Goal: Book appointment/travel/reservation

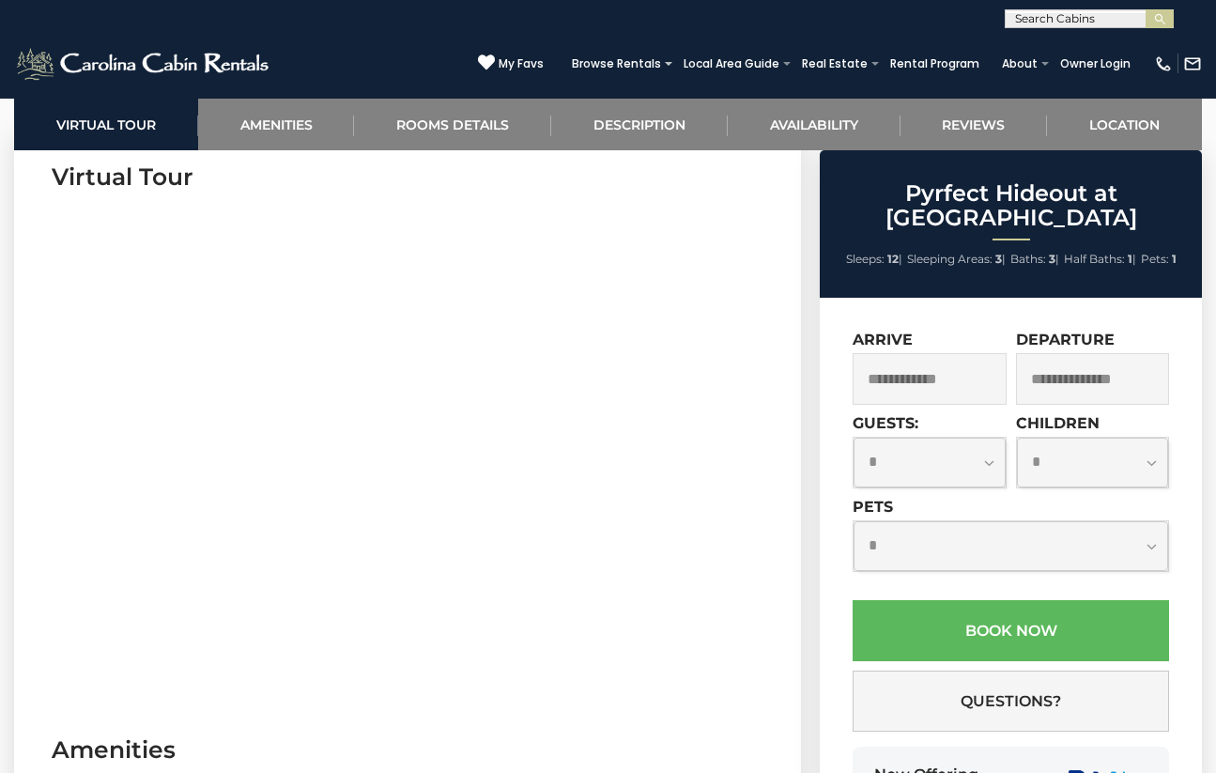
scroll to position [845, 0]
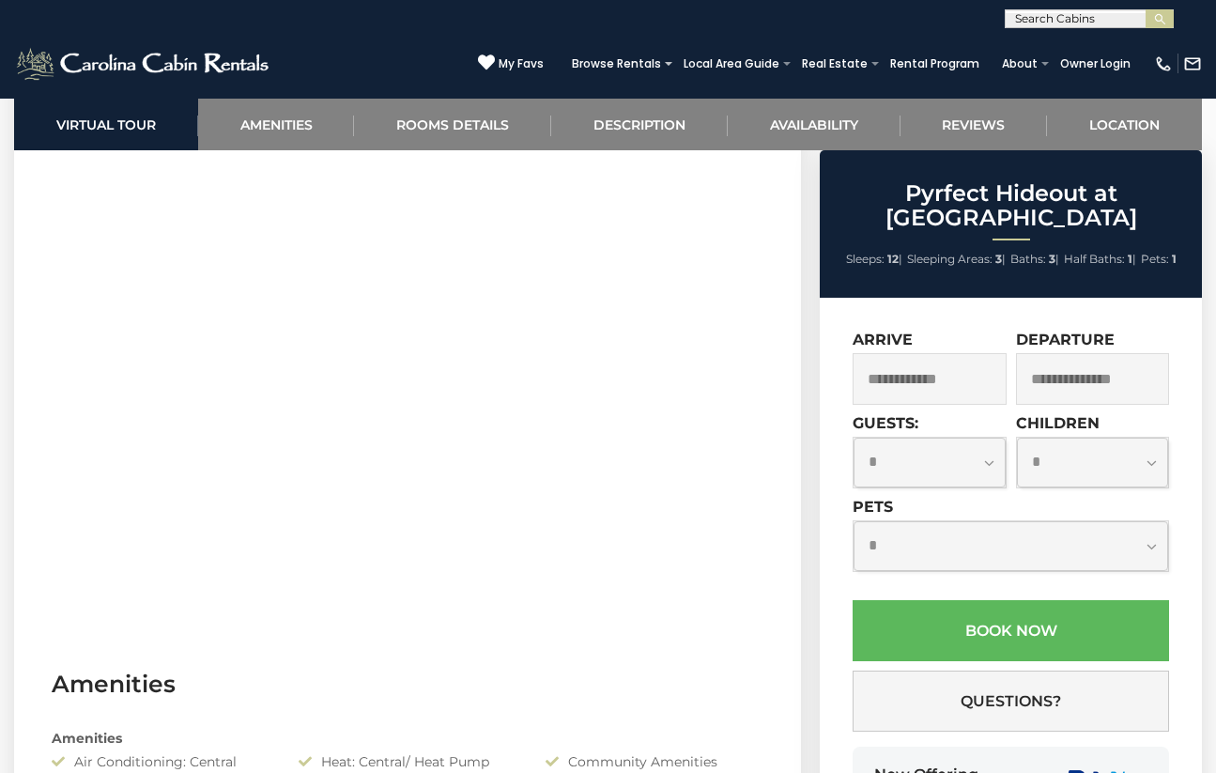
click at [870, 393] on input "text" at bounding box center [929, 379] width 153 height 52
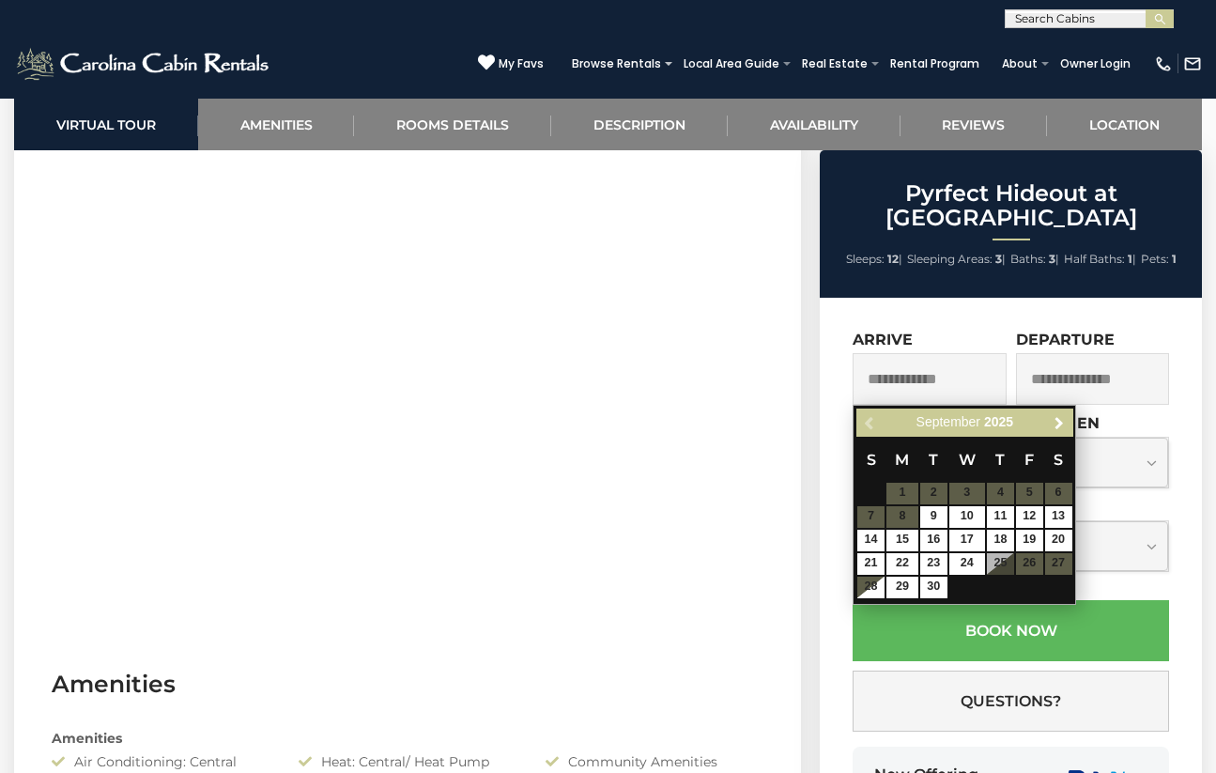
click at [1068, 420] on link "Next" at bounding box center [1058, 422] width 23 height 23
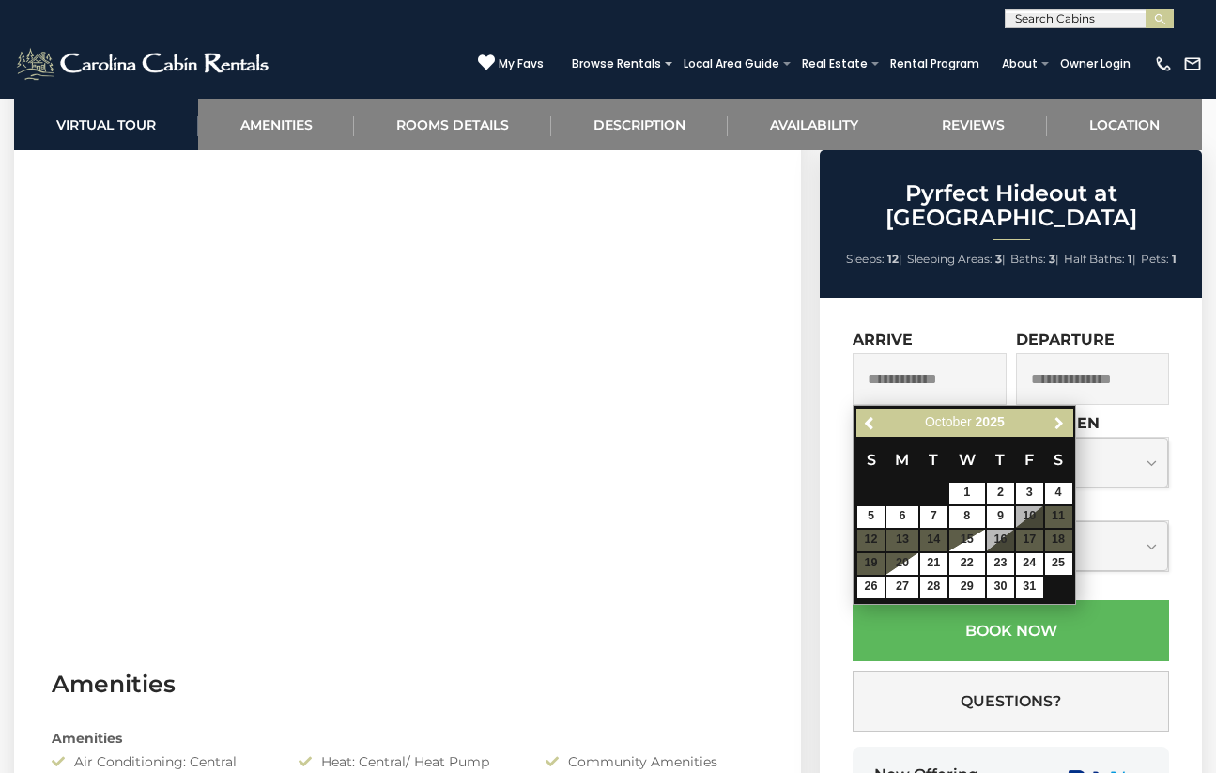
click at [1067, 420] on link "Next" at bounding box center [1058, 422] width 23 height 23
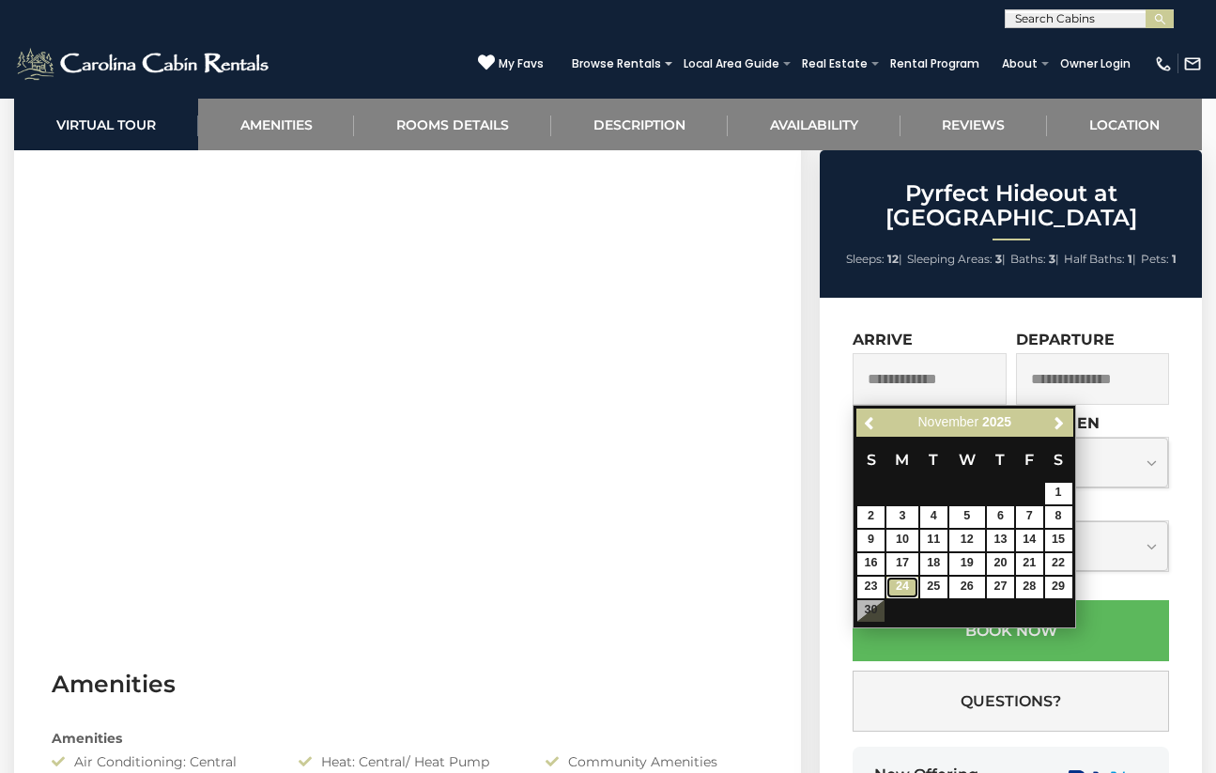
click at [906, 586] on link "24" at bounding box center [902, 588] width 32 height 22
type input "**********"
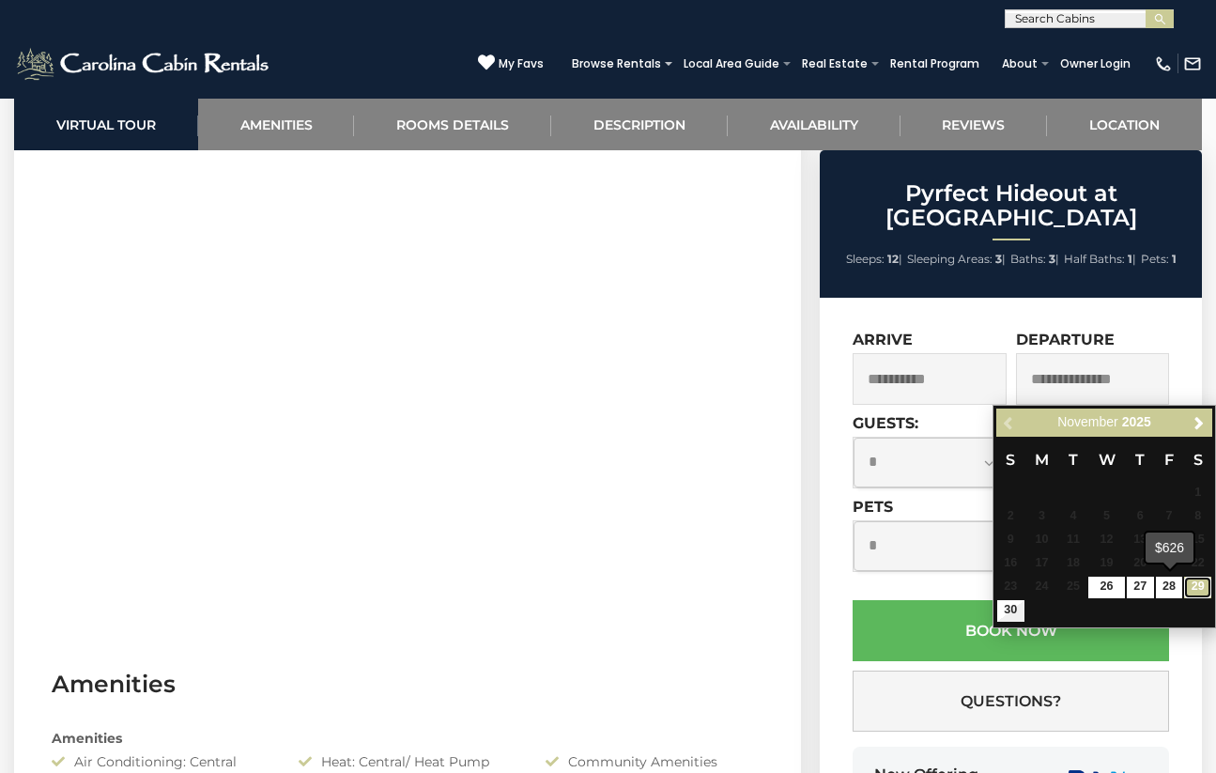
click at [1190, 588] on link "29" at bounding box center [1197, 588] width 27 height 22
type input "**********"
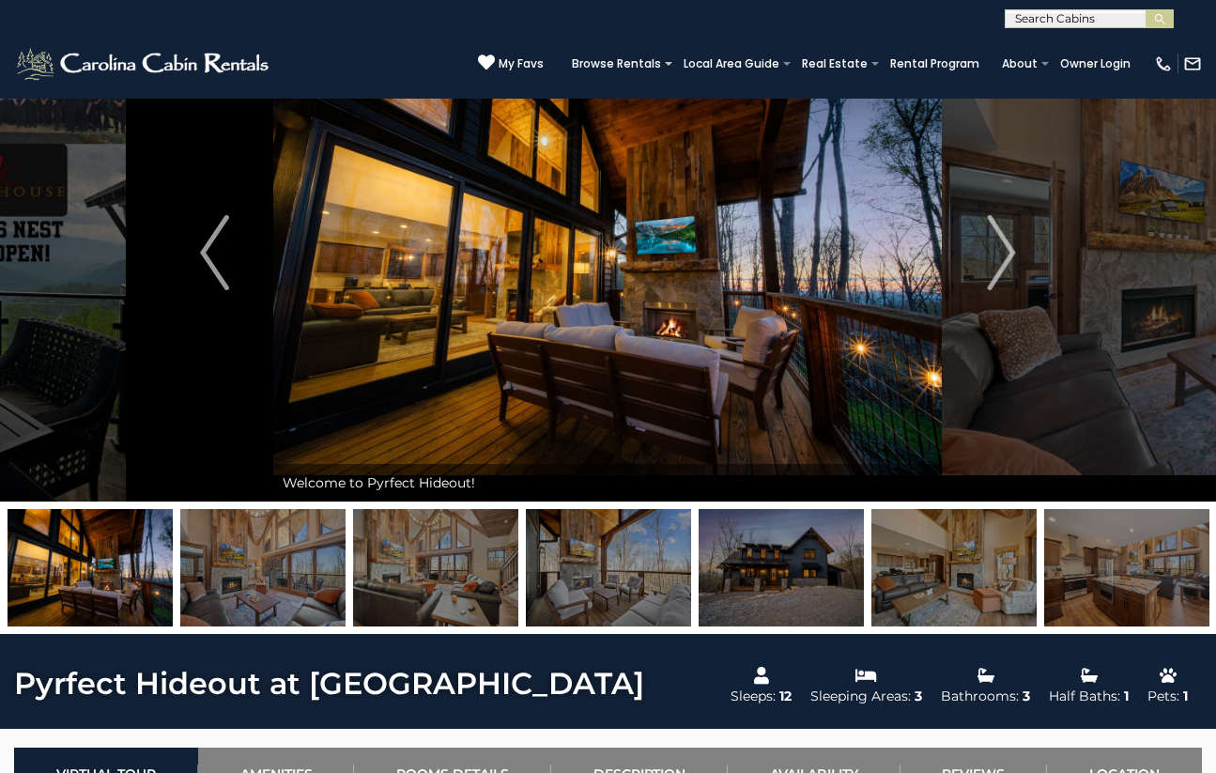
scroll to position [0, 0]
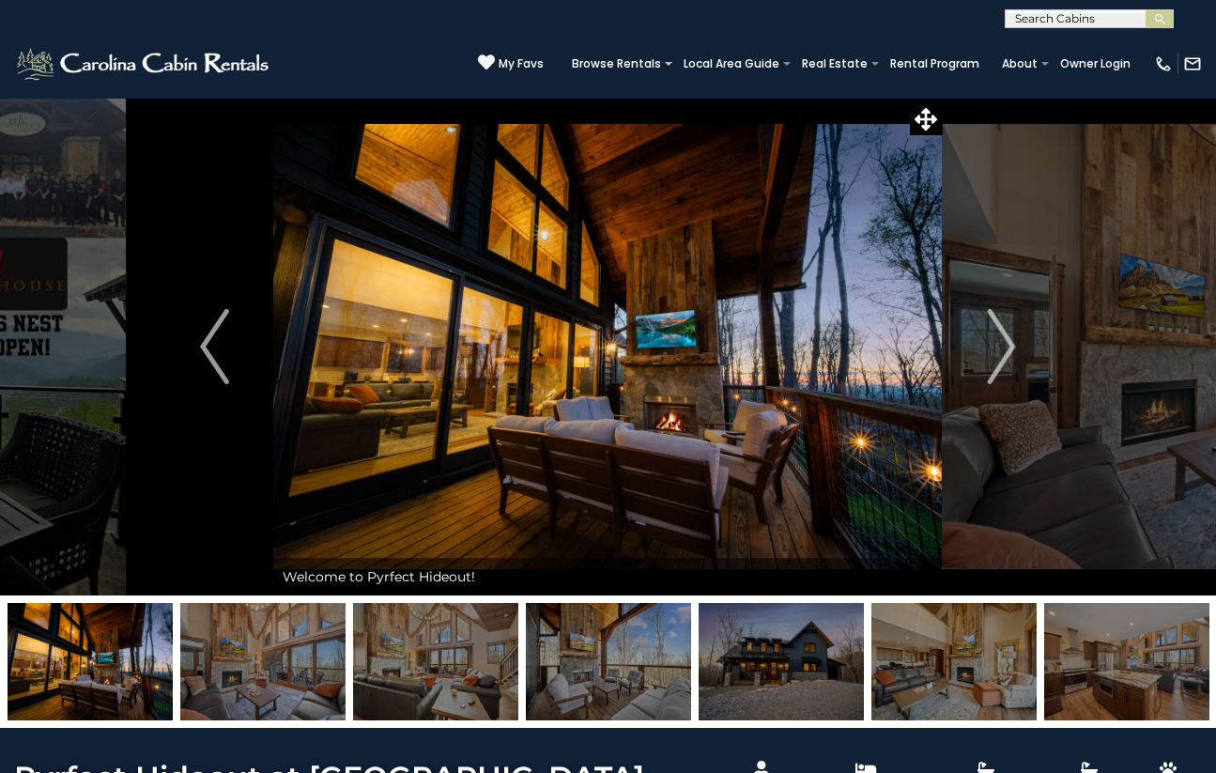
click at [1007, 355] on img "Next" at bounding box center [1001, 346] width 28 height 75
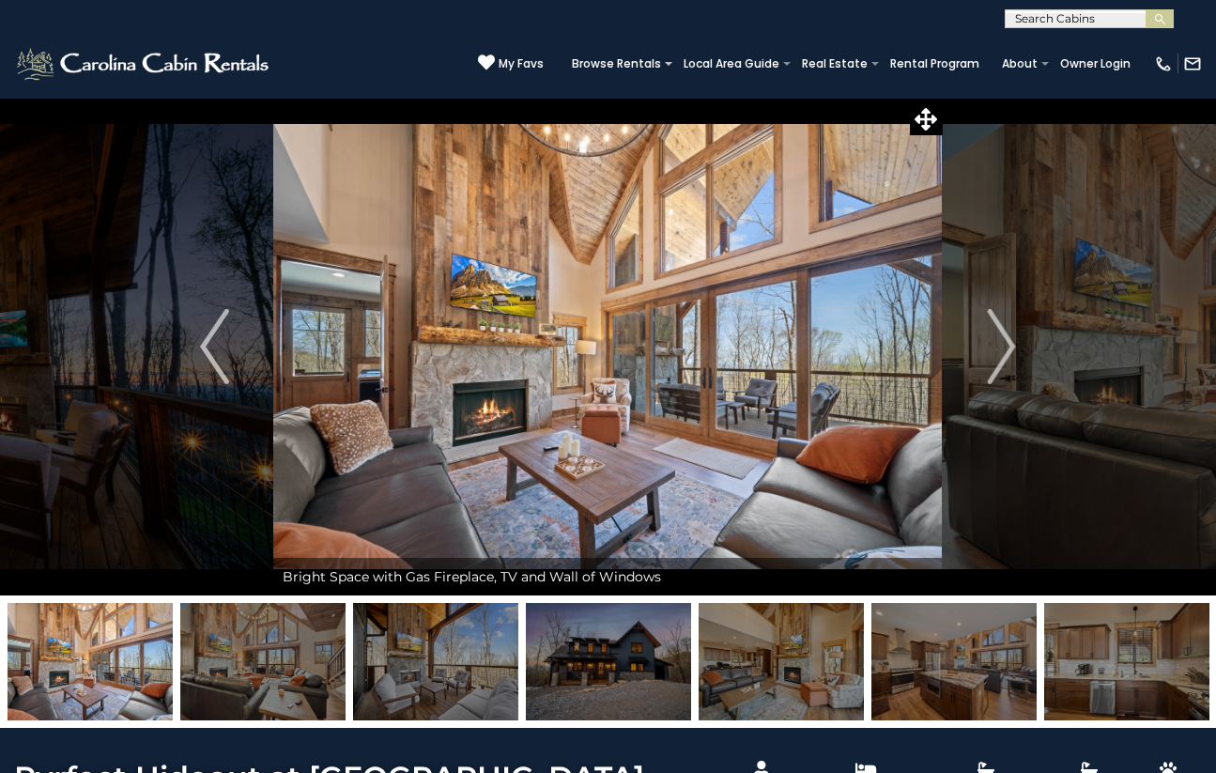
click at [1006, 349] on img "Next" at bounding box center [1001, 346] width 28 height 75
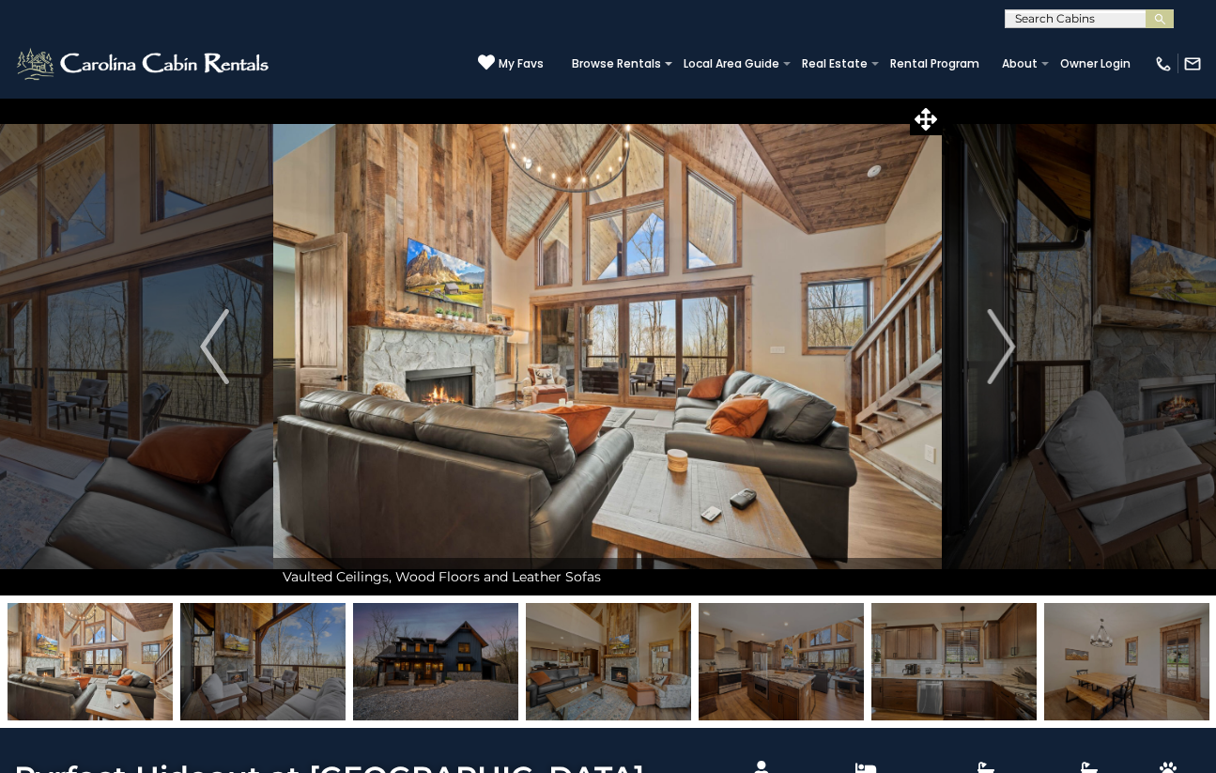
click at [1006, 349] on img "Next" at bounding box center [1001, 346] width 28 height 75
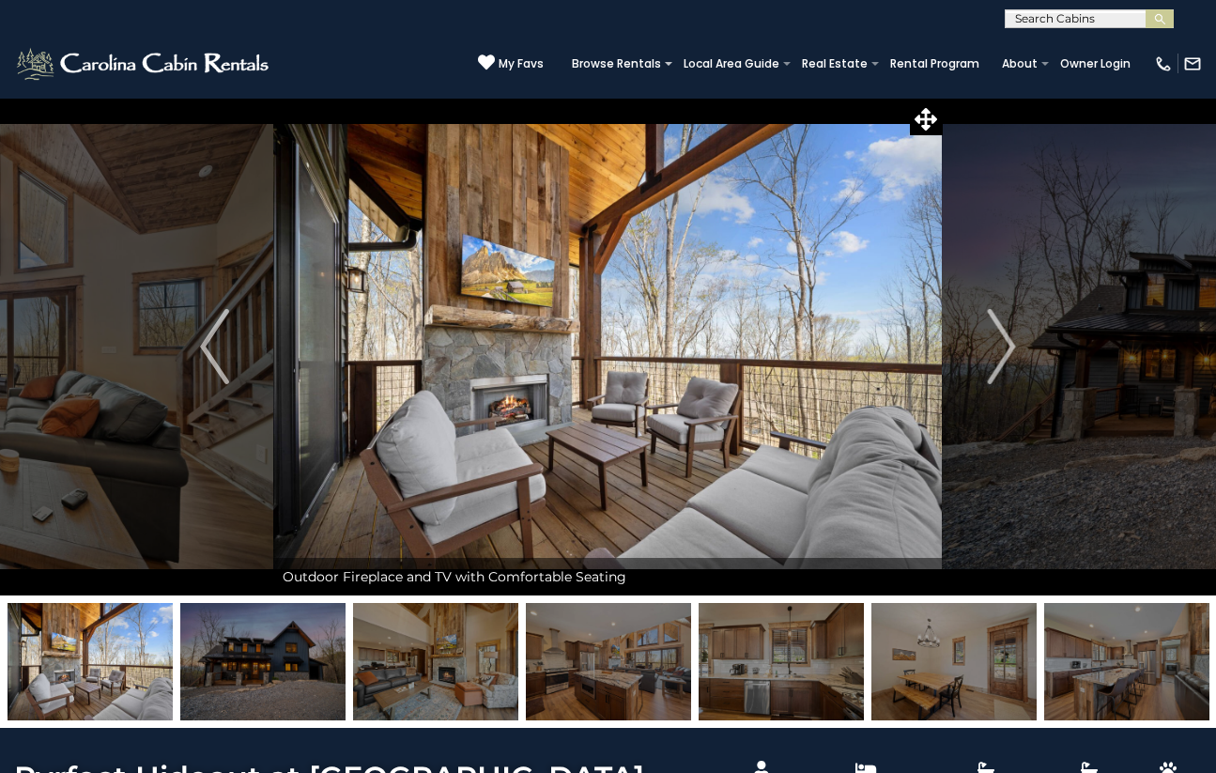
click at [1006, 349] on img "Next" at bounding box center [1001, 346] width 28 height 75
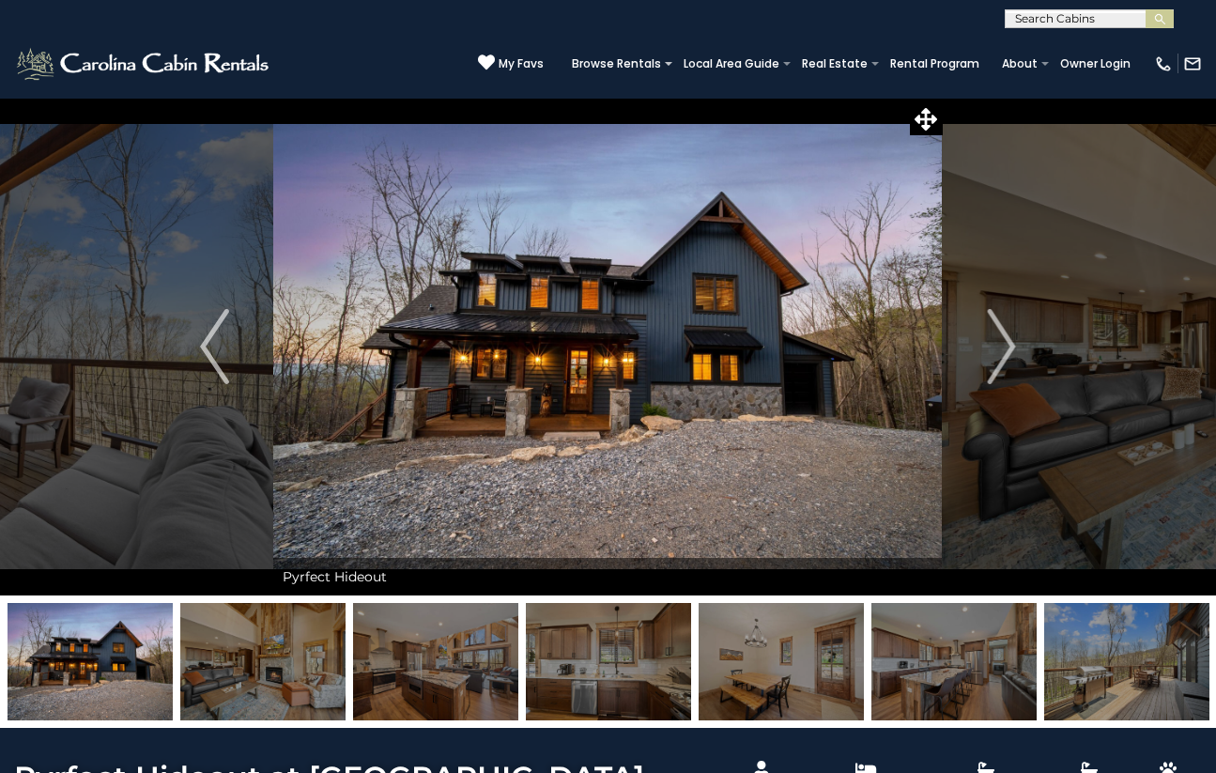
click at [1006, 349] on img "Next" at bounding box center [1001, 346] width 28 height 75
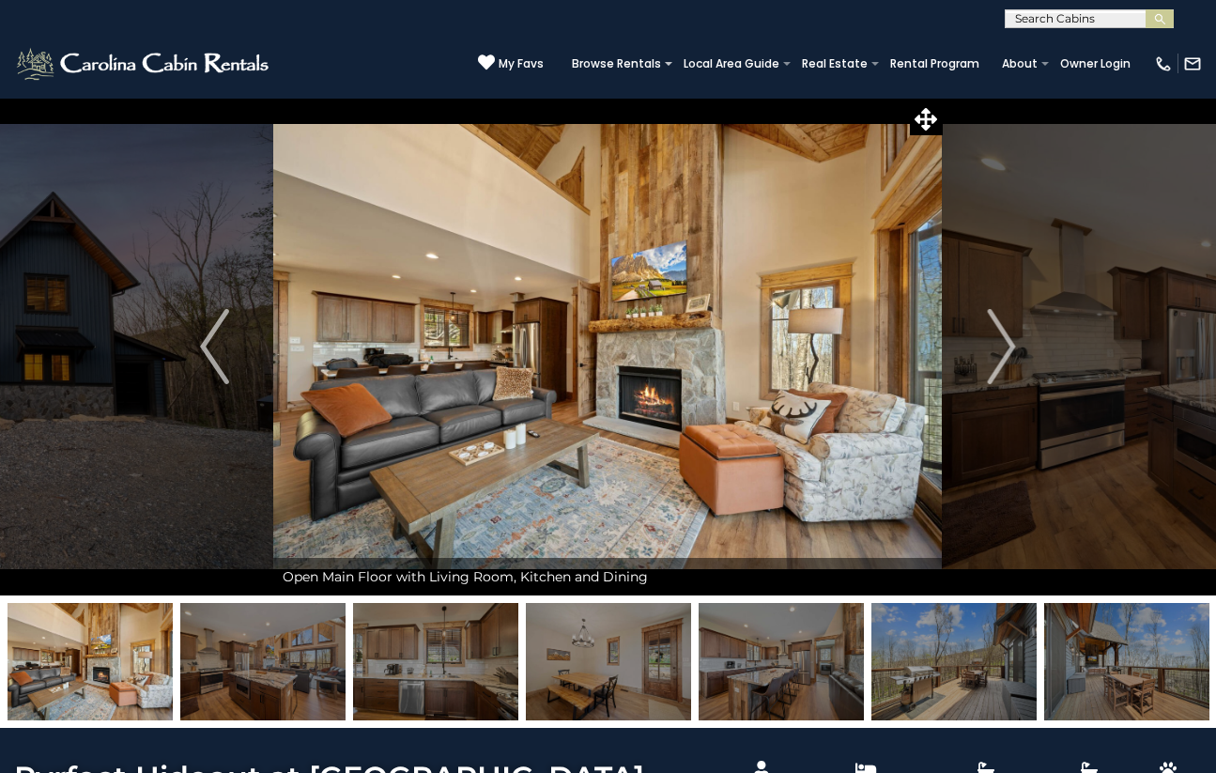
click at [1006, 349] on img "Next" at bounding box center [1001, 346] width 28 height 75
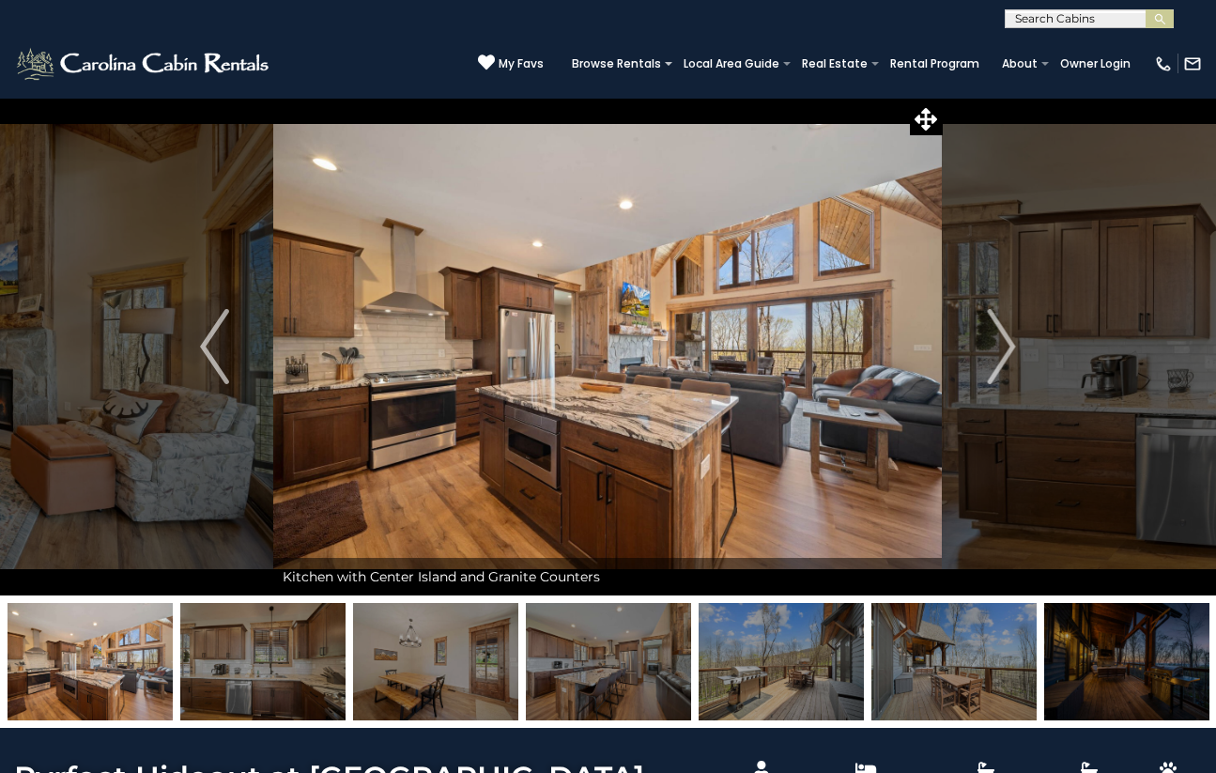
click at [1006, 349] on img "Next" at bounding box center [1001, 346] width 28 height 75
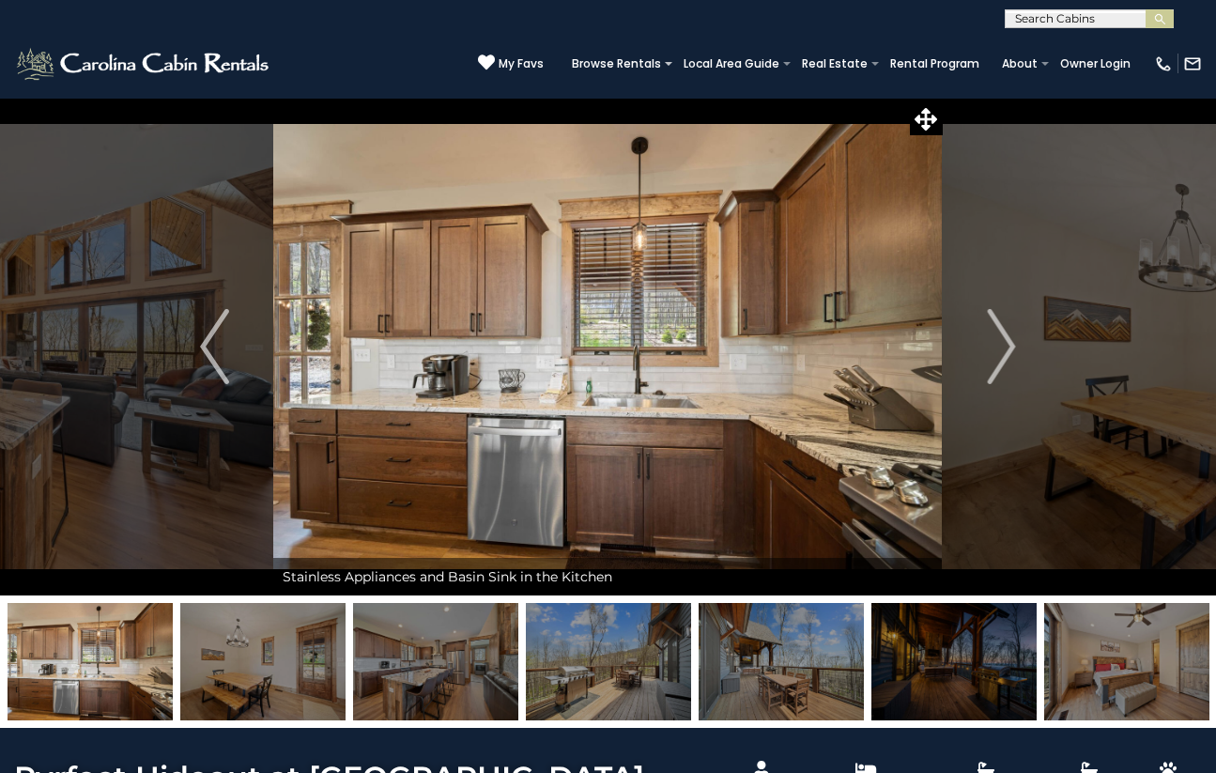
click at [1006, 349] on img "Next" at bounding box center [1001, 346] width 28 height 75
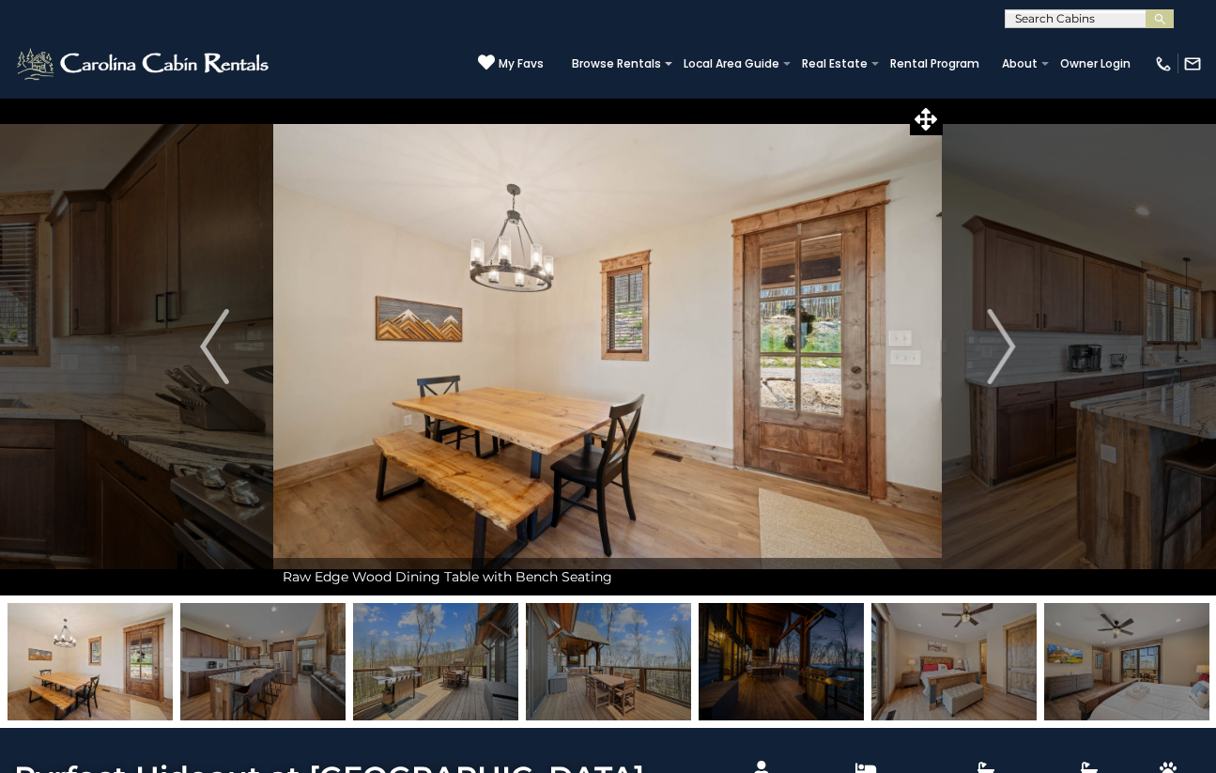
click at [1006, 349] on img "Next" at bounding box center [1001, 346] width 28 height 75
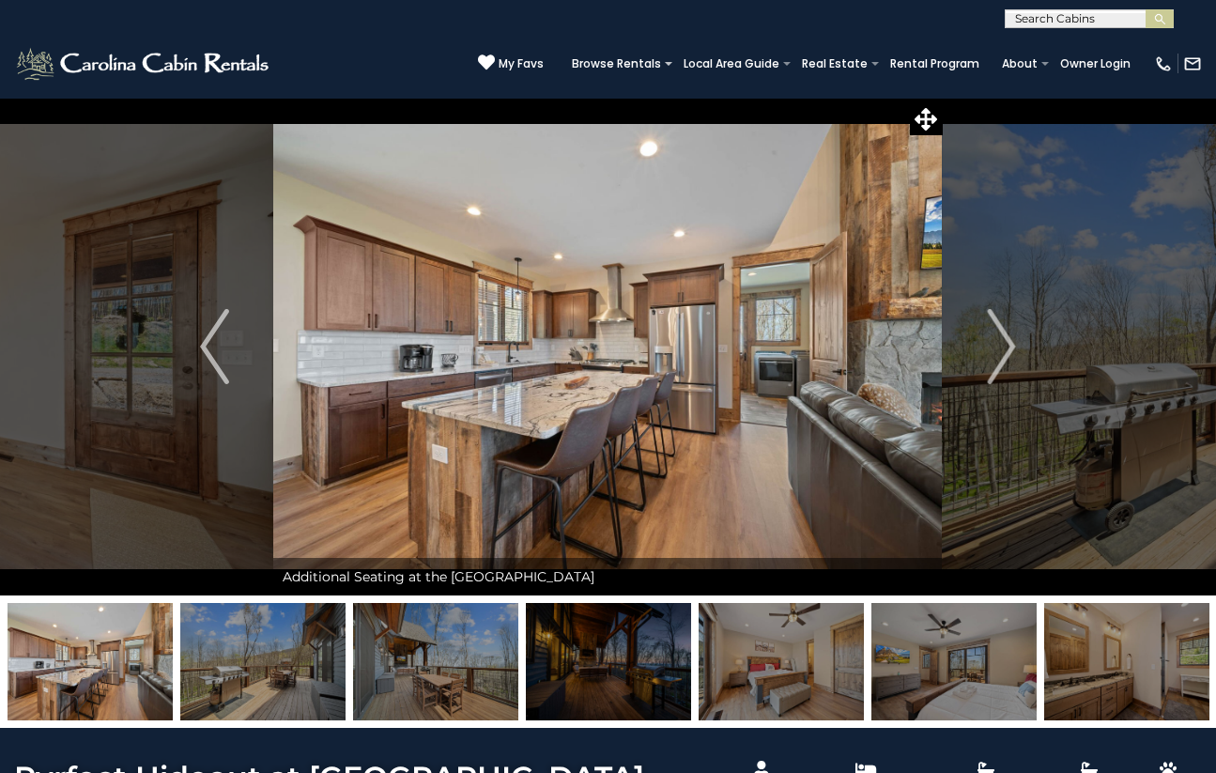
click at [1006, 349] on img "Next" at bounding box center [1001, 346] width 28 height 75
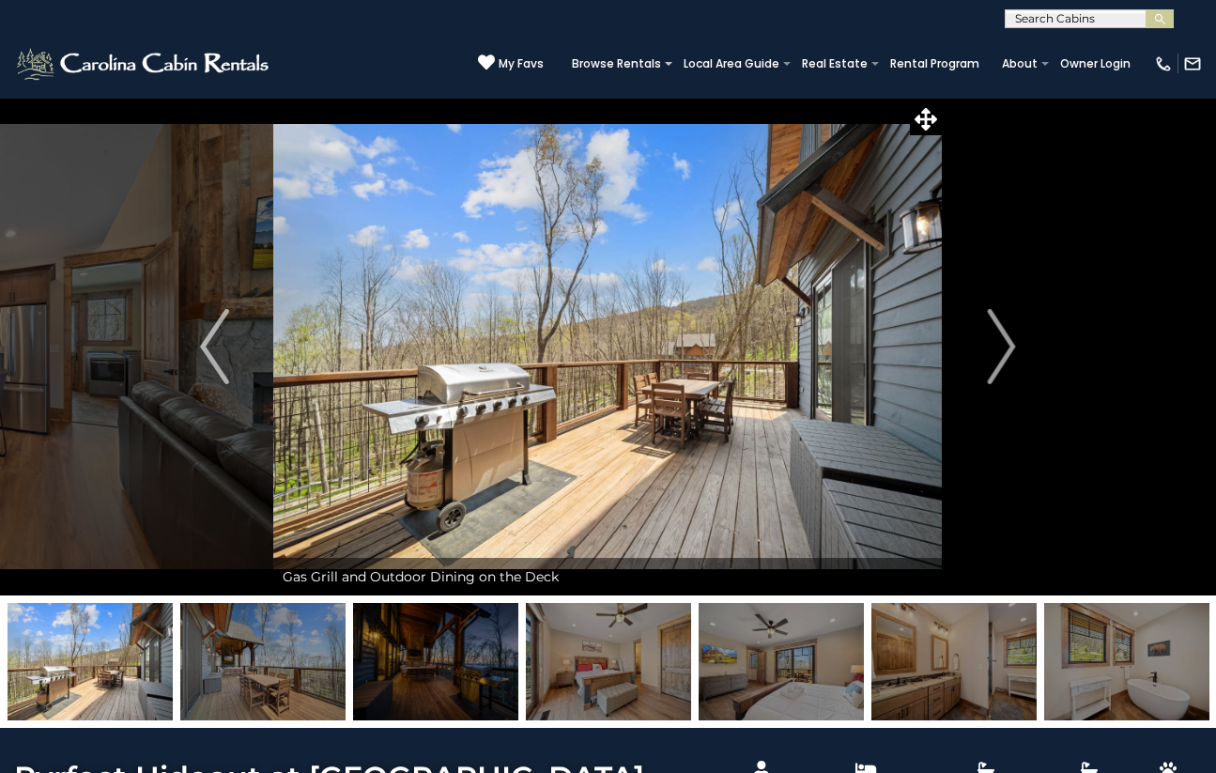
click at [1006, 349] on img "Next" at bounding box center [1001, 346] width 28 height 75
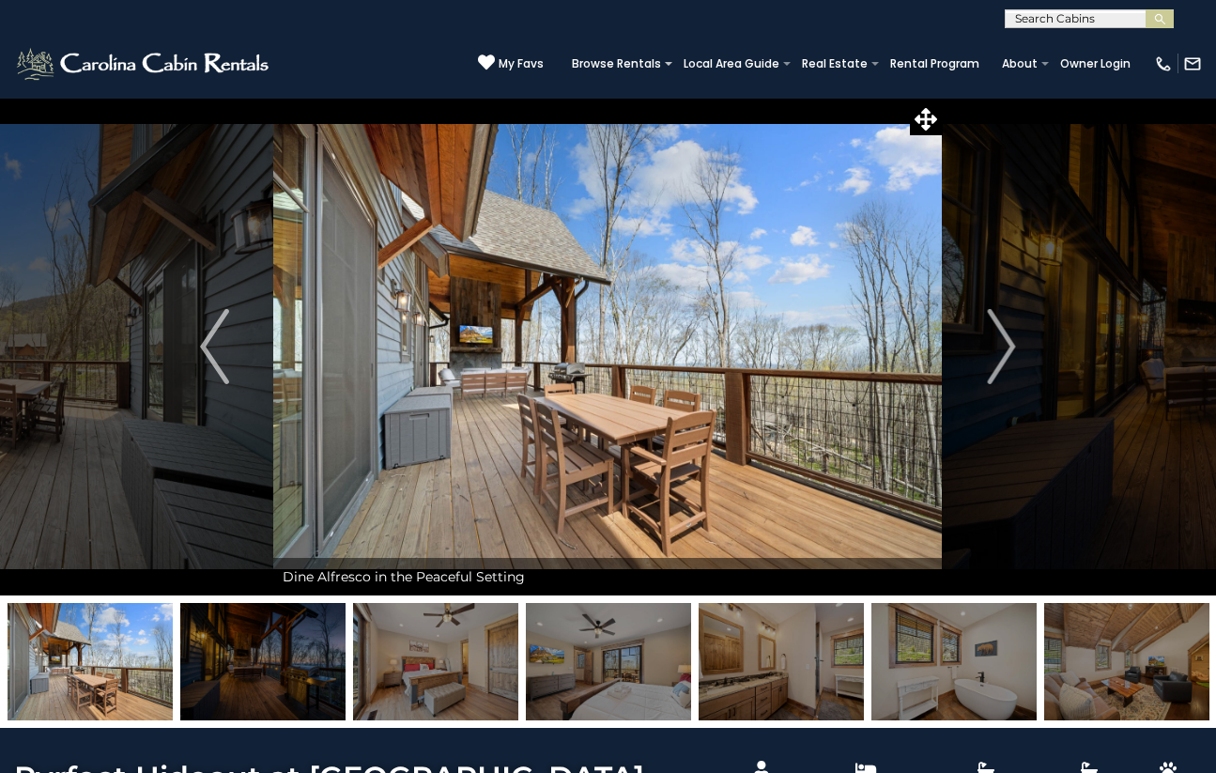
click at [1006, 349] on img "Next" at bounding box center [1001, 346] width 28 height 75
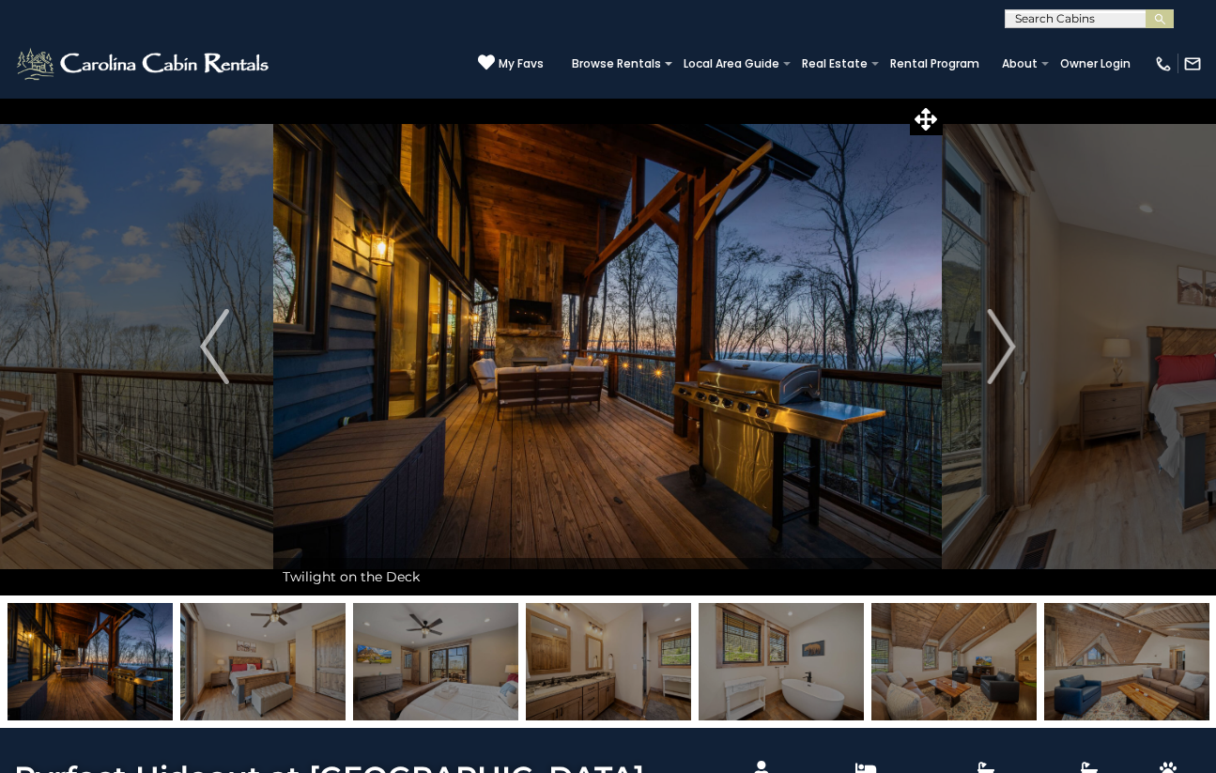
click at [1006, 349] on img "Next" at bounding box center [1001, 346] width 28 height 75
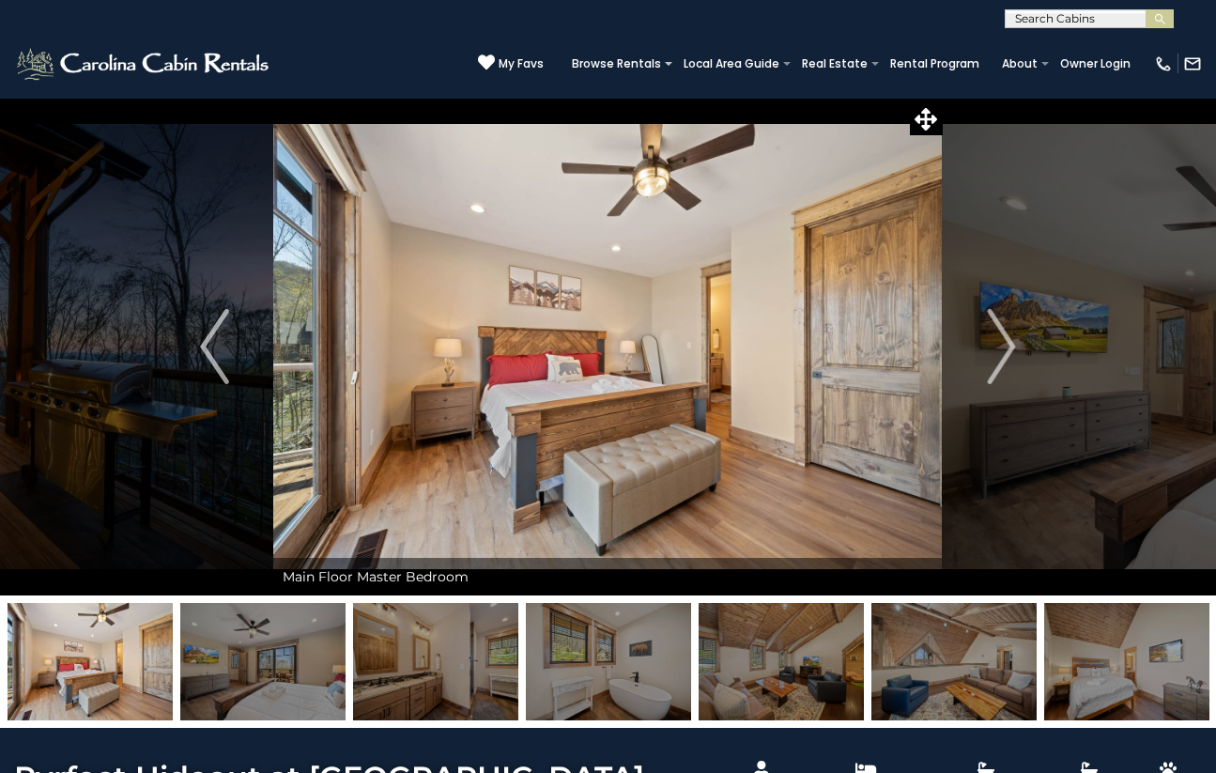
click at [1006, 349] on img "Next" at bounding box center [1001, 346] width 28 height 75
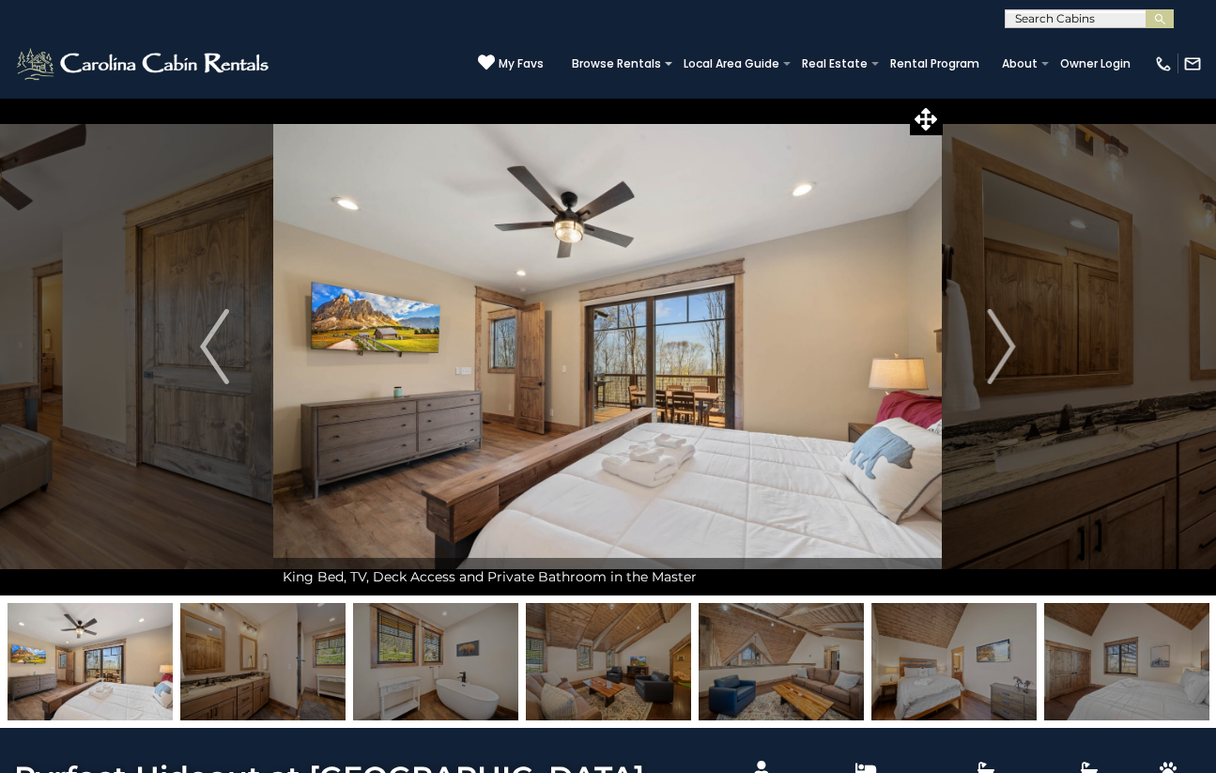
click at [1006, 349] on img "Next" at bounding box center [1001, 346] width 28 height 75
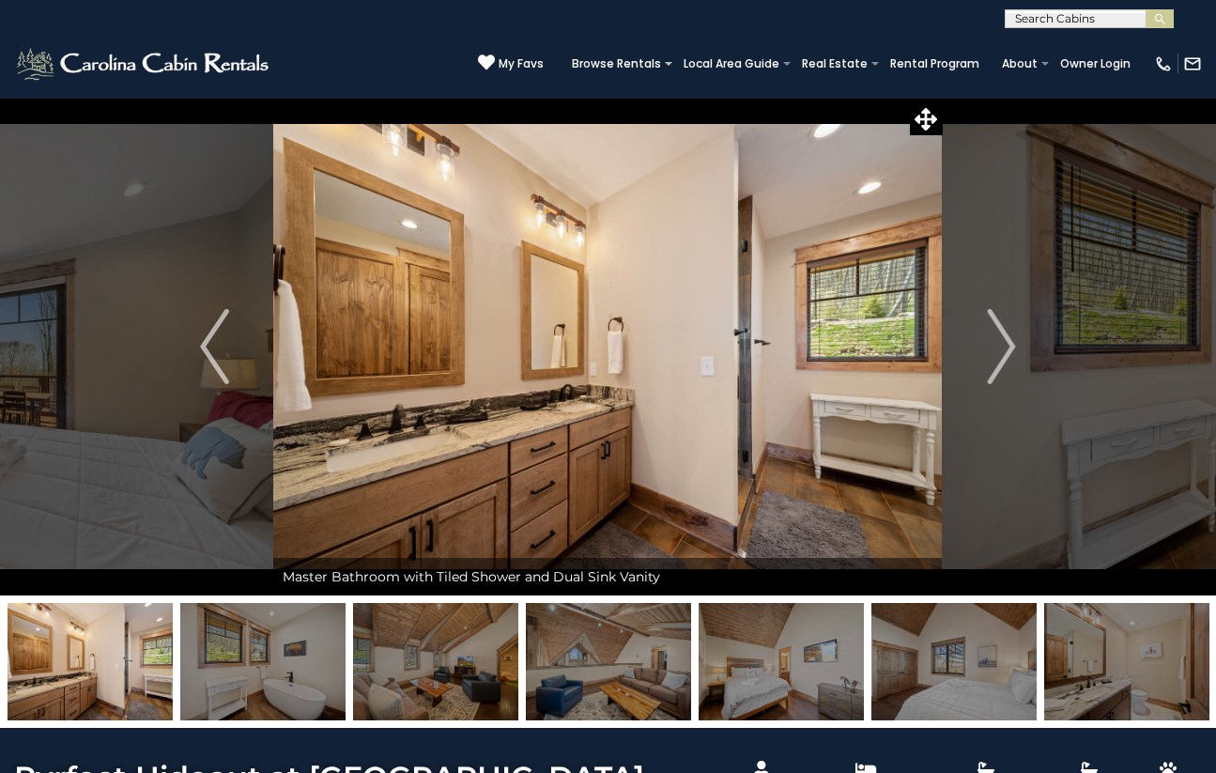
click at [1006, 349] on img "Next" at bounding box center [1001, 346] width 28 height 75
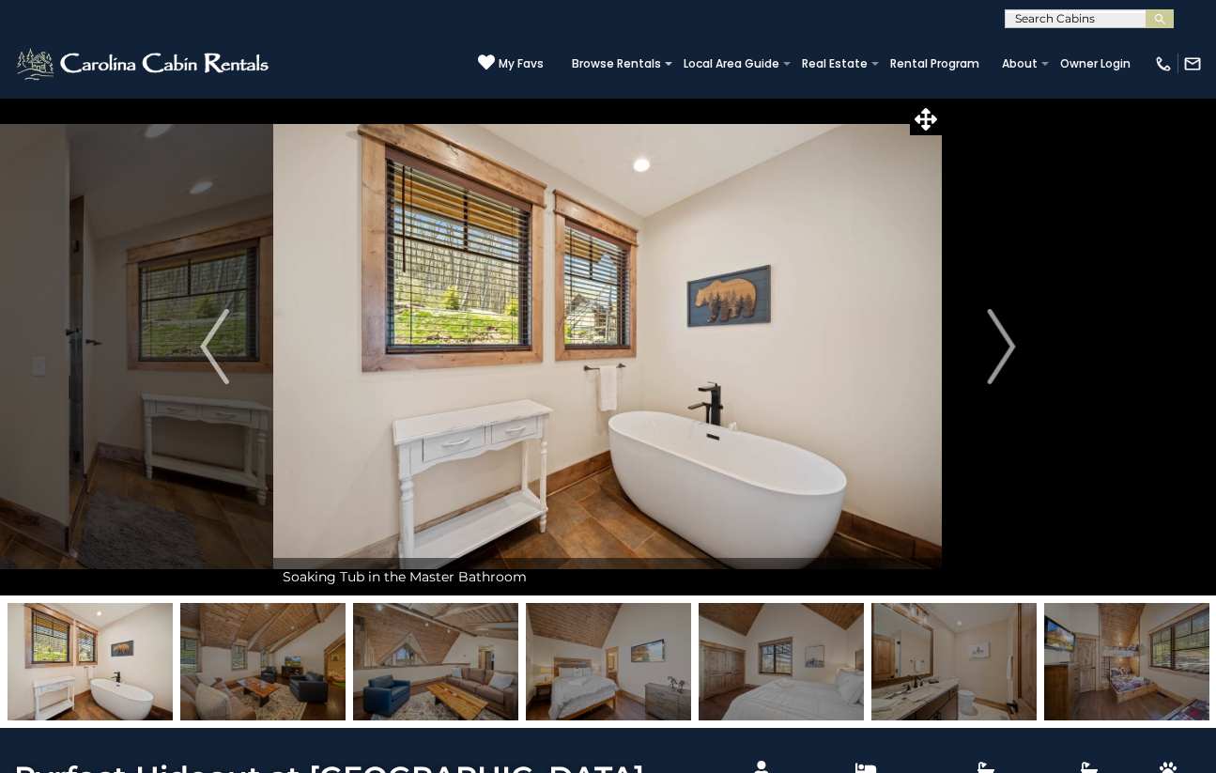
click at [1006, 349] on img "Next" at bounding box center [1001, 346] width 28 height 75
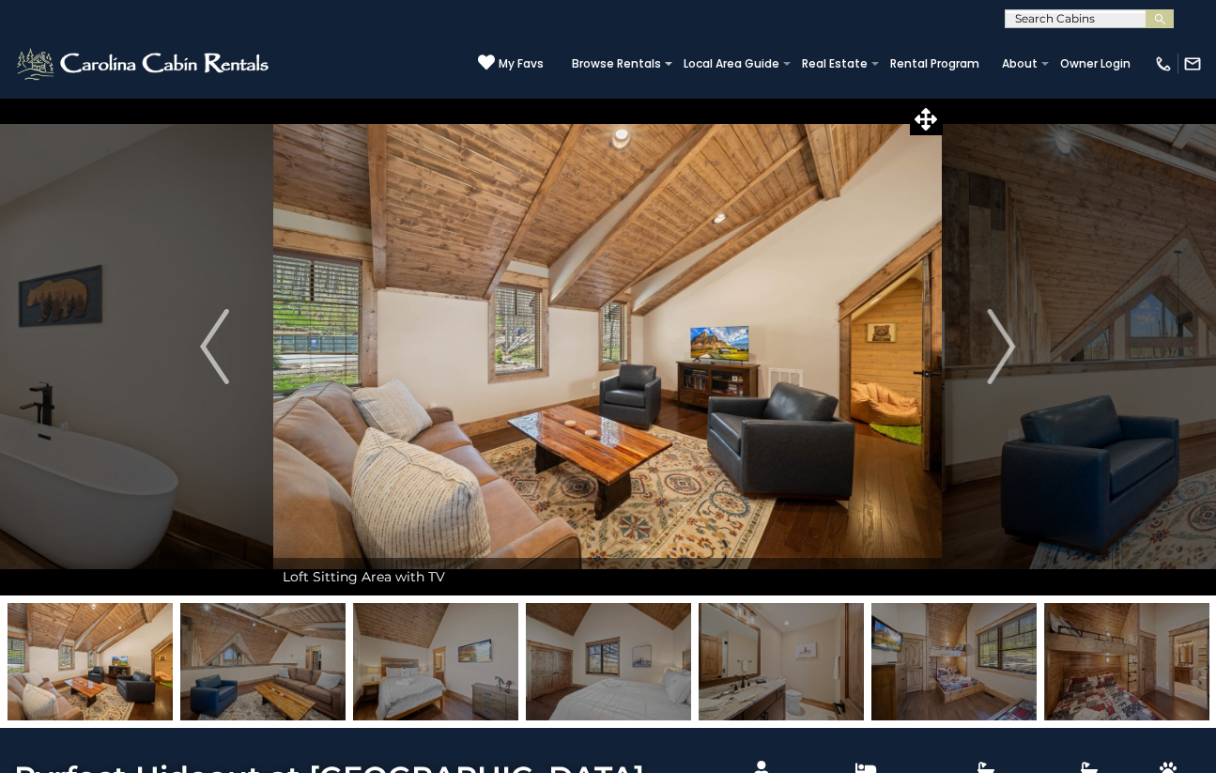
click at [1006, 349] on img "Next" at bounding box center [1001, 346] width 28 height 75
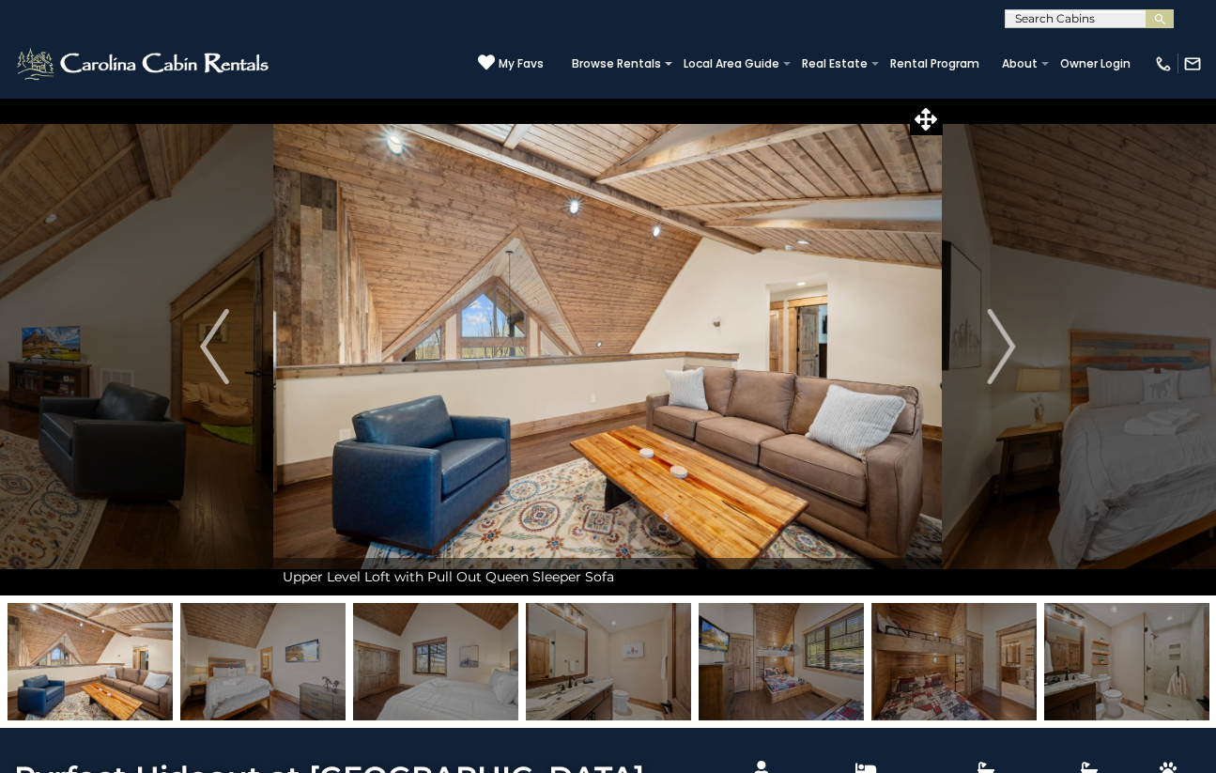
click at [1001, 345] on img "Next" at bounding box center [1001, 346] width 28 height 75
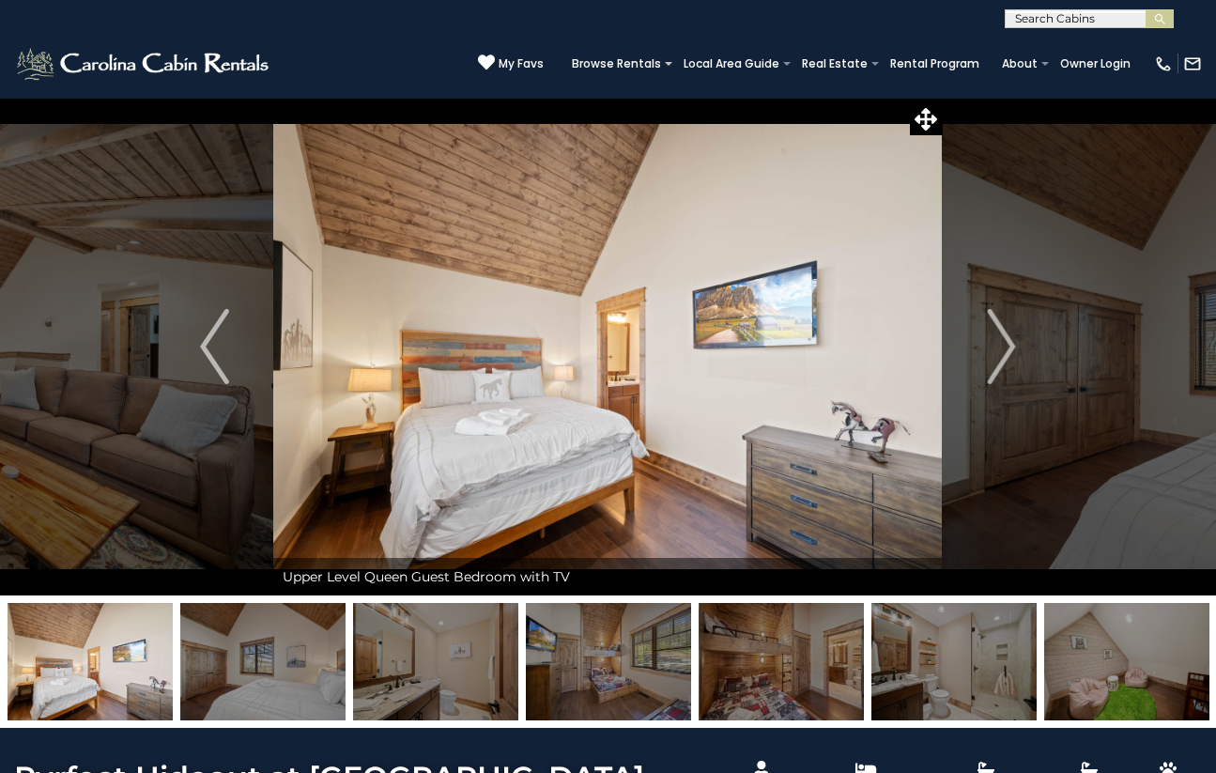
click at [1001, 345] on img "Next" at bounding box center [1001, 346] width 28 height 75
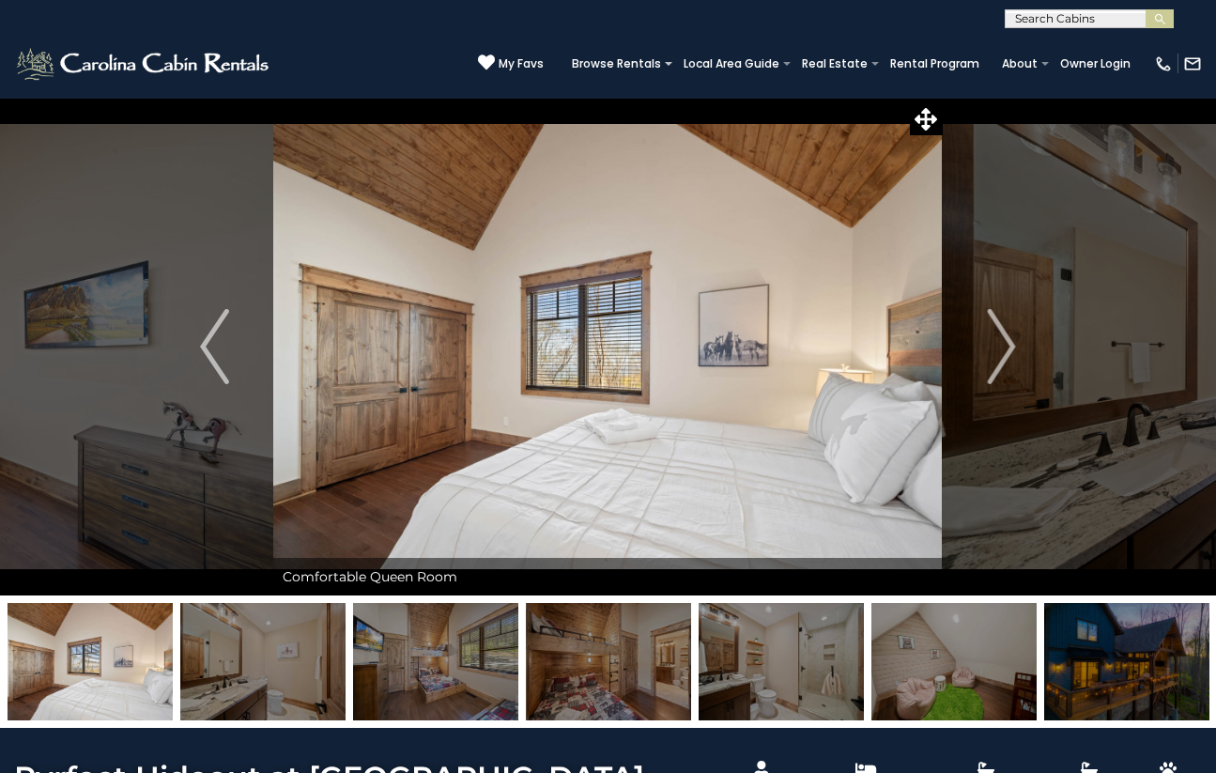
click at [1001, 345] on img "Next" at bounding box center [1001, 346] width 28 height 75
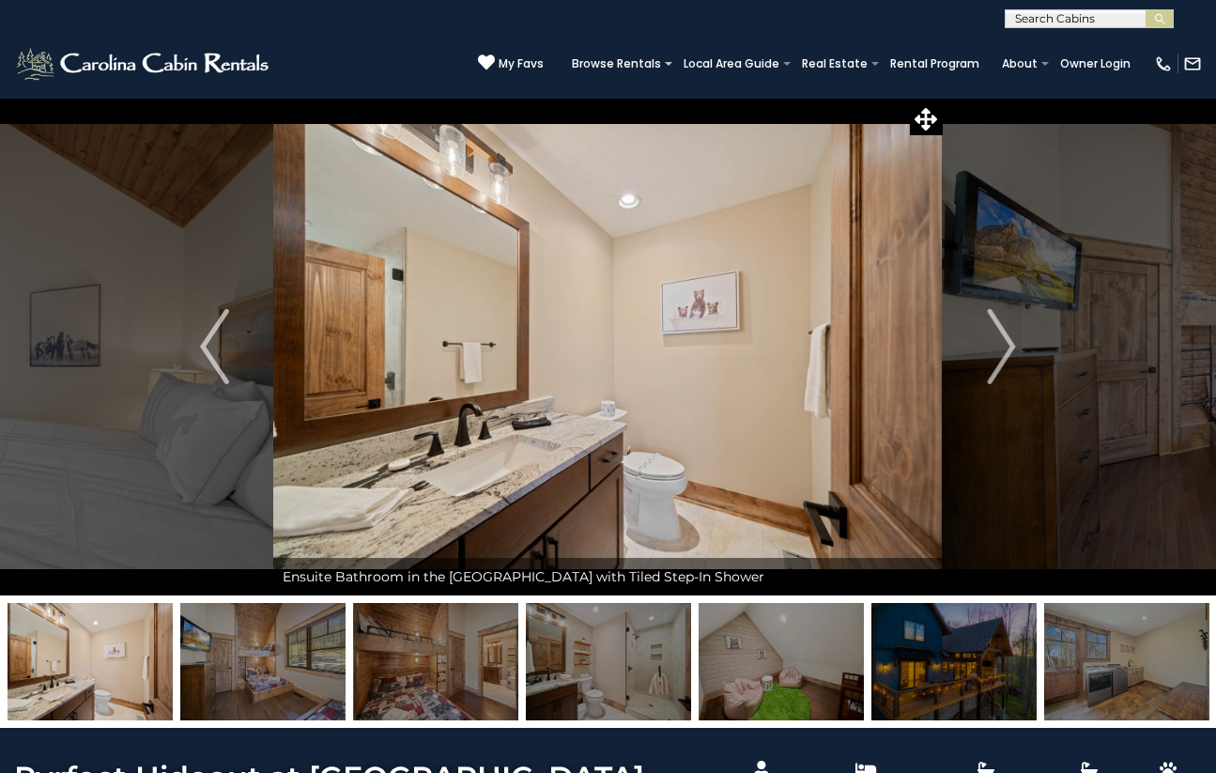
click at [1001, 345] on img "Next" at bounding box center [1001, 346] width 28 height 75
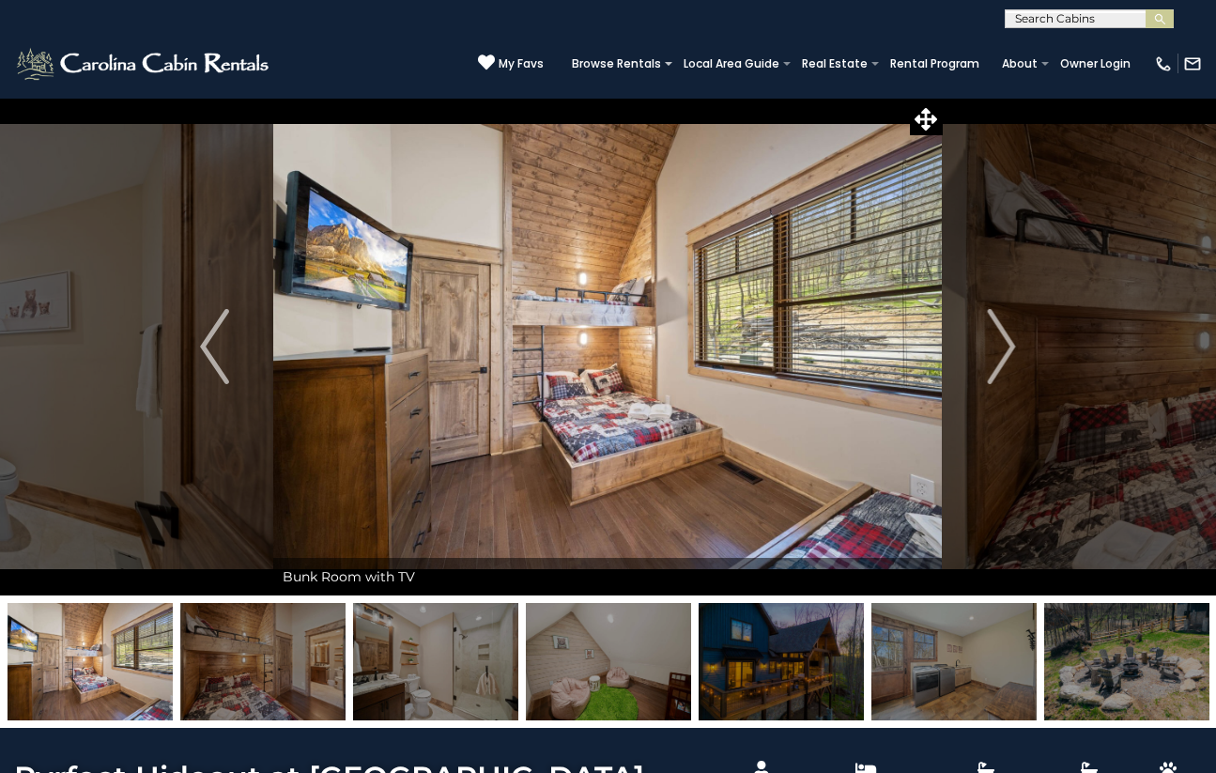
click at [1001, 345] on img "Next" at bounding box center [1001, 346] width 28 height 75
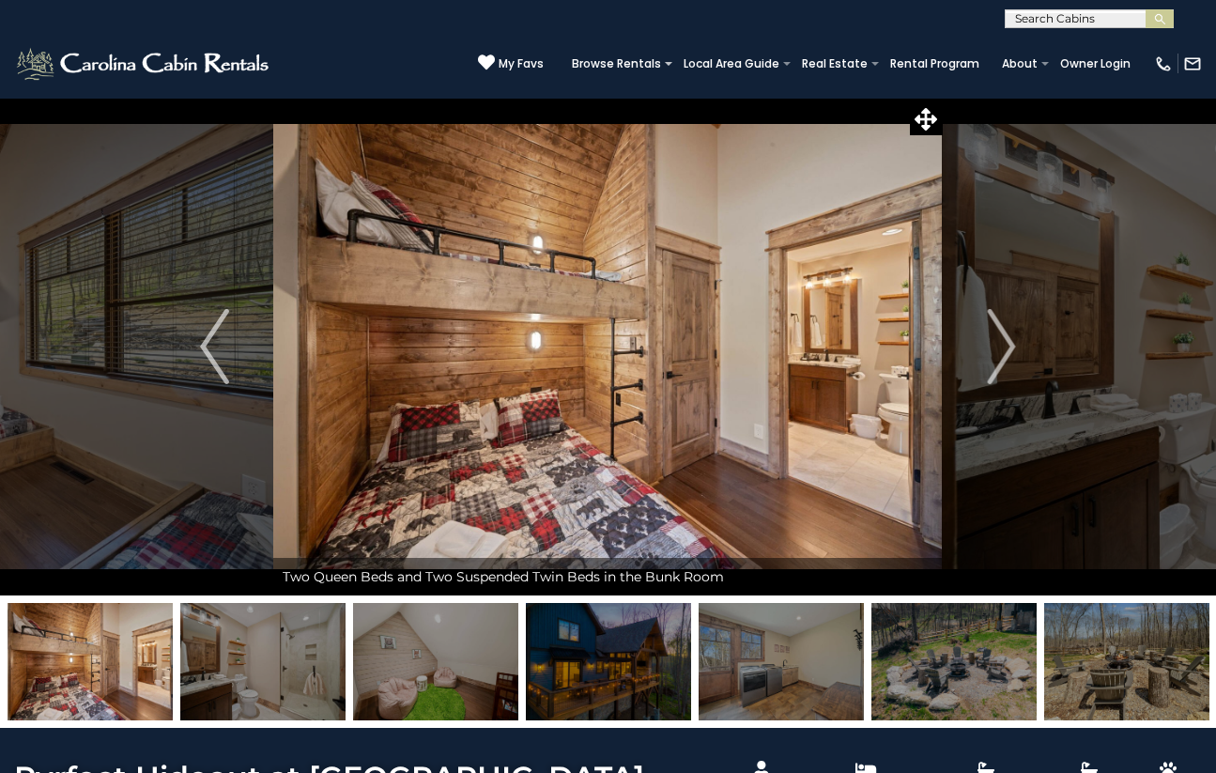
click at [1001, 345] on img "Next" at bounding box center [1001, 346] width 28 height 75
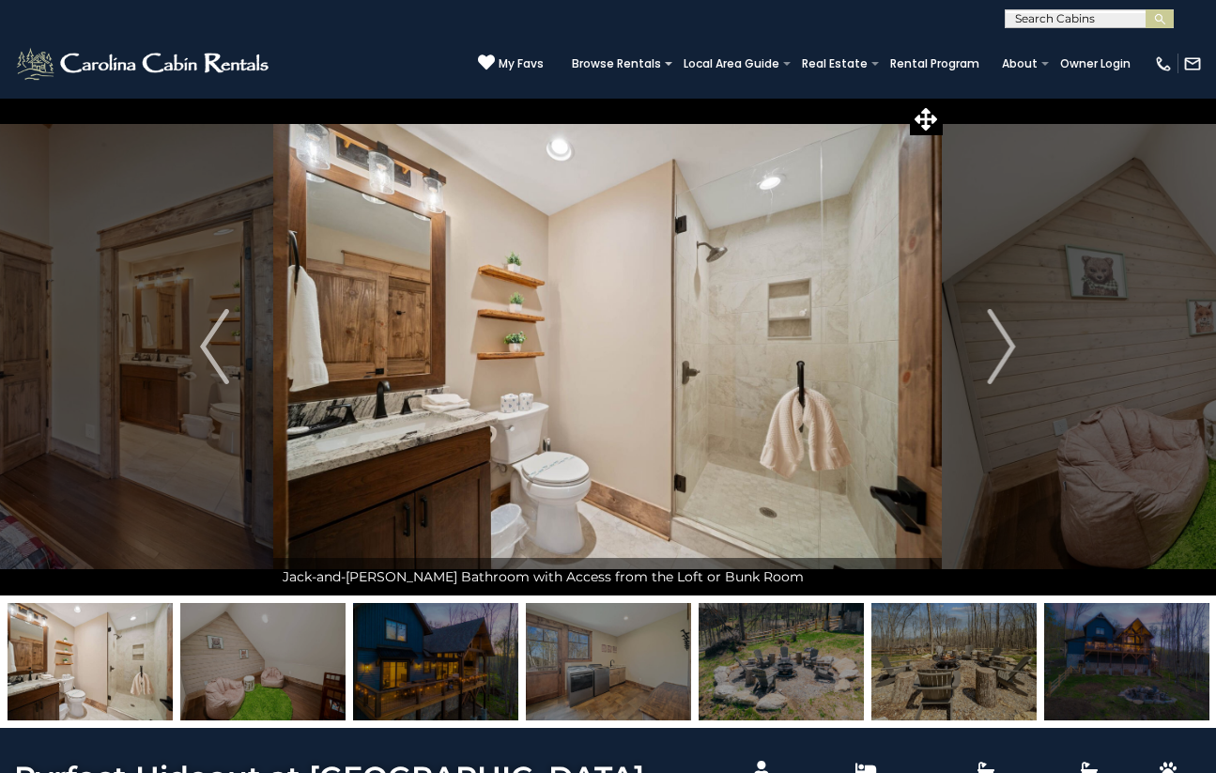
click at [1001, 345] on img "Next" at bounding box center [1001, 346] width 28 height 75
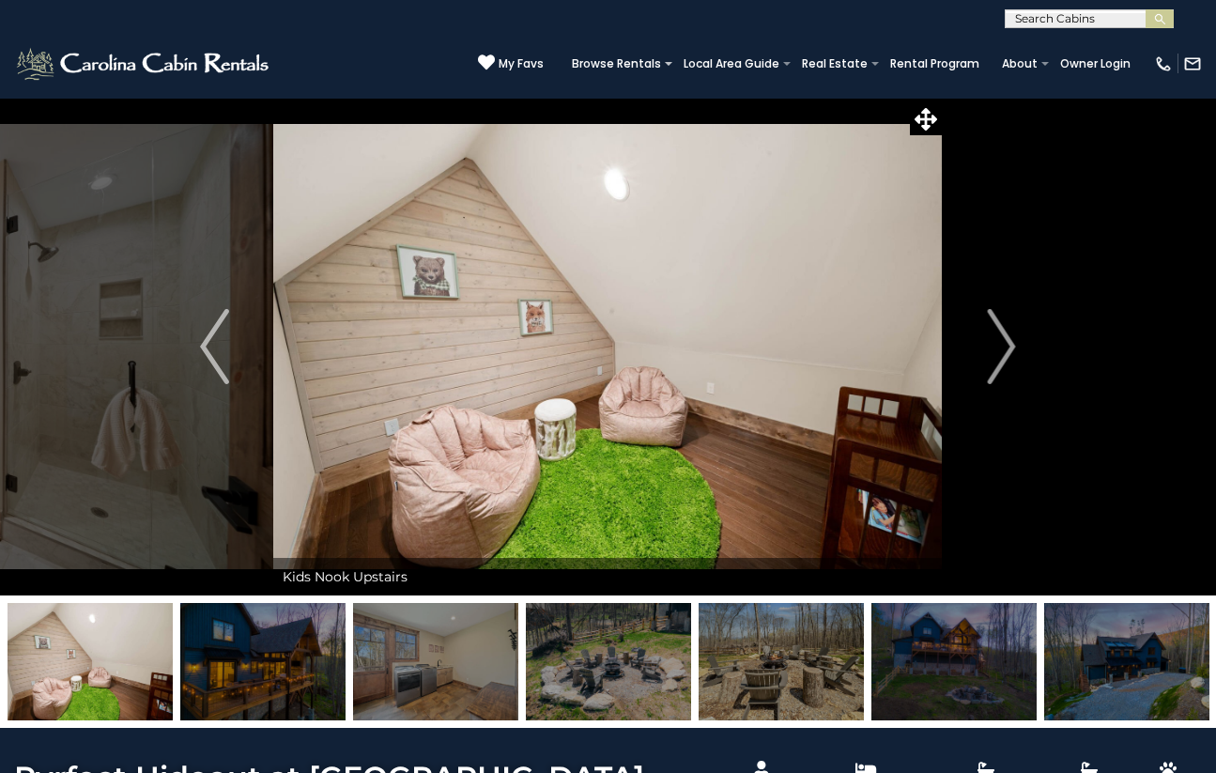
click at [1001, 345] on img "Next" at bounding box center [1001, 346] width 28 height 75
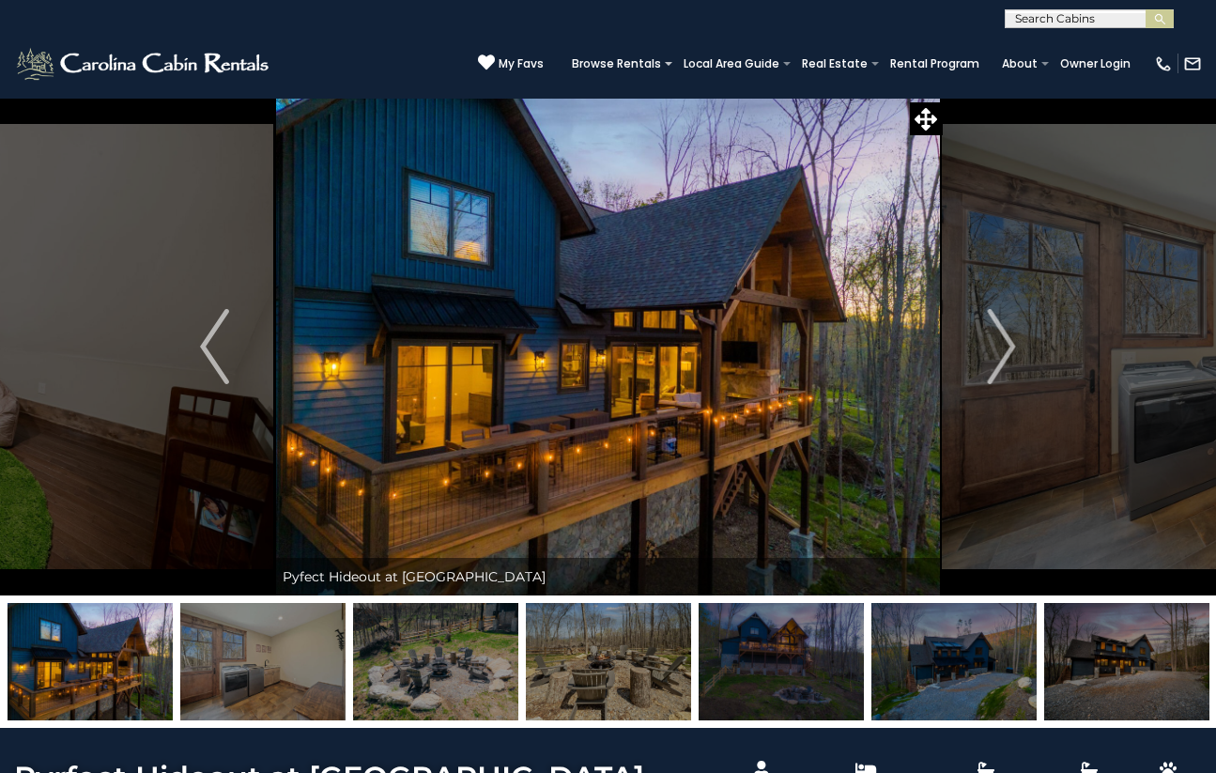
click at [1001, 345] on img "Next" at bounding box center [1001, 346] width 28 height 75
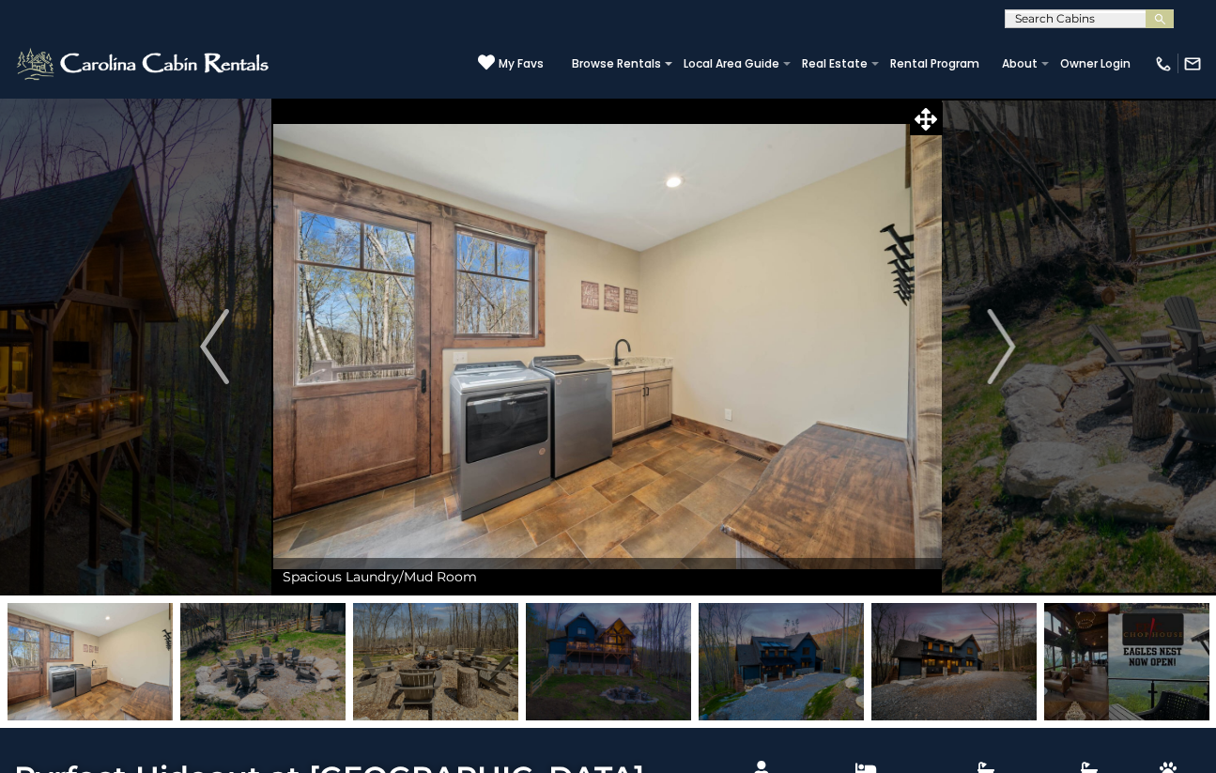
click at [1001, 345] on img "Next" at bounding box center [1001, 346] width 28 height 75
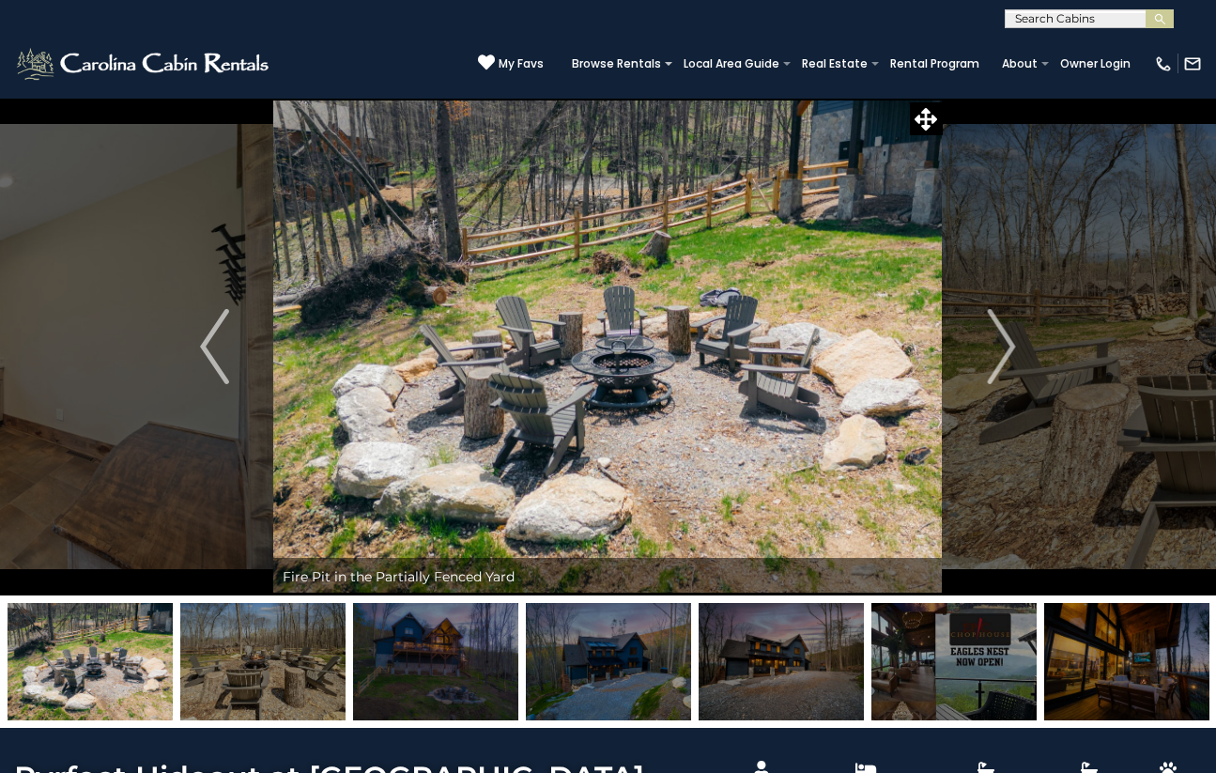
click at [1001, 345] on img "Next" at bounding box center [1001, 346] width 28 height 75
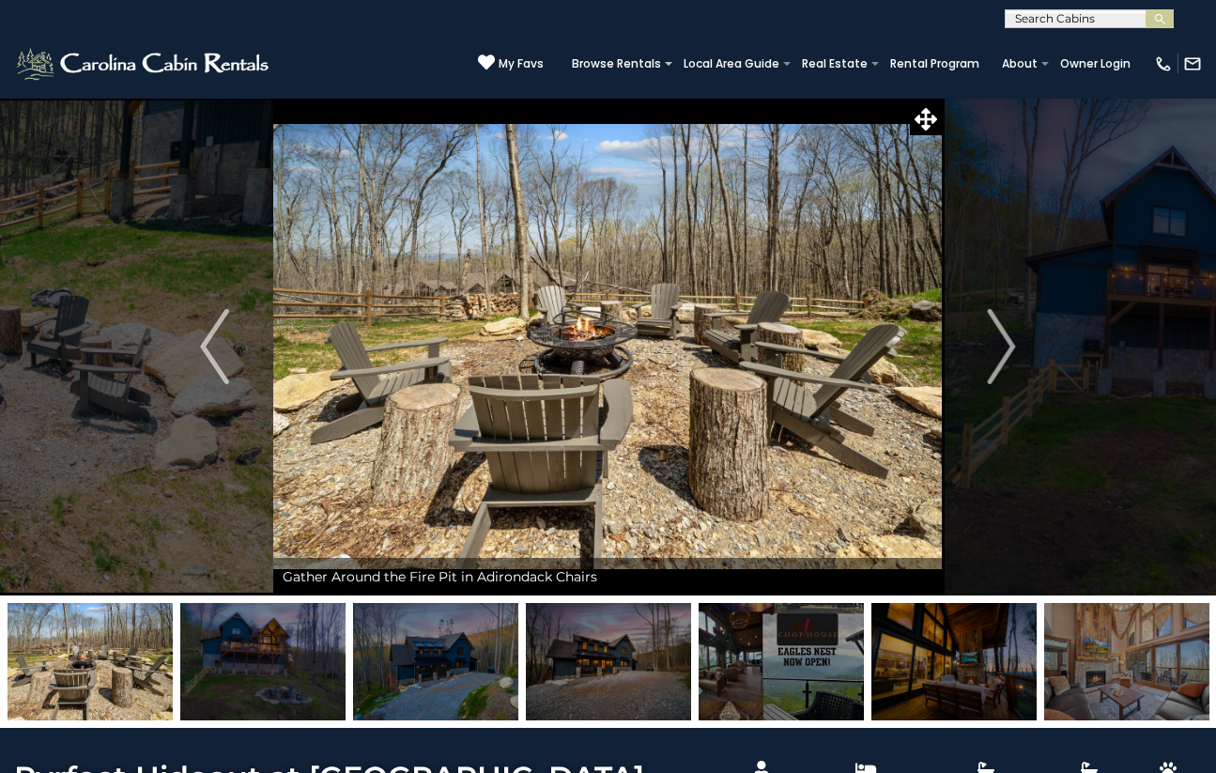
click at [235, 375] on button "Previous" at bounding box center [215, 347] width 118 height 498
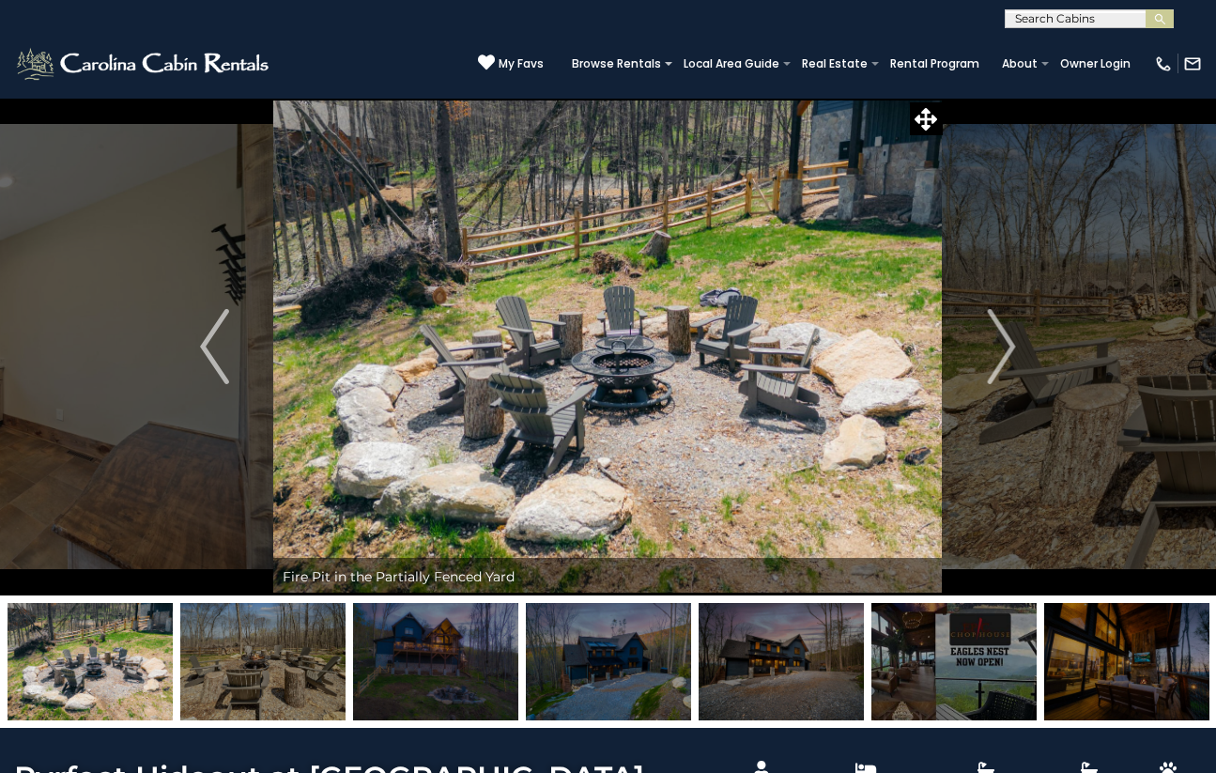
click at [982, 338] on button "Next" at bounding box center [1002, 347] width 118 height 498
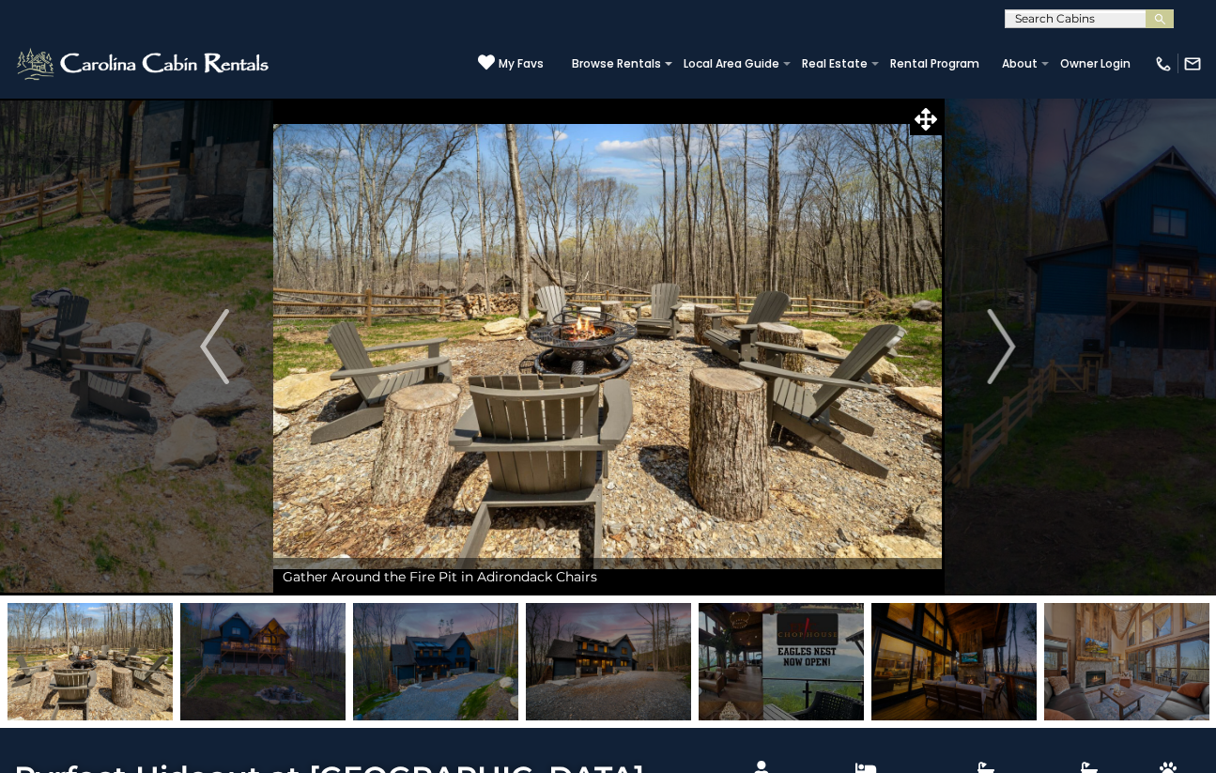
click at [982, 337] on button "Next" at bounding box center [1002, 347] width 118 height 498
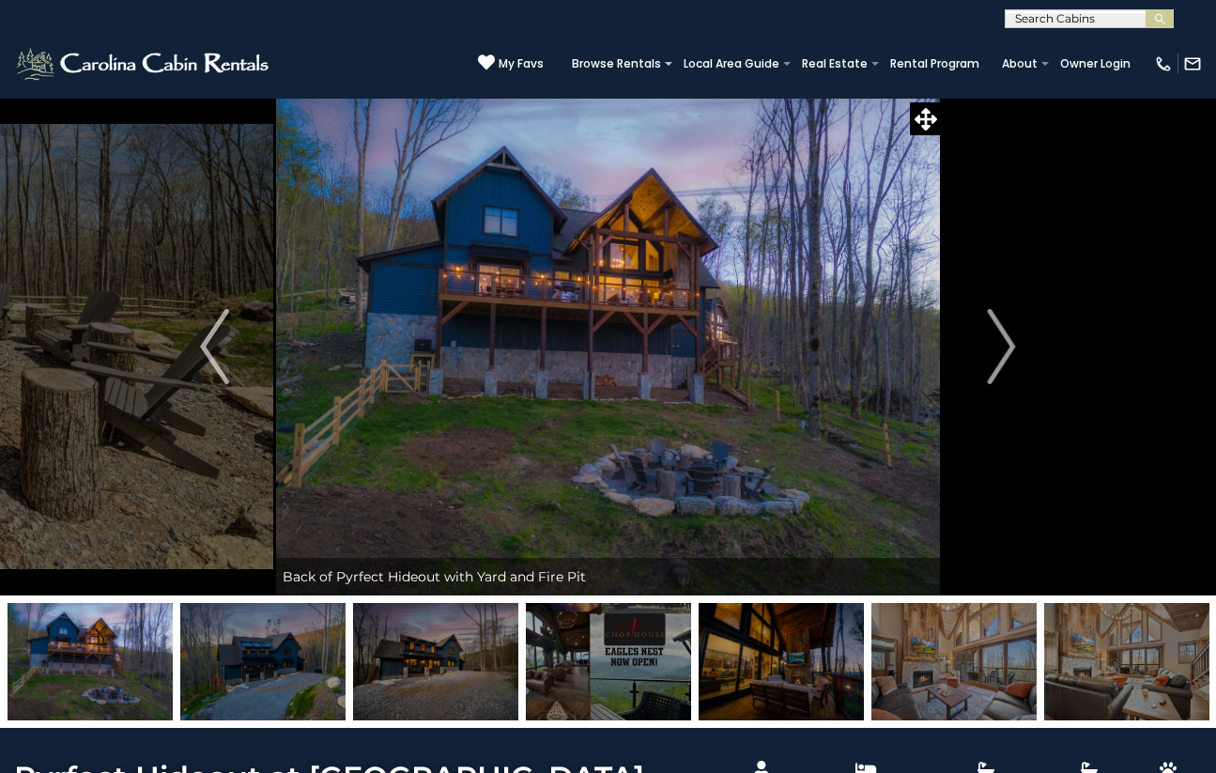
click at [982, 337] on button "Next" at bounding box center [1002, 347] width 118 height 498
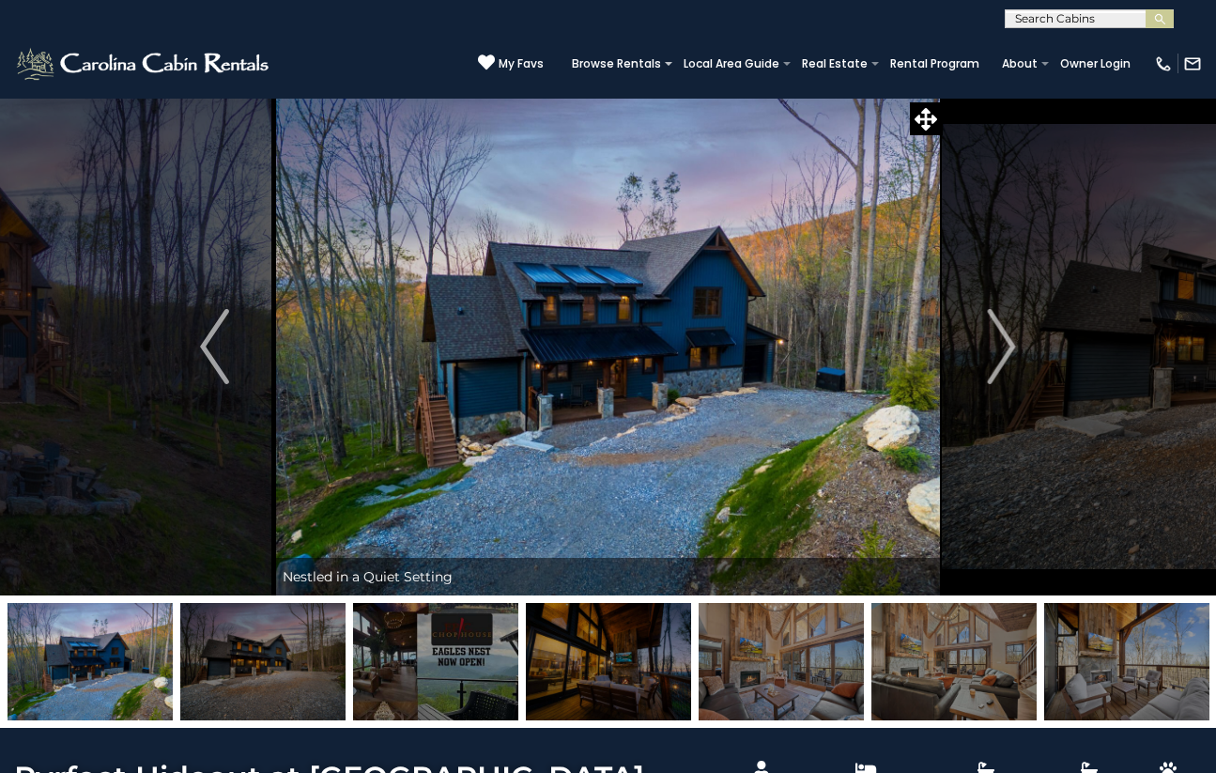
click at [982, 337] on button "Next" at bounding box center [1002, 347] width 118 height 498
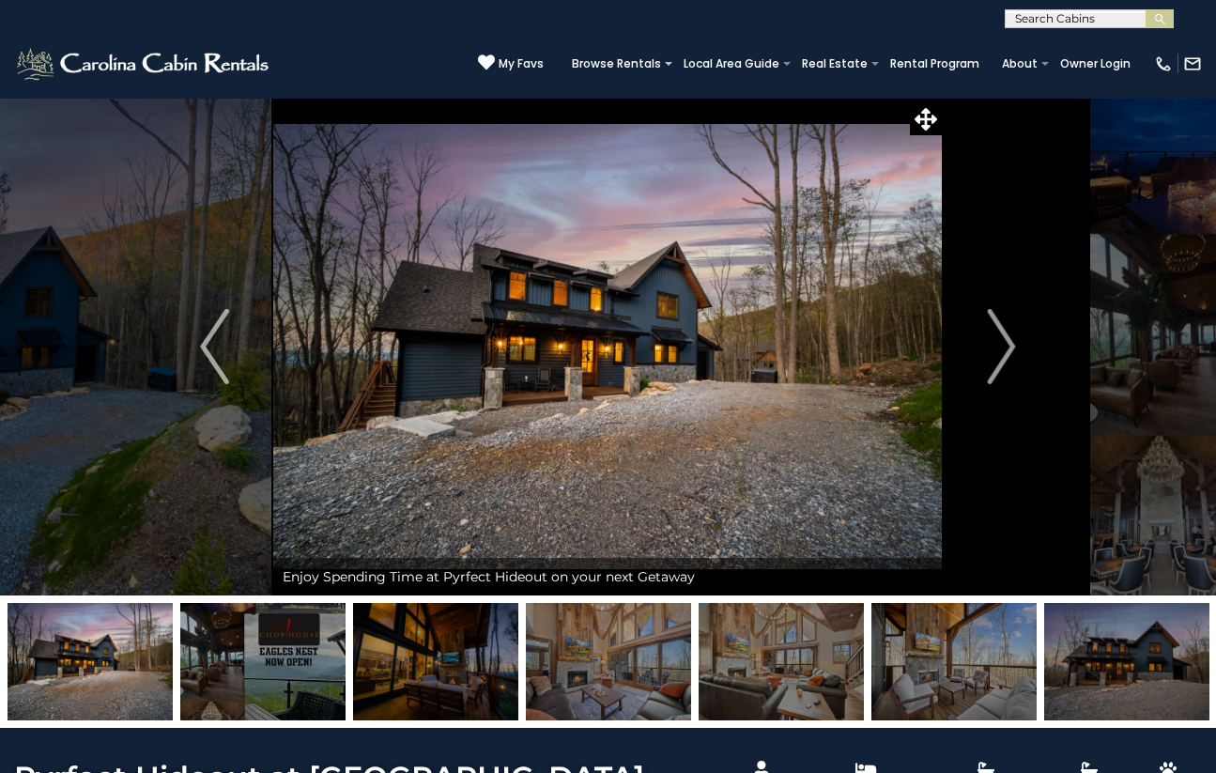
click at [982, 337] on button "Next" at bounding box center [1002, 347] width 118 height 498
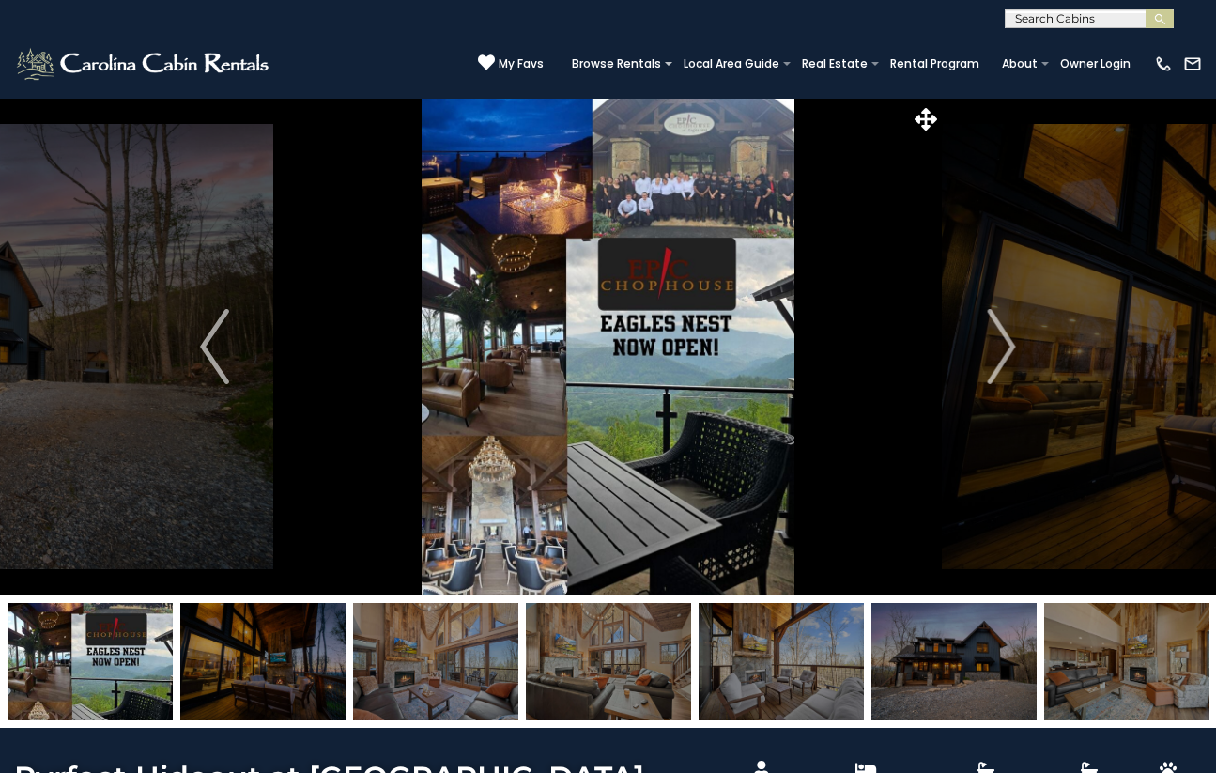
click at [982, 337] on button "Next" at bounding box center [1002, 347] width 118 height 498
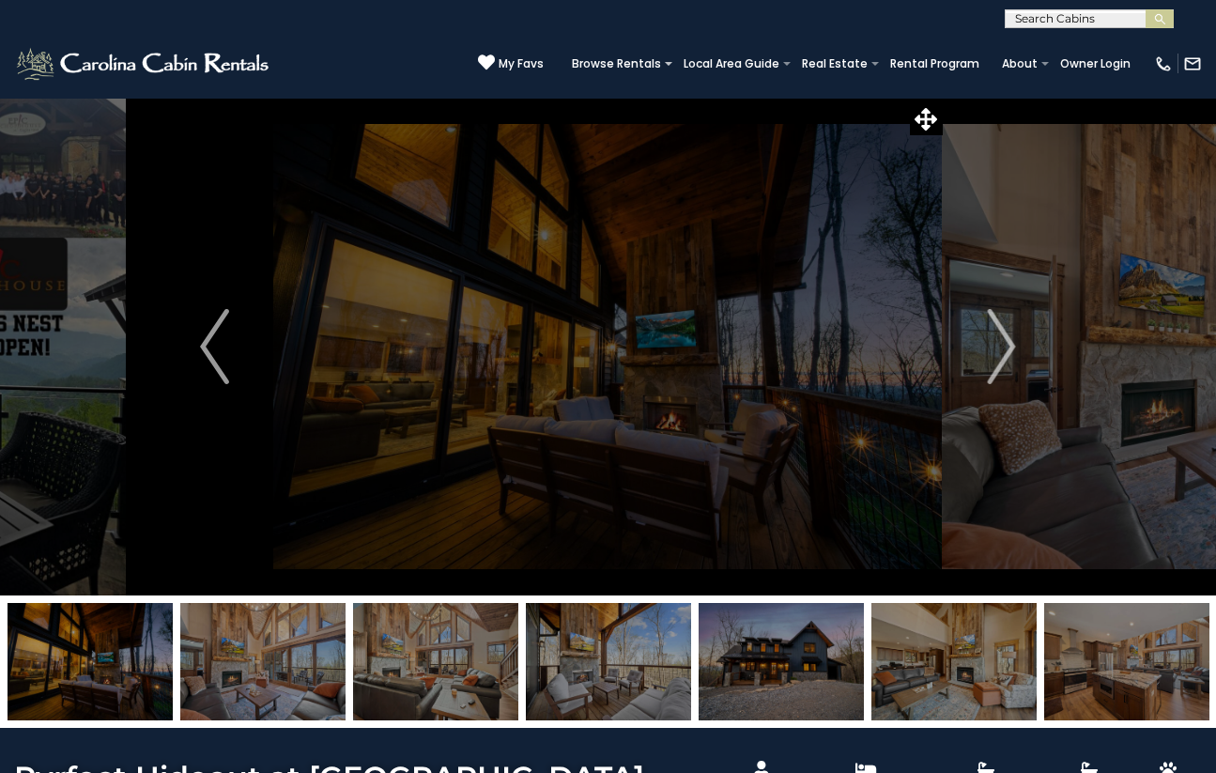
click at [982, 337] on button "Next" at bounding box center [1002, 347] width 118 height 498
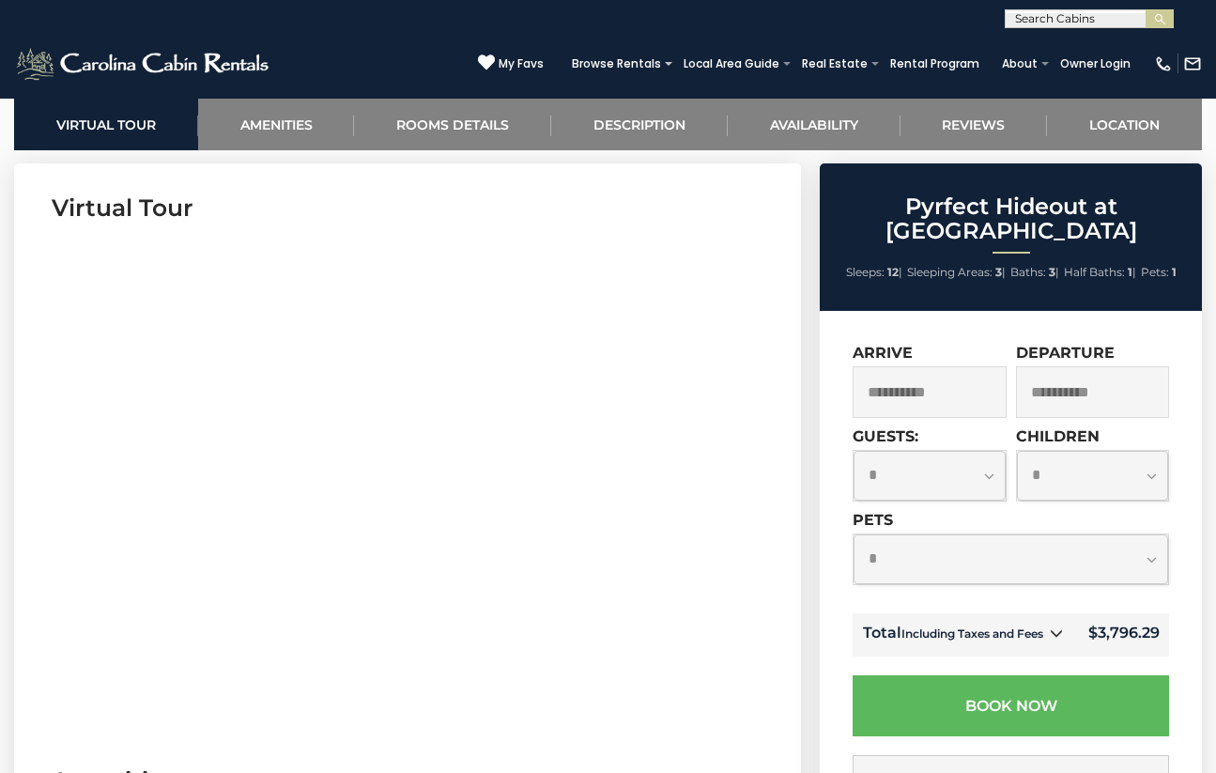
scroll to position [751, 0]
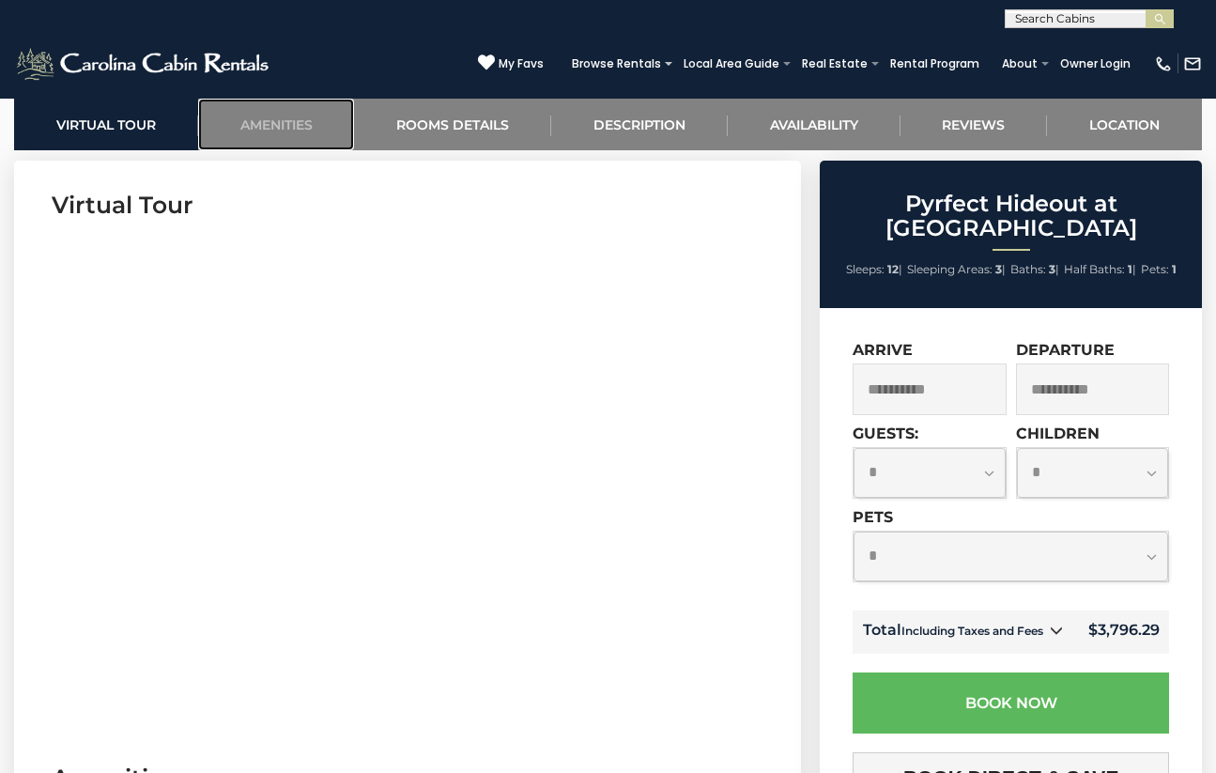
click at [281, 121] on link "Amenities" at bounding box center [276, 125] width 157 height 52
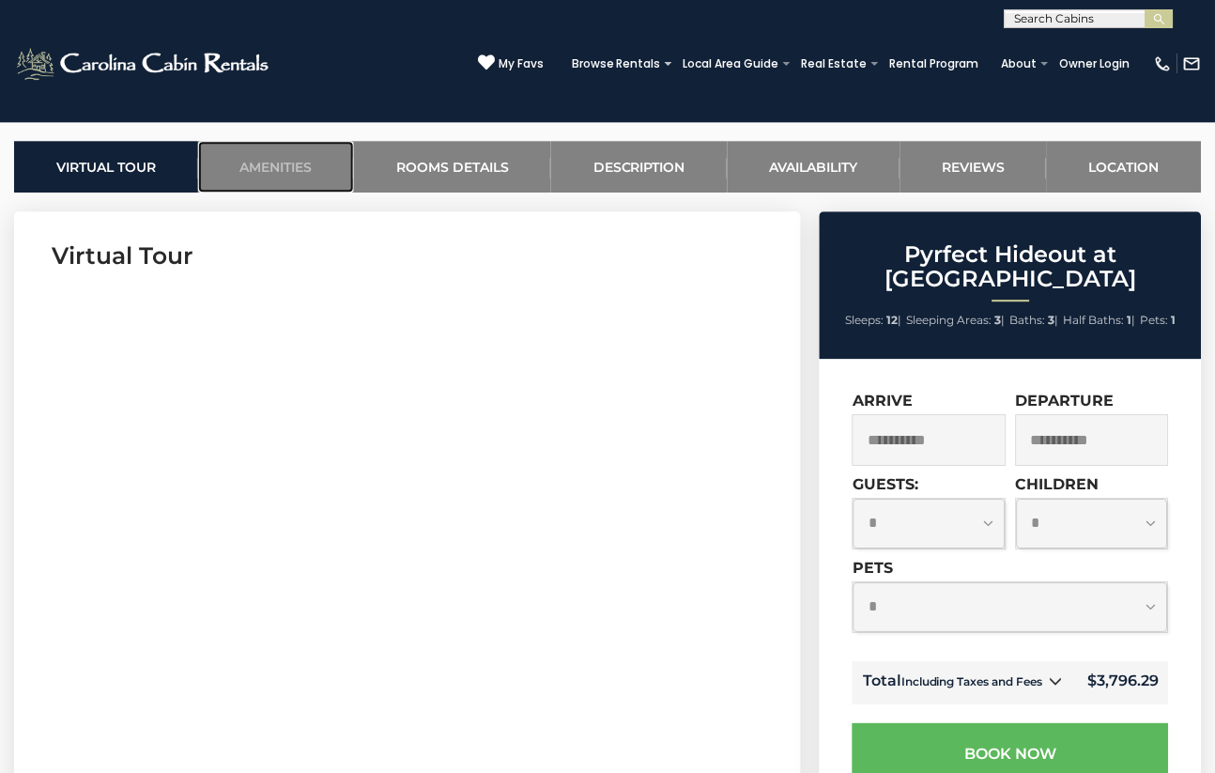
scroll to position [404, 0]
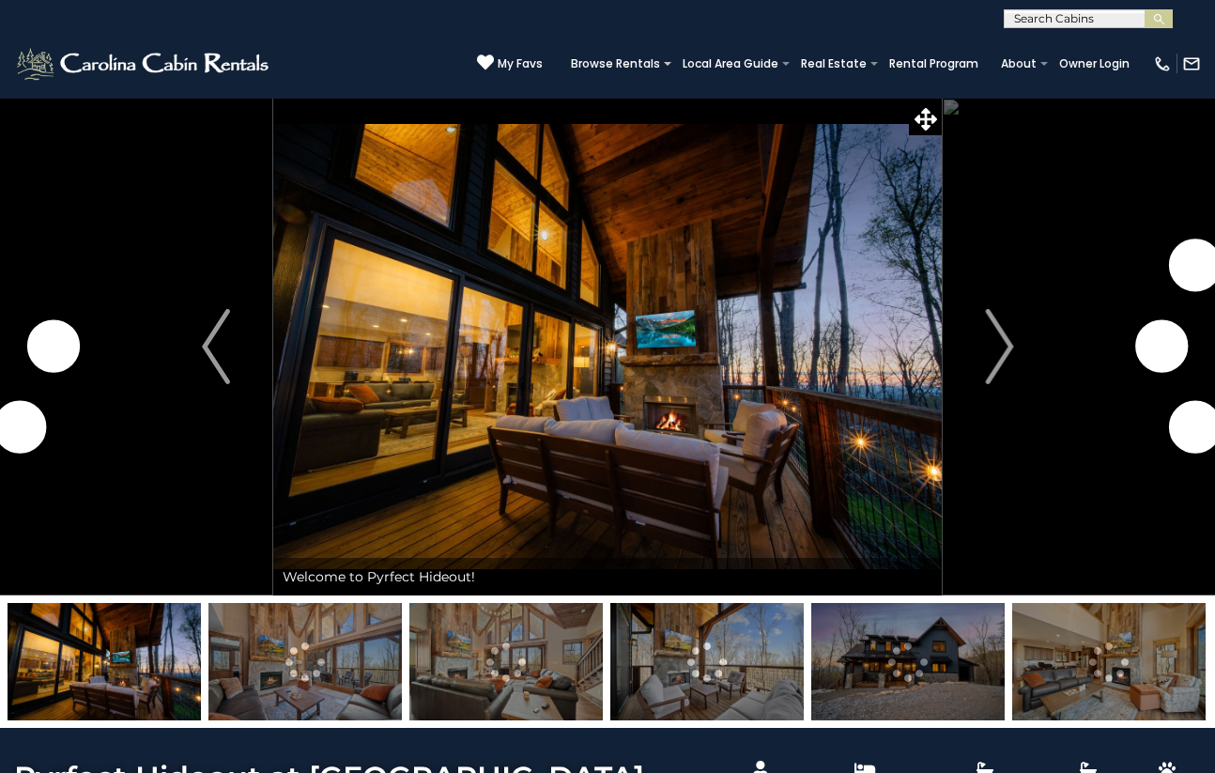
click at [1000, 337] on img "Next" at bounding box center [999, 346] width 28 height 75
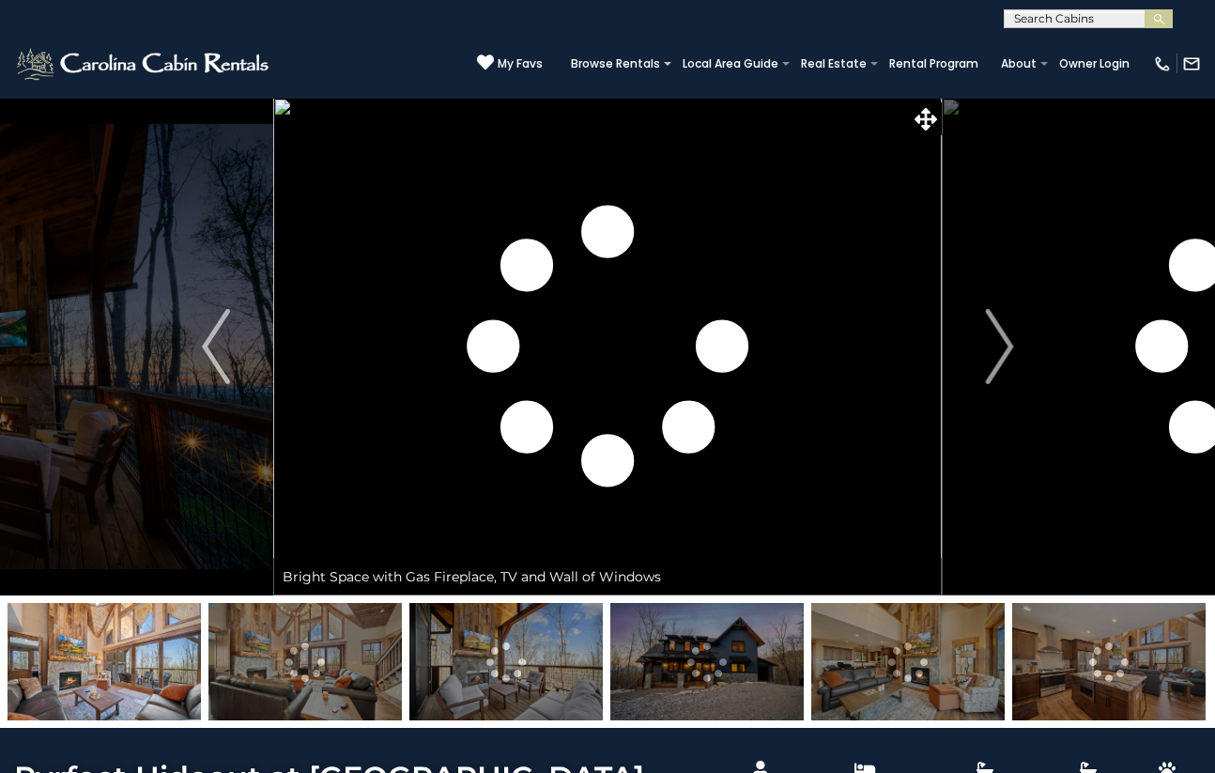
click at [1000, 337] on img "Next" at bounding box center [999, 346] width 28 height 75
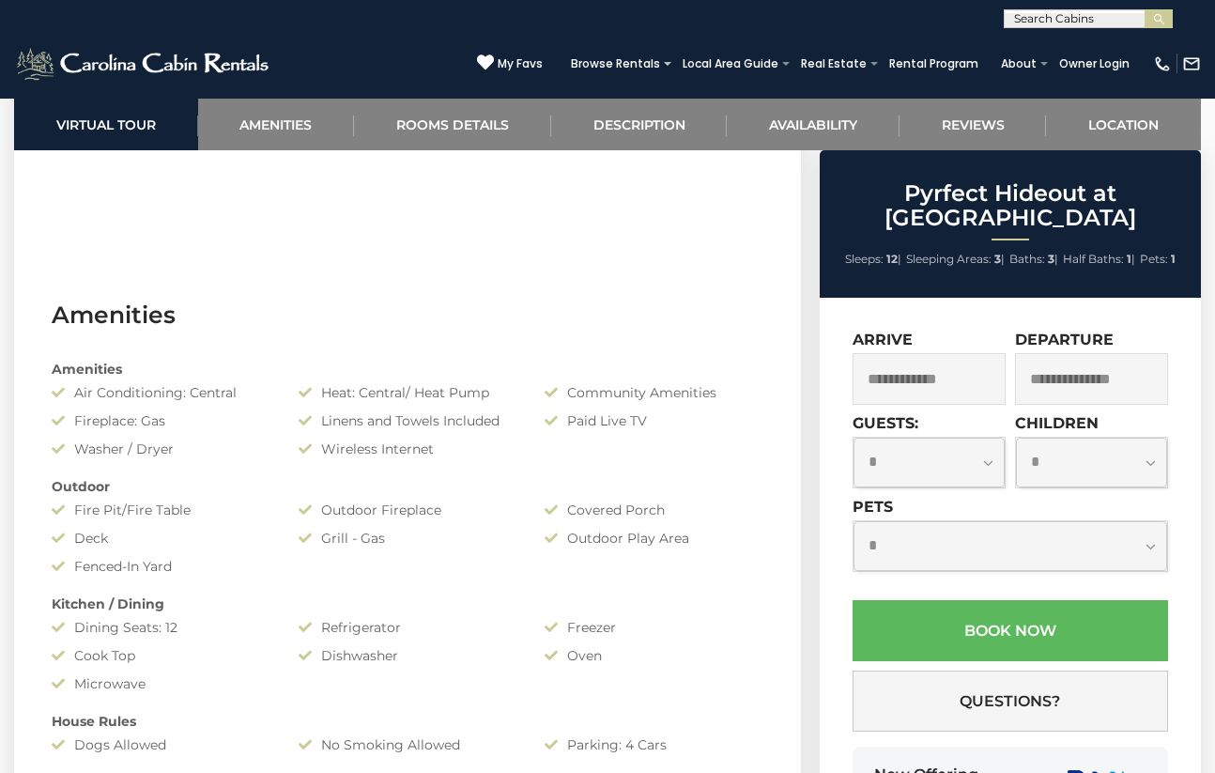
scroll to position [1221, 0]
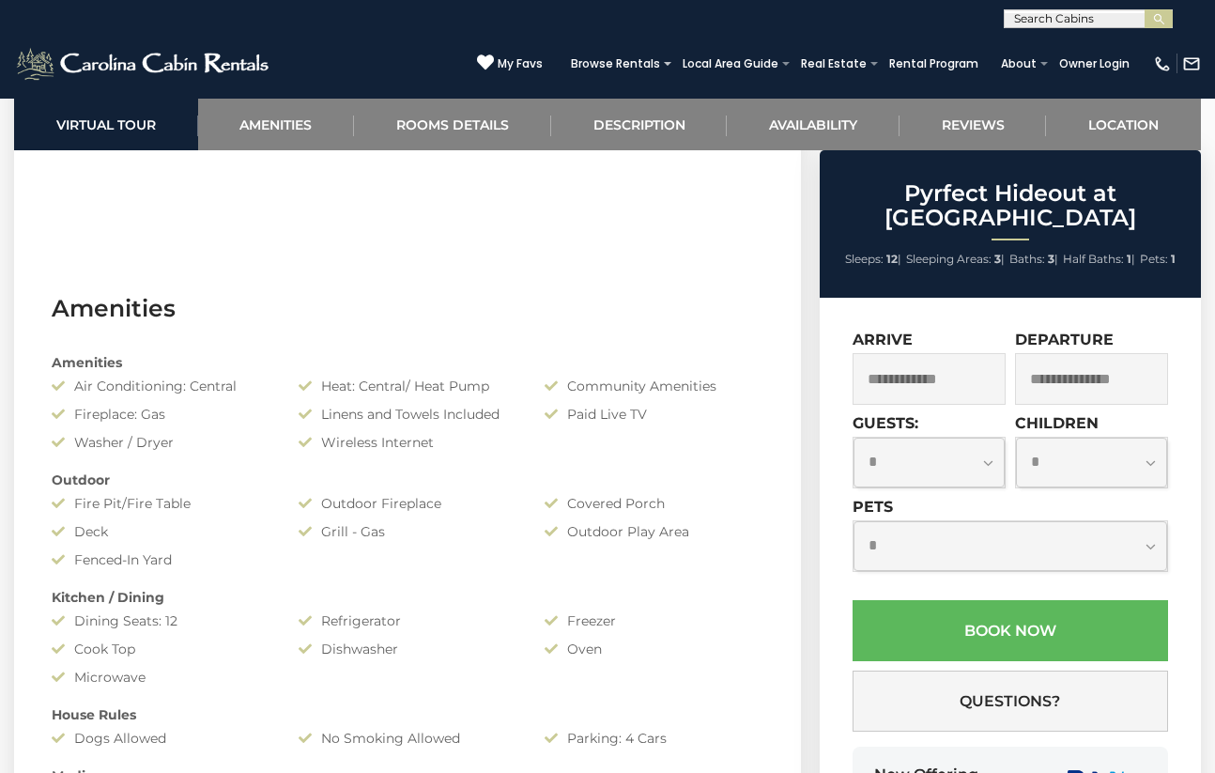
click at [943, 376] on input "text" at bounding box center [929, 379] width 153 height 52
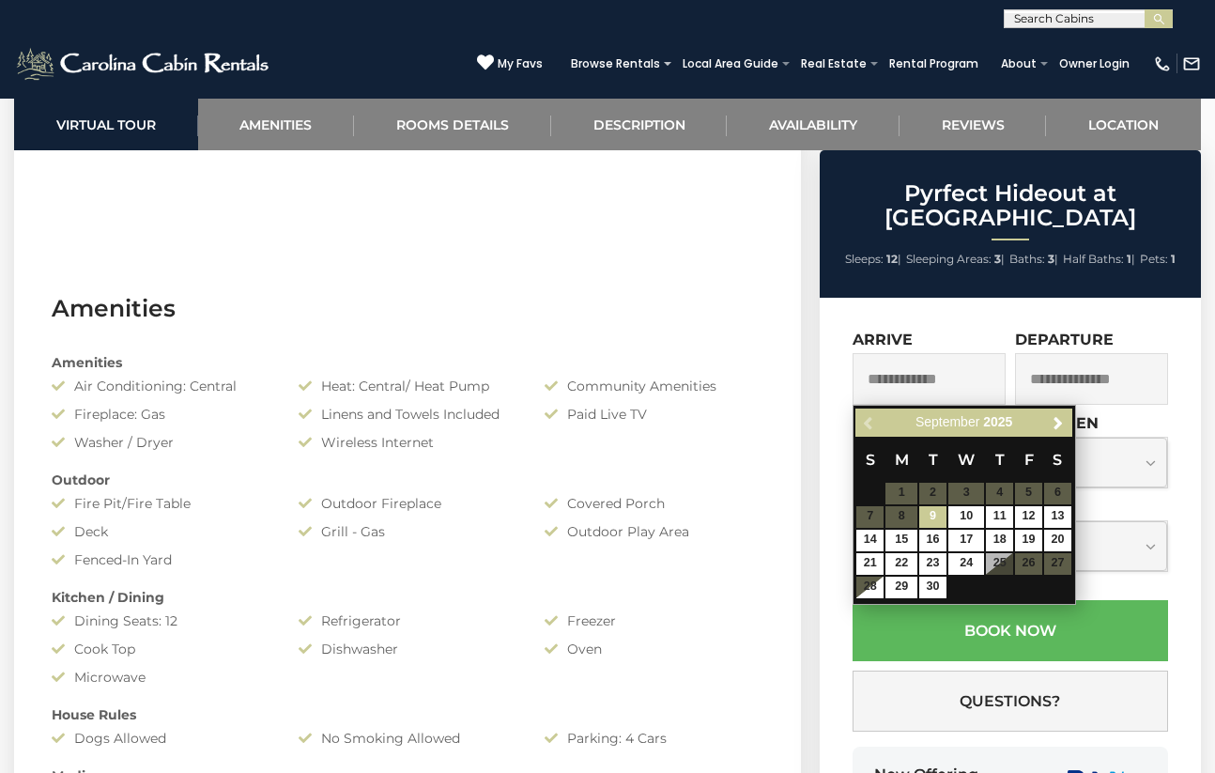
drag, startPoint x: 1052, startPoint y: 408, endPoint x: 1057, endPoint y: 424, distance: 16.9
click at [1054, 408] on div "Previous Next September 2025" at bounding box center [963, 422] width 216 height 29
click at [1058, 426] on span "Next" at bounding box center [1058, 422] width 15 height 15
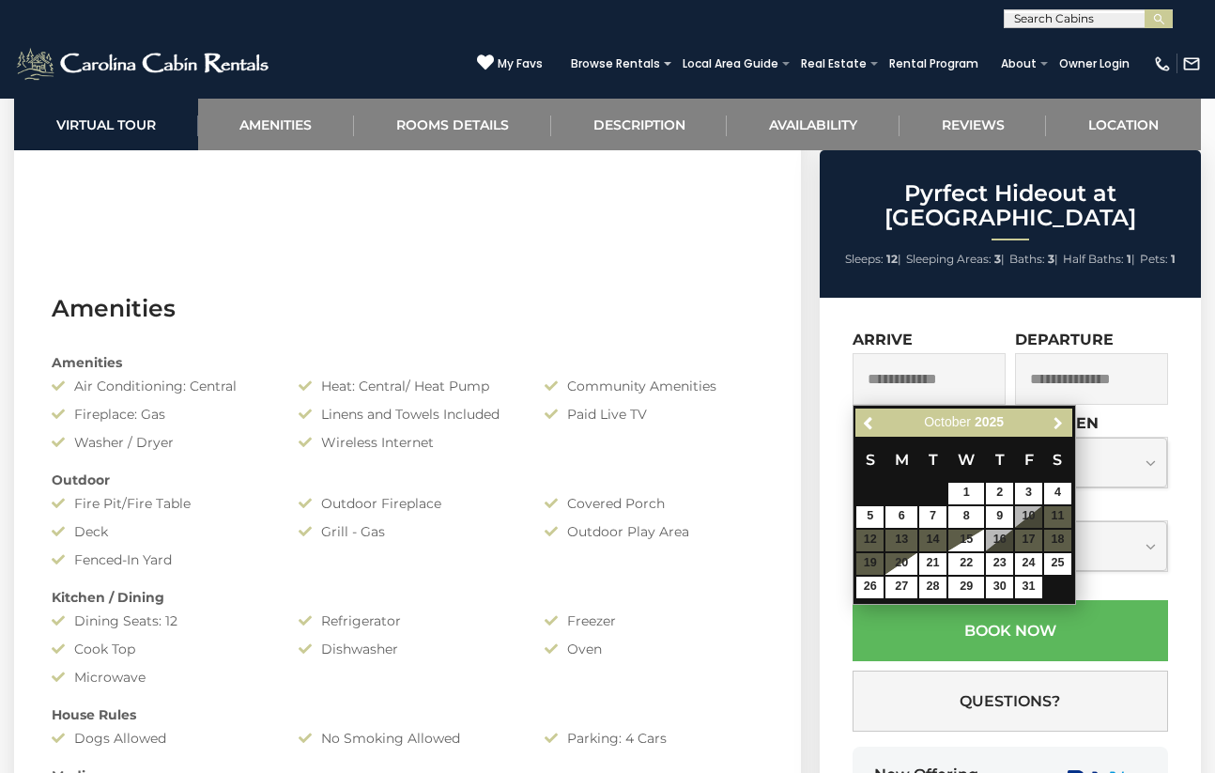
click at [1058, 426] on span "Next" at bounding box center [1058, 422] width 15 height 15
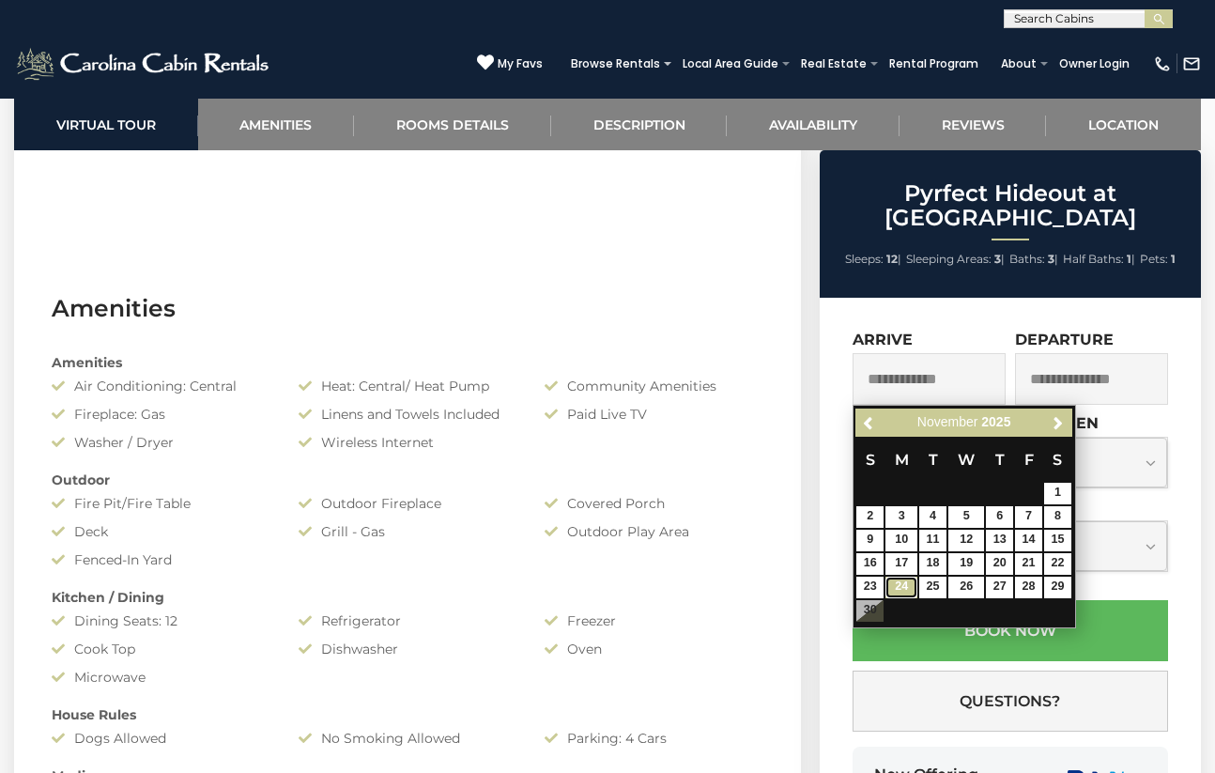
click at [911, 584] on link "24" at bounding box center [902, 588] width 32 height 22
type input "**********"
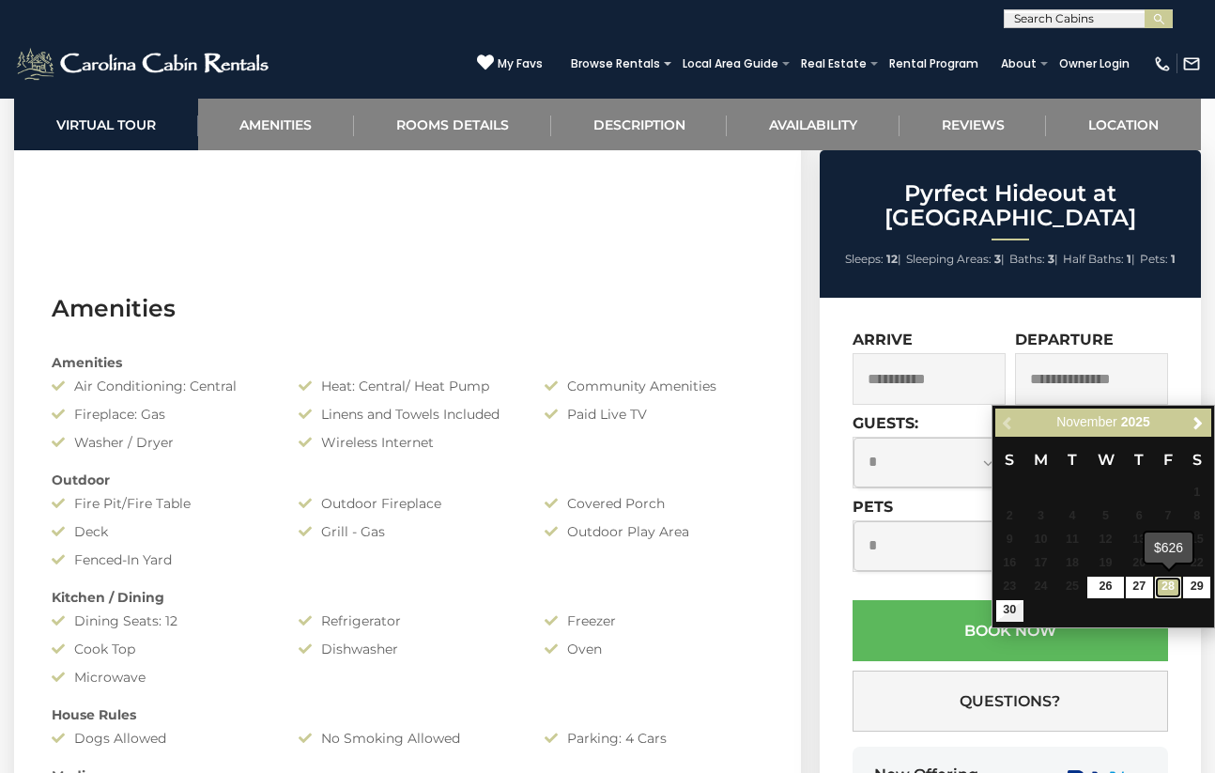
click at [1180, 587] on link "28" at bounding box center [1168, 588] width 27 height 22
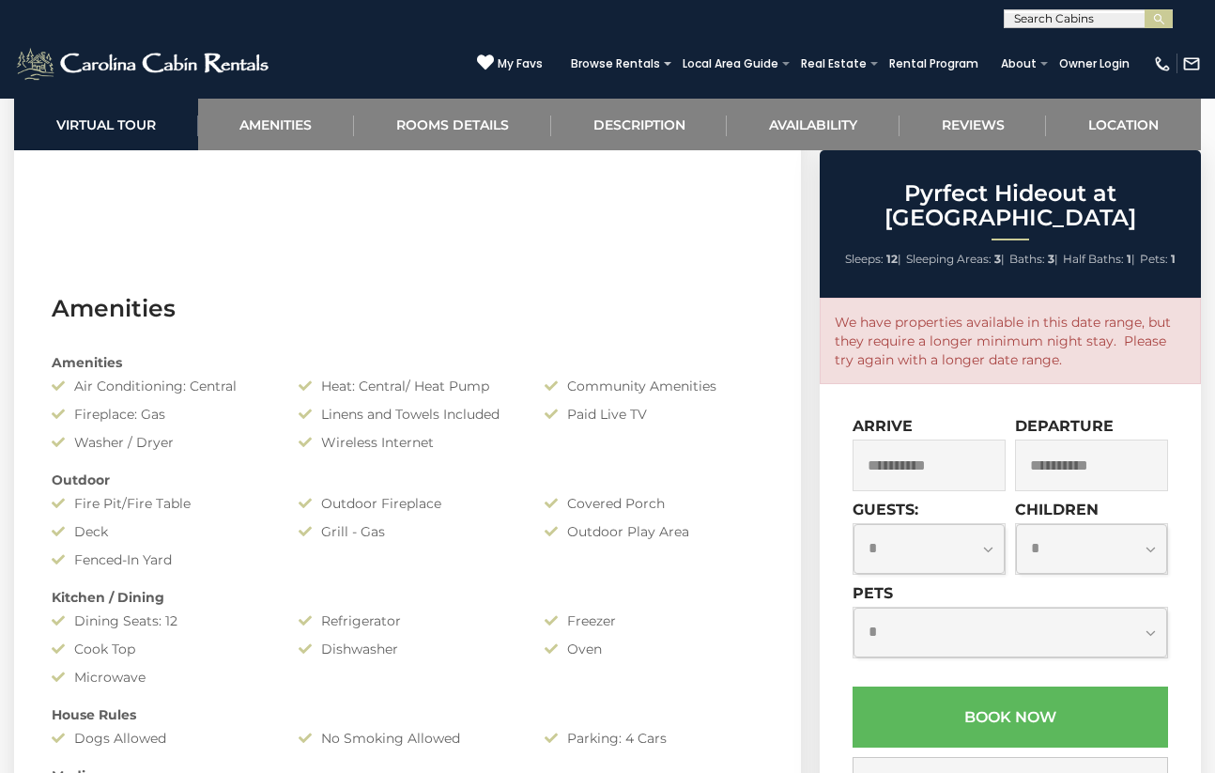
click at [1090, 471] on input "**********" at bounding box center [1091, 465] width 153 height 52
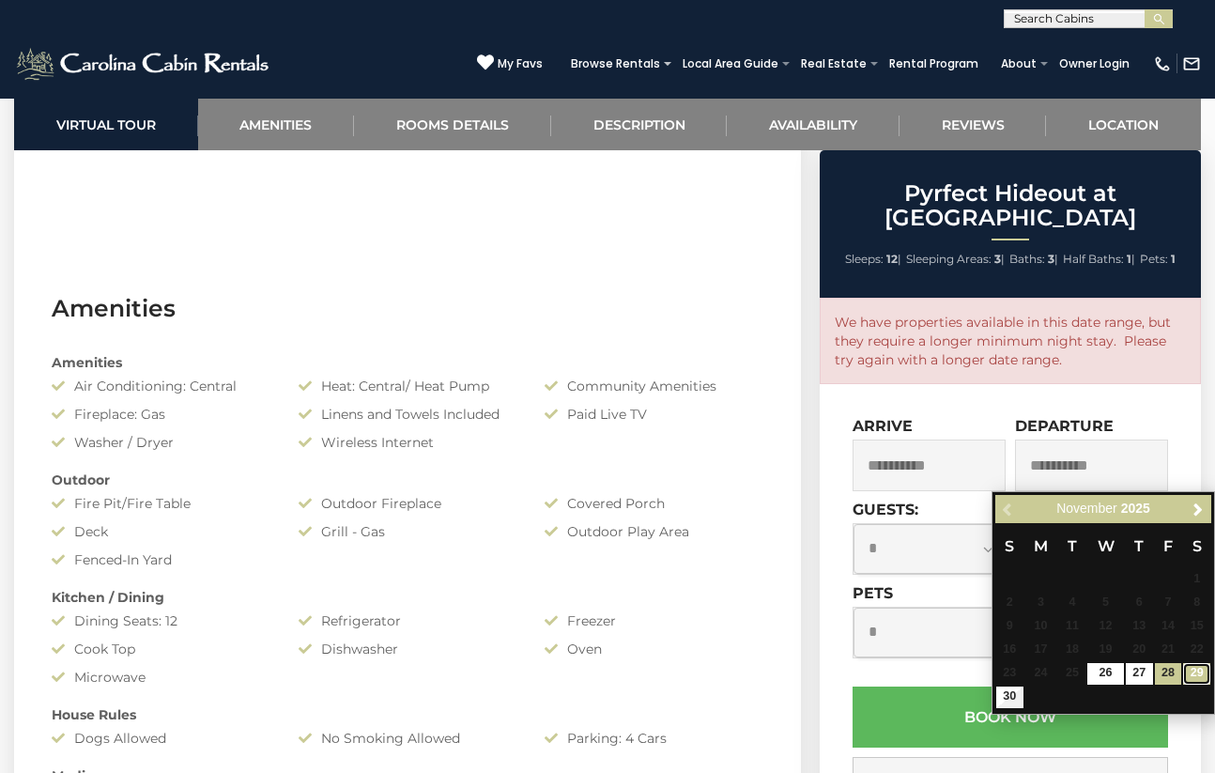
click at [1197, 673] on link "29" at bounding box center [1196, 674] width 27 height 22
type input "**********"
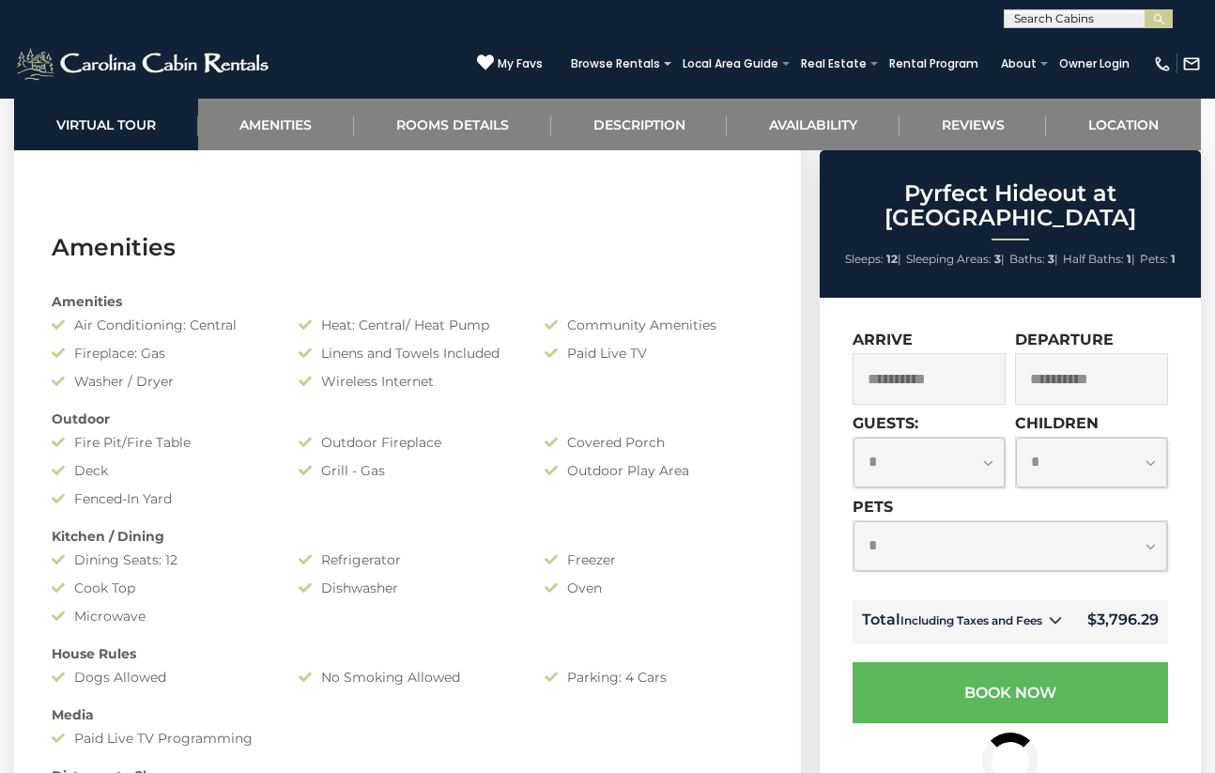
scroll to position [1315, 0]
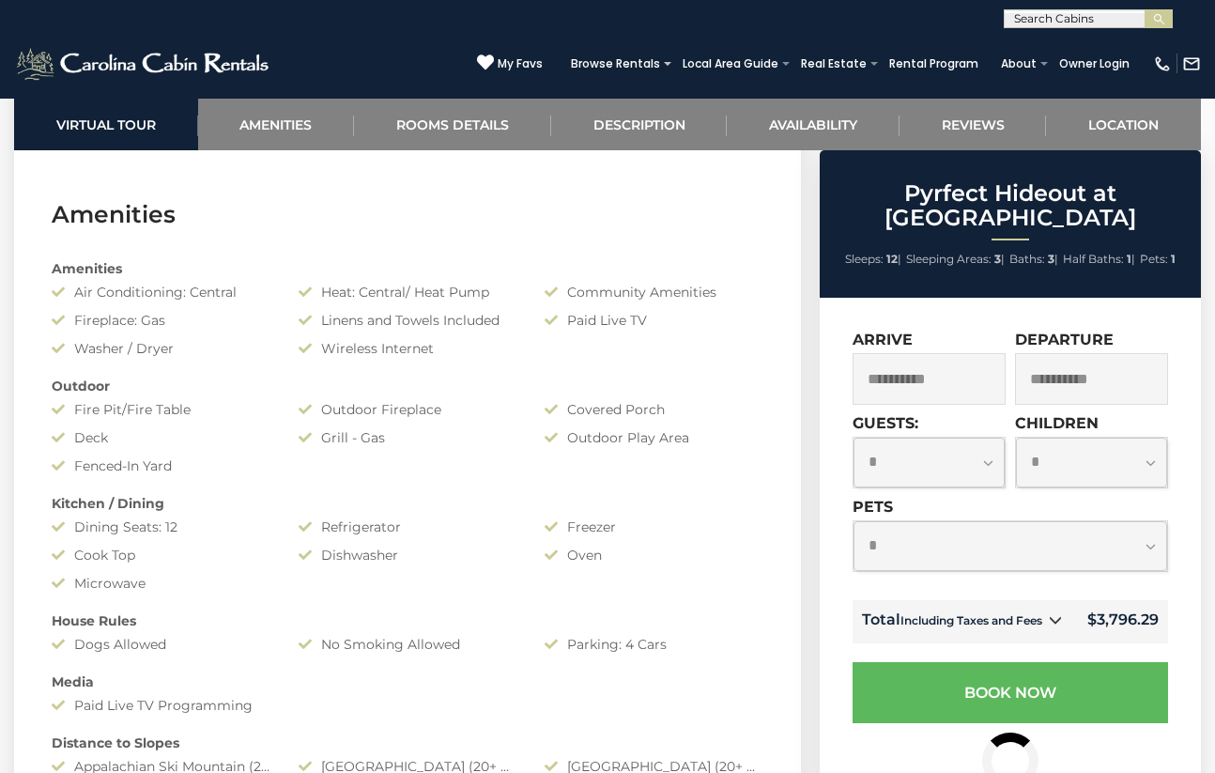
click at [965, 467] on select "**********" at bounding box center [929, 463] width 151 height 50
click at [854, 438] on select "**********" at bounding box center [929, 463] width 151 height 50
click at [1094, 461] on select "**********" at bounding box center [1091, 463] width 151 height 50
click at [979, 473] on select "**********" at bounding box center [929, 463] width 151 height 50
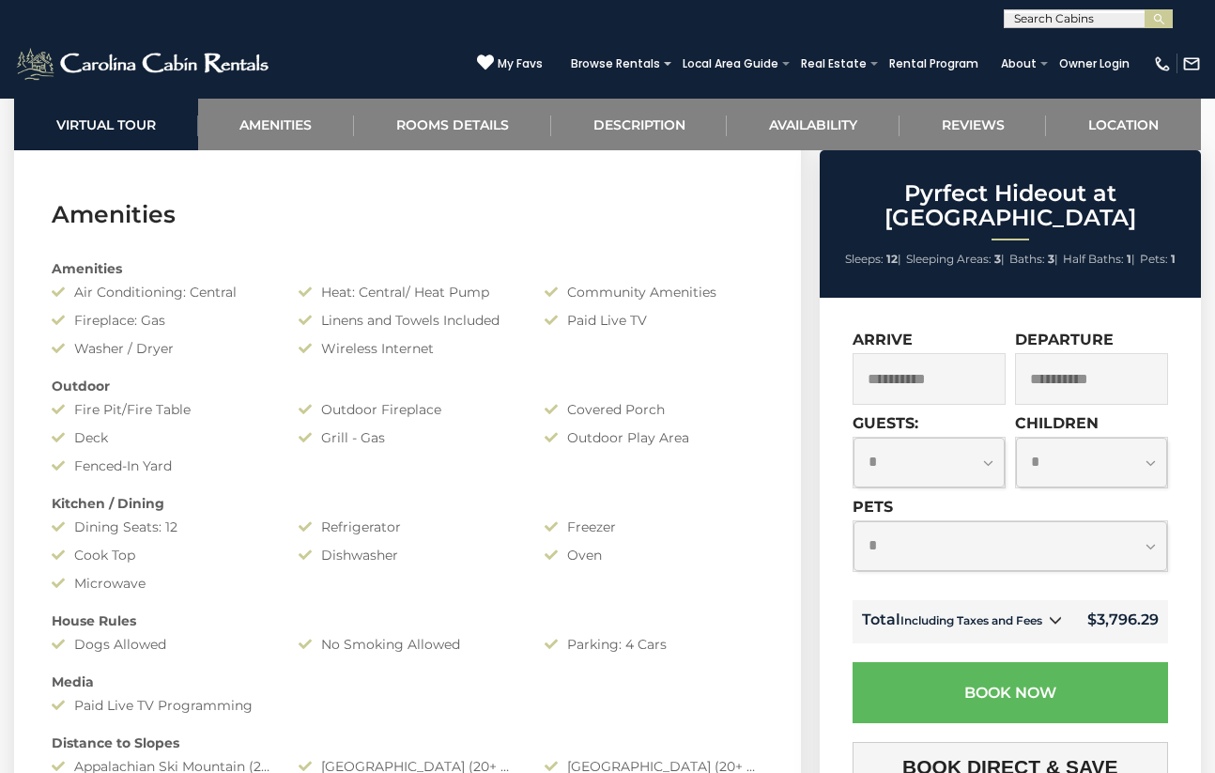
select select "*"
click at [854, 438] on select "**********" at bounding box center [929, 463] width 151 height 50
click at [1074, 466] on select "**********" at bounding box center [1091, 463] width 151 height 50
select select "*"
click at [1016, 438] on select "**********" at bounding box center [1091, 463] width 151 height 50
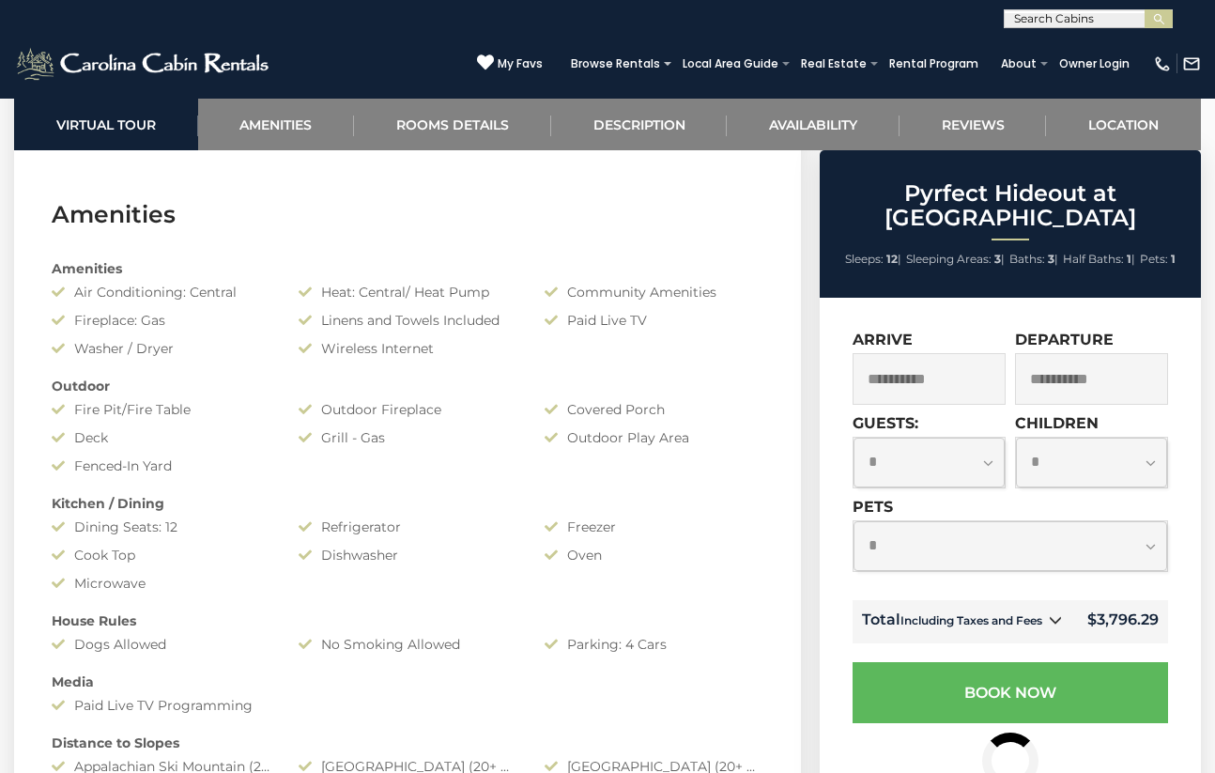
click at [985, 554] on select "**********" at bounding box center [1011, 546] width 314 height 50
select select "*"
click at [854, 521] on select "**********" at bounding box center [1011, 546] width 314 height 50
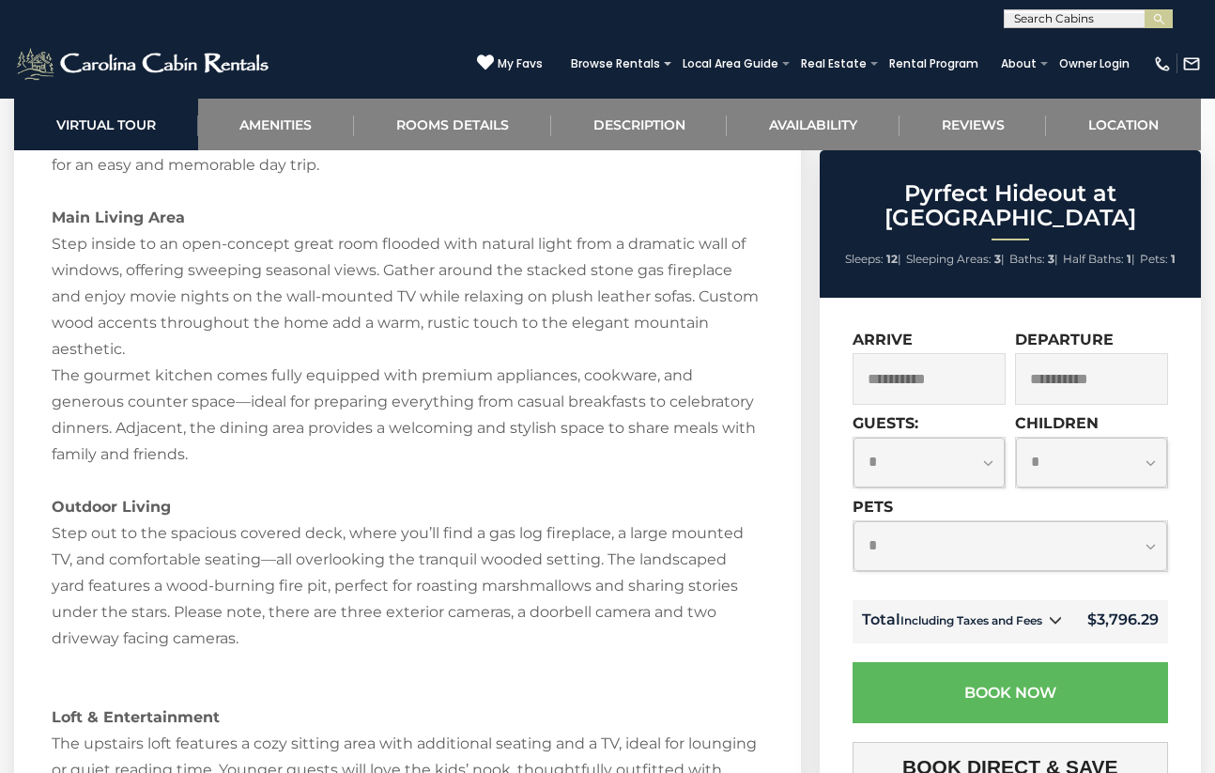
scroll to position [2348, 0]
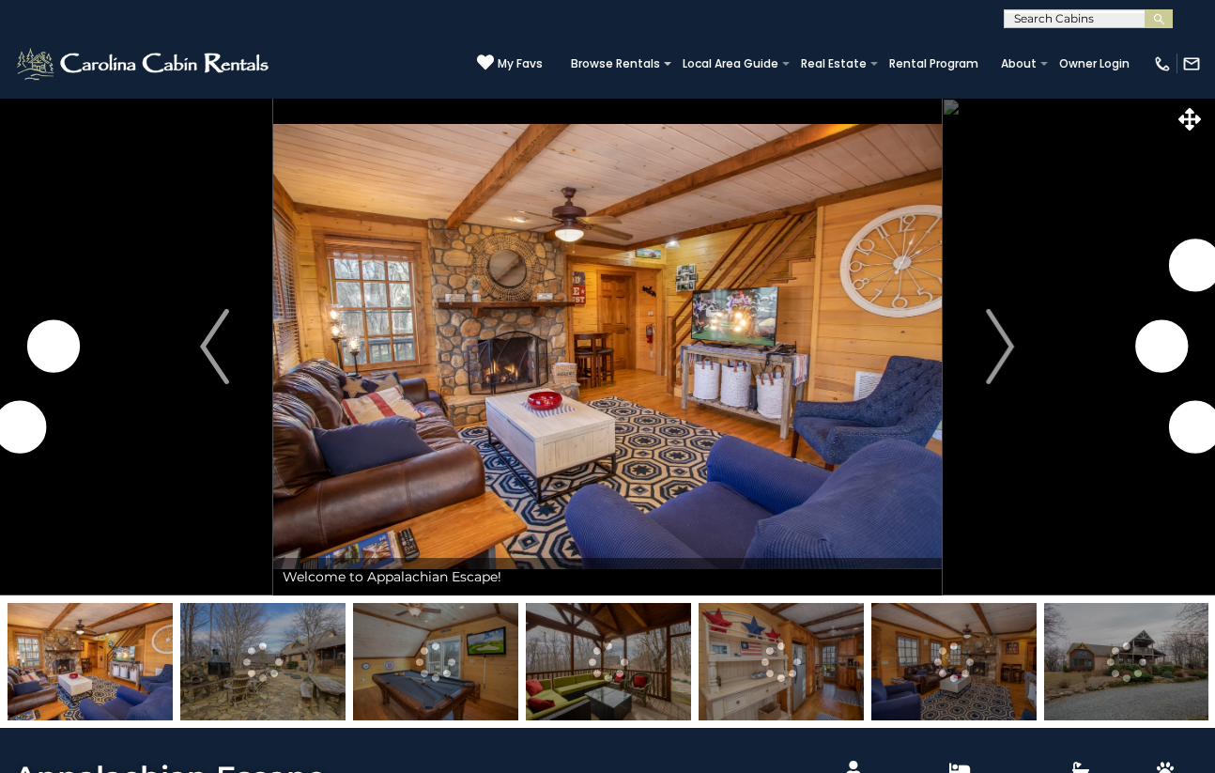
click at [997, 338] on img "Next" at bounding box center [1000, 346] width 28 height 75
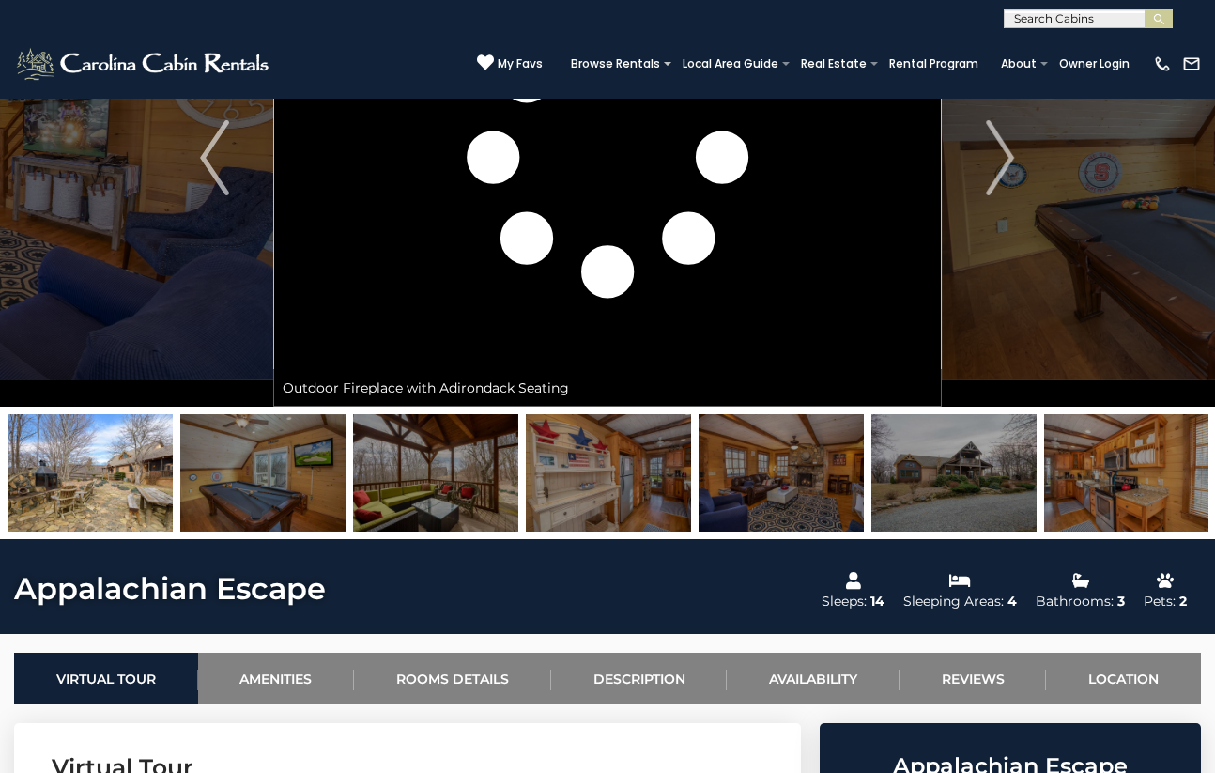
scroll to position [188, 0]
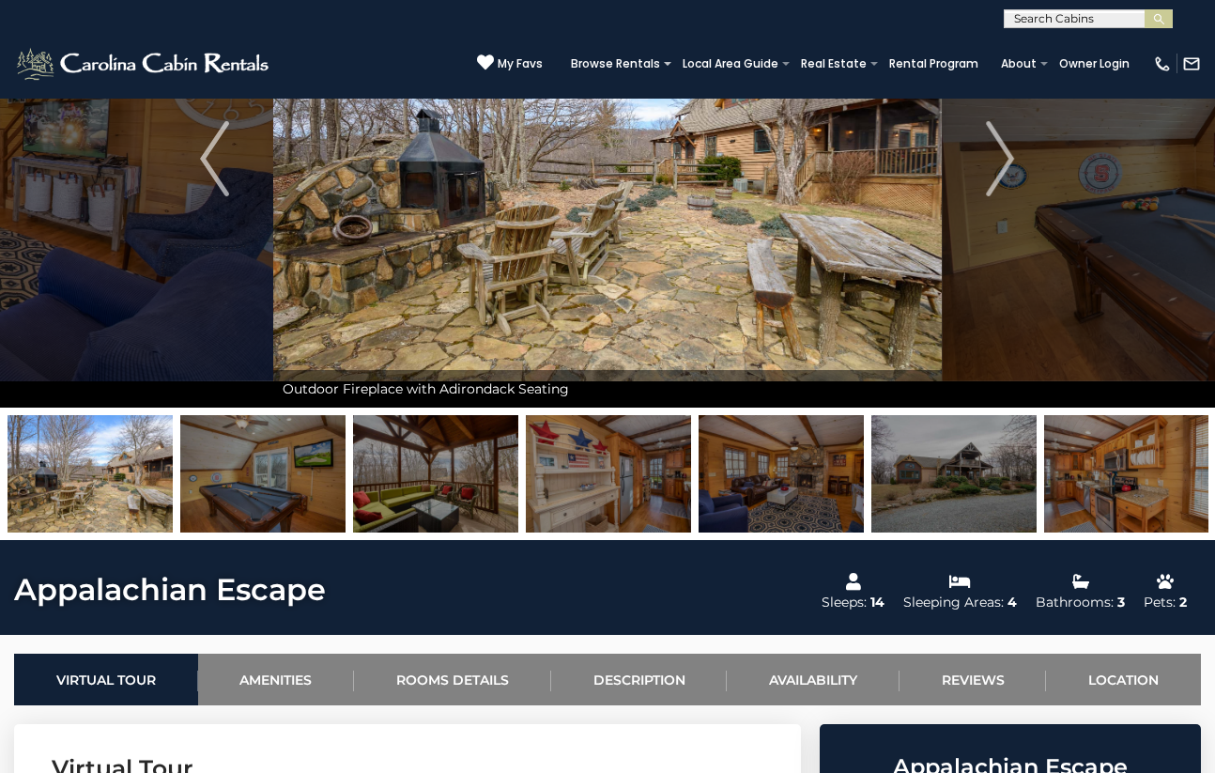
click at [582, 466] on img at bounding box center [608, 473] width 165 height 117
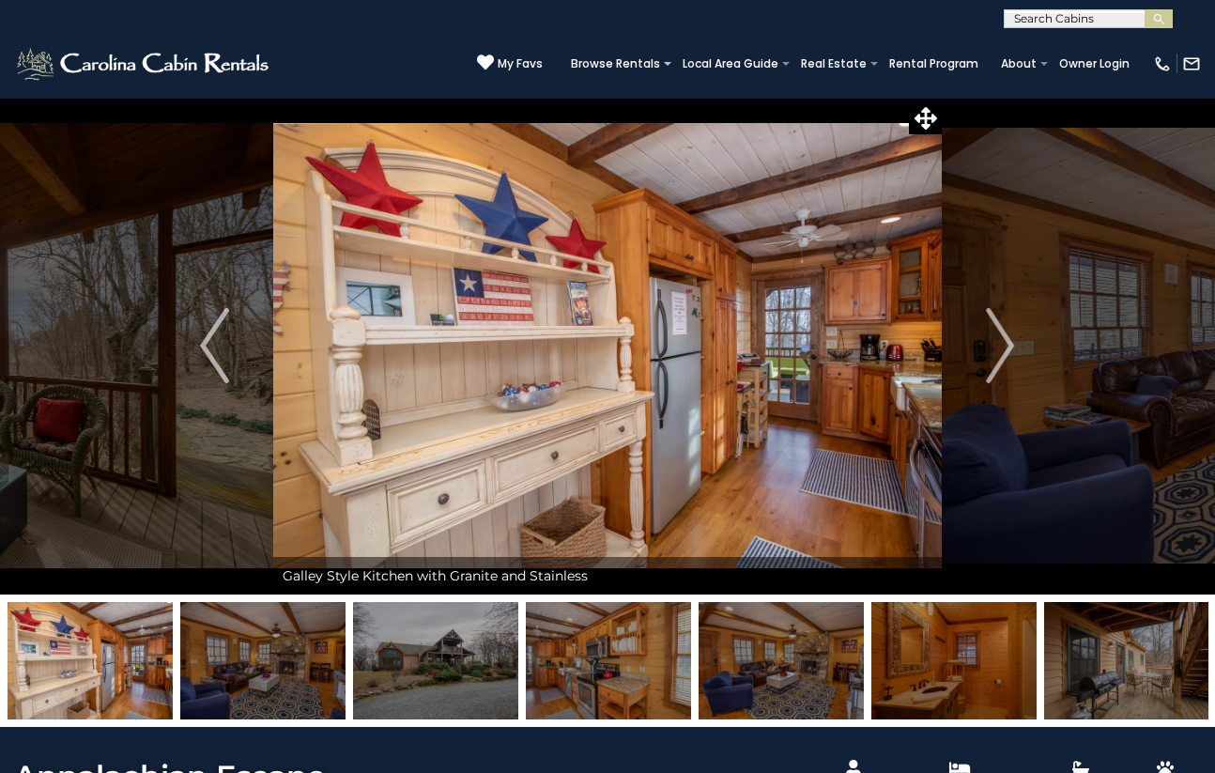
scroll to position [0, 0]
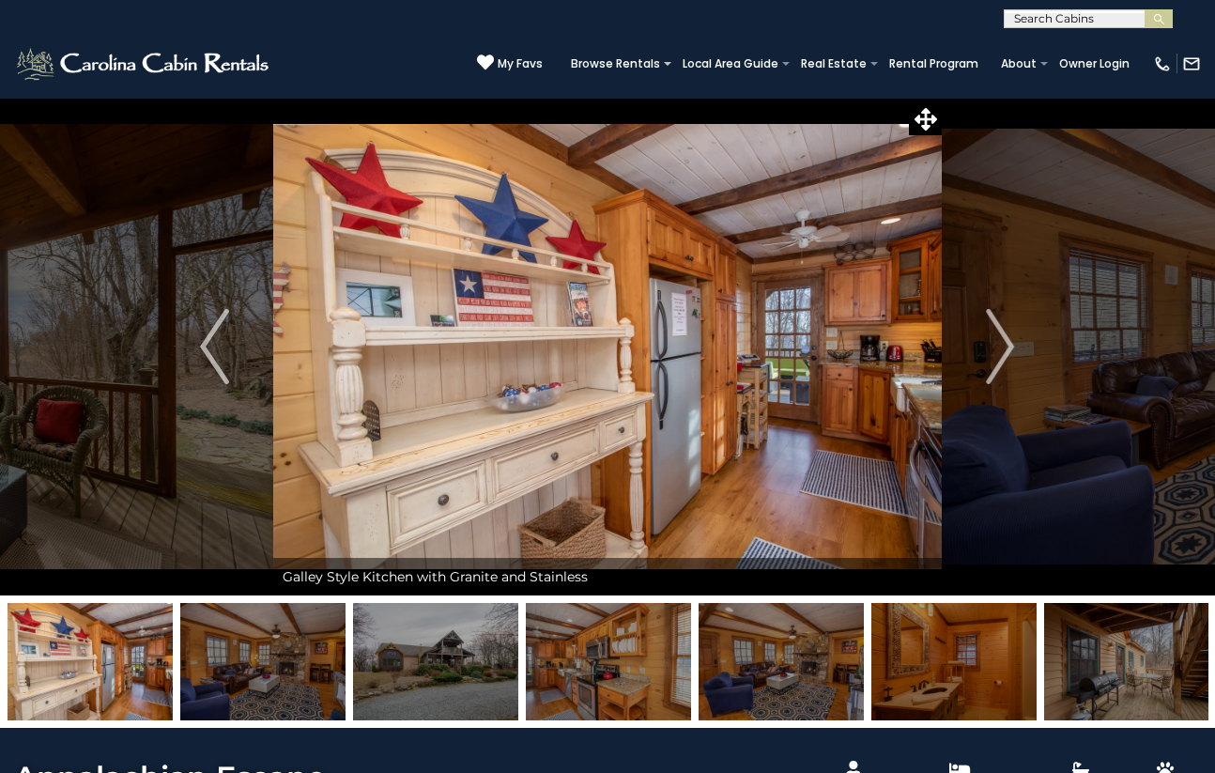
click at [987, 348] on img "Next" at bounding box center [1000, 346] width 28 height 75
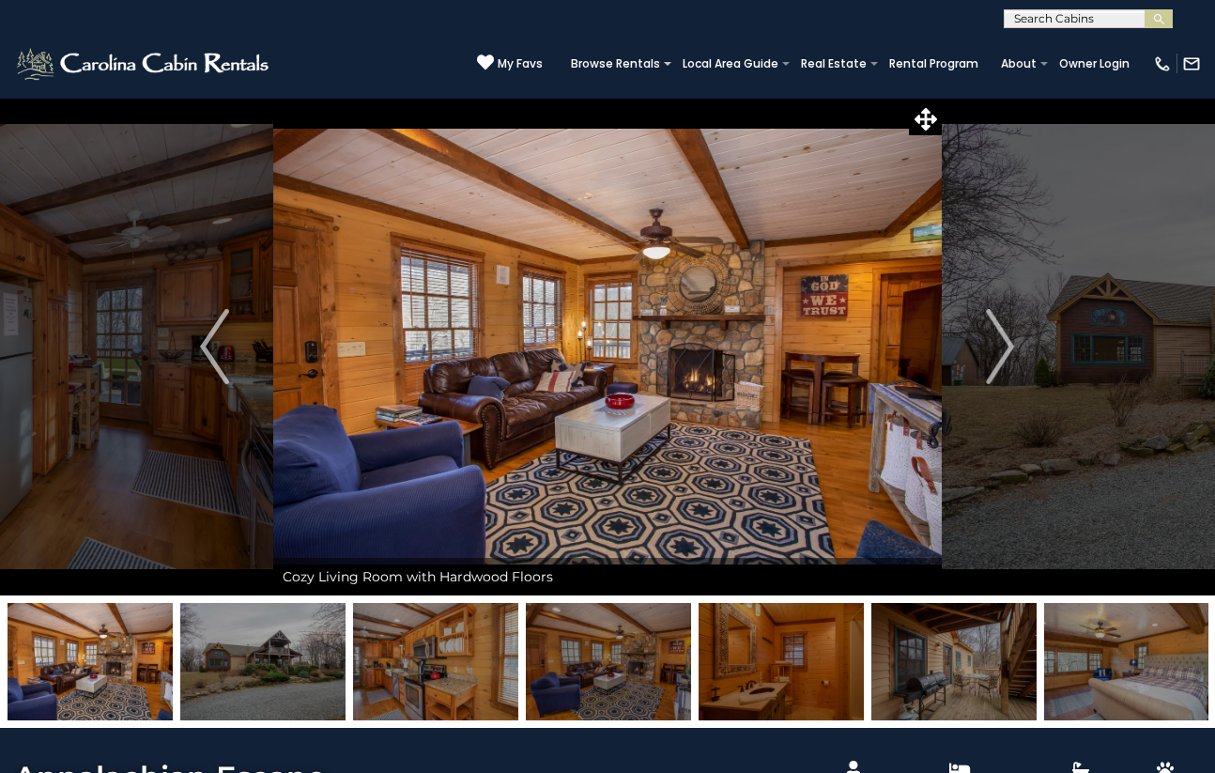
click at [987, 348] on img "Next" at bounding box center [1000, 346] width 28 height 75
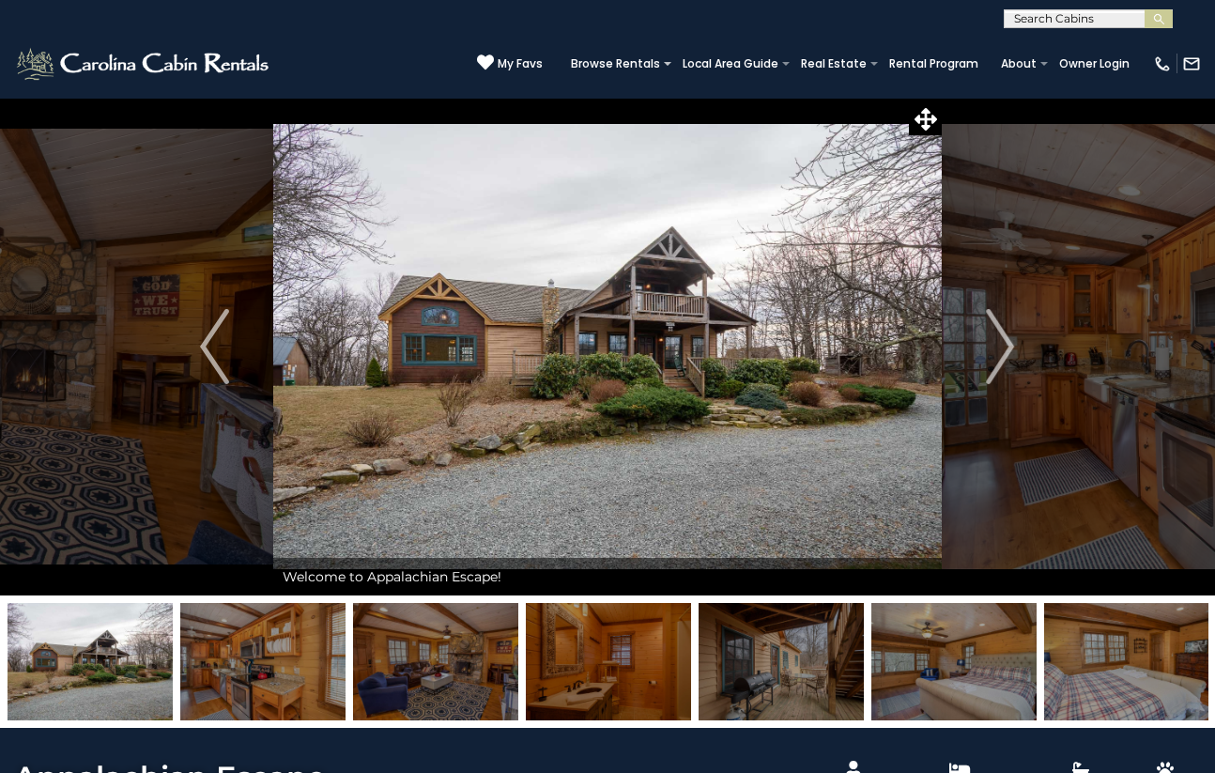
click at [988, 348] on img "Next" at bounding box center [1000, 346] width 28 height 75
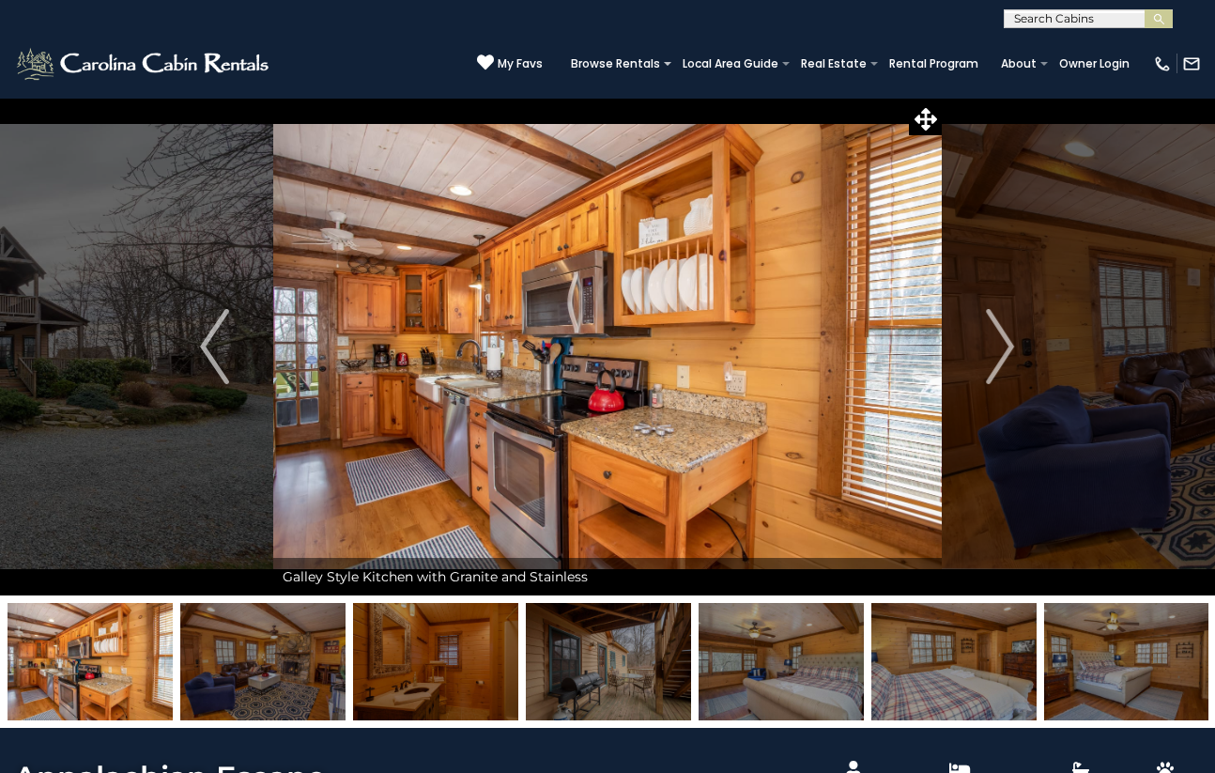
click at [993, 332] on img "Next" at bounding box center [1000, 346] width 28 height 75
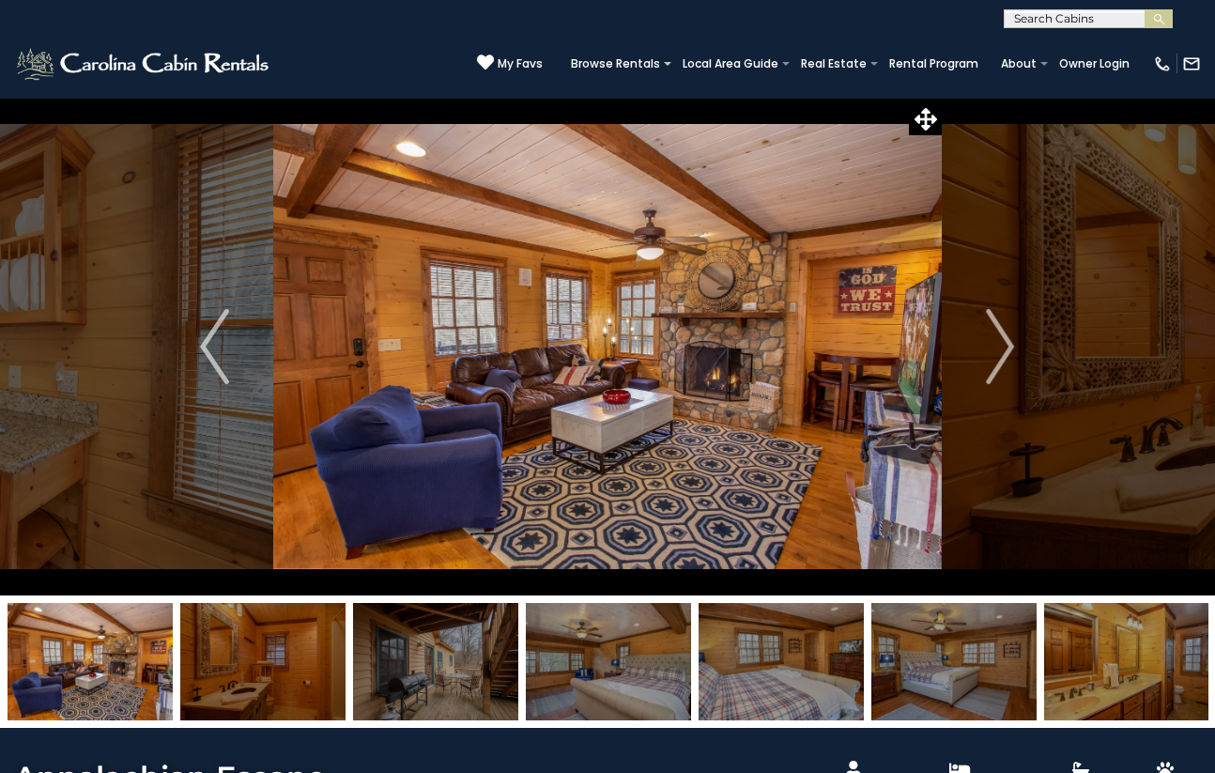
click at [993, 332] on img "Next" at bounding box center [1000, 346] width 28 height 75
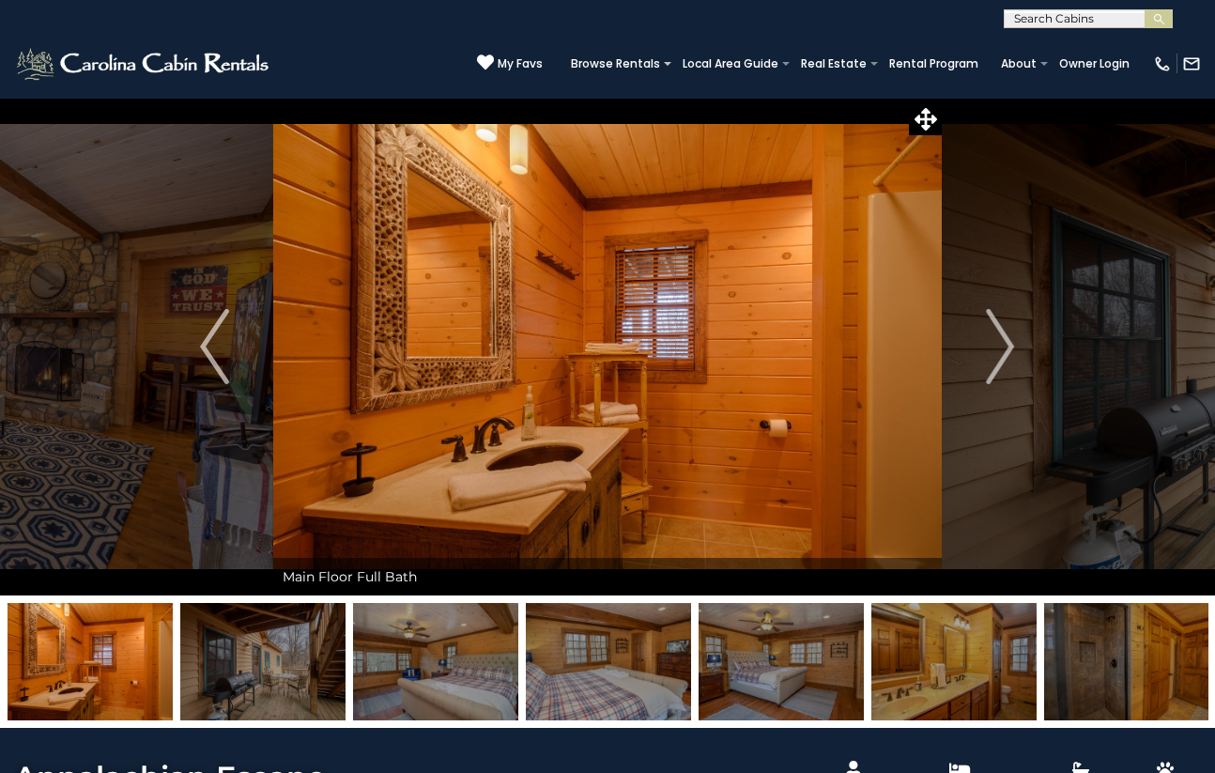
click at [993, 332] on img "Next" at bounding box center [1000, 346] width 28 height 75
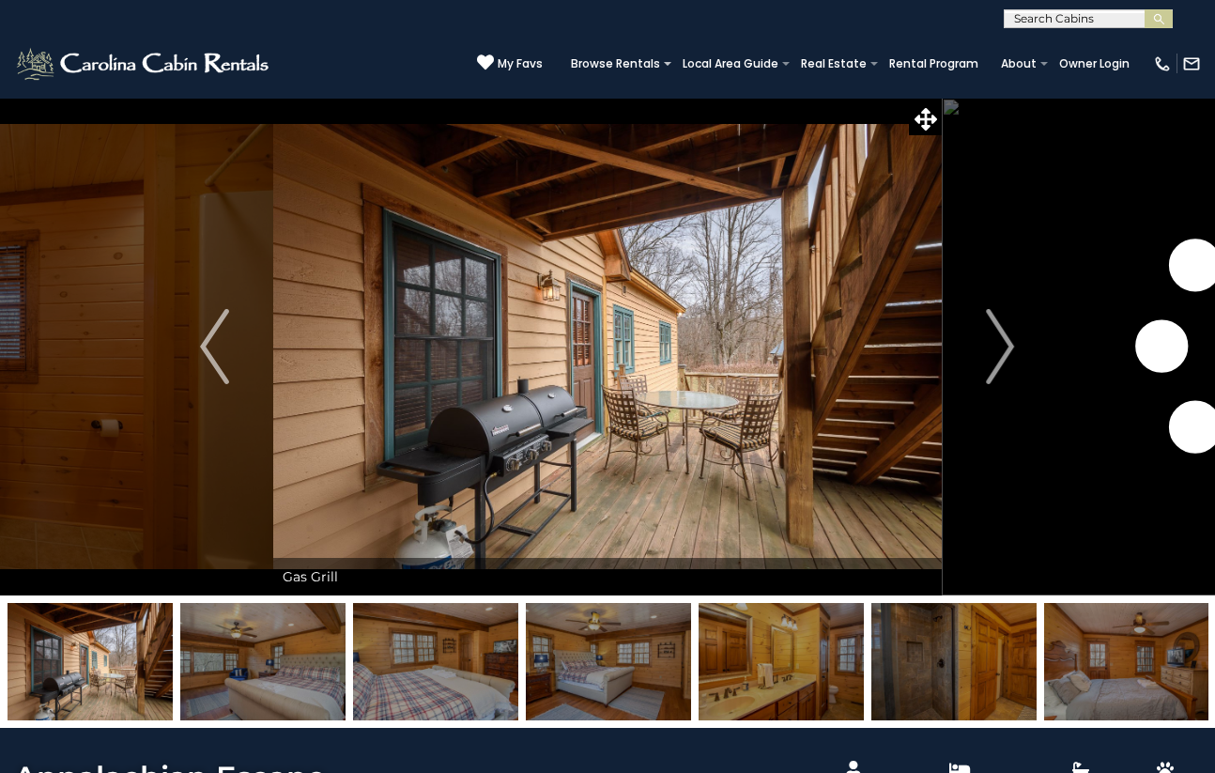
click at [994, 332] on img "Next" at bounding box center [1000, 346] width 28 height 75
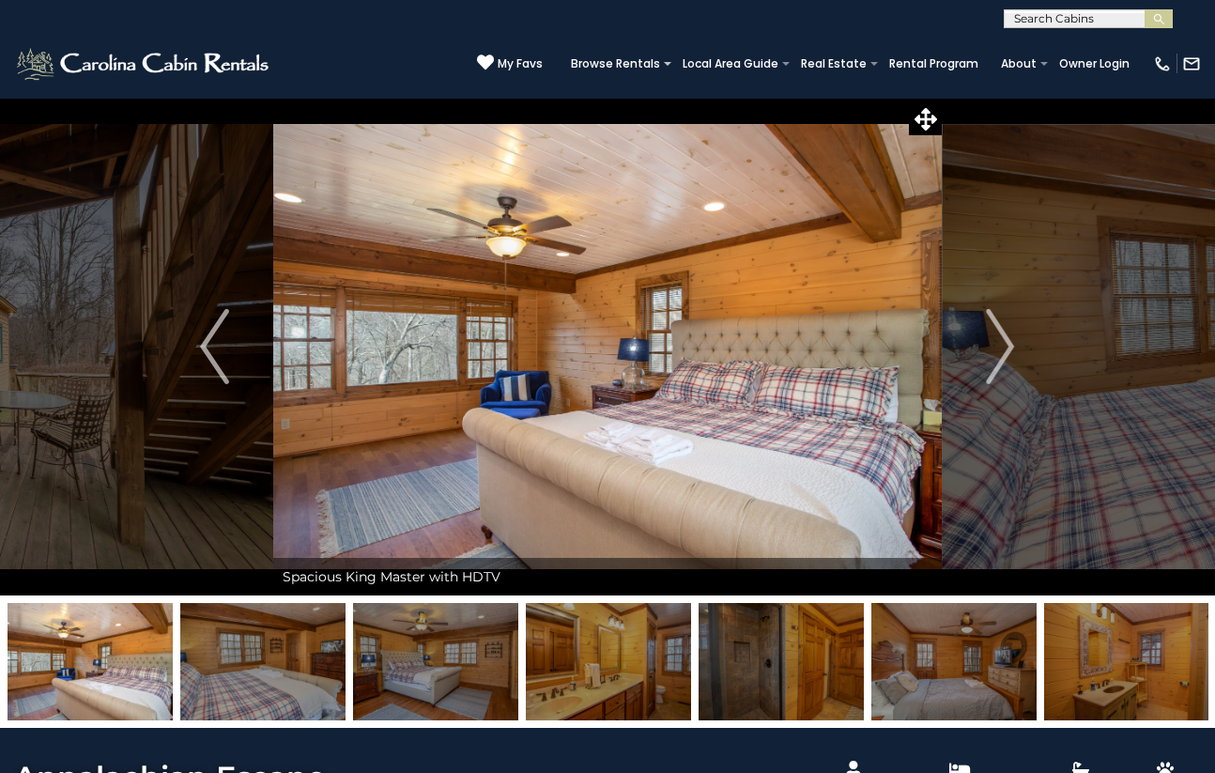
click at [994, 332] on img "Next" at bounding box center [1000, 346] width 28 height 75
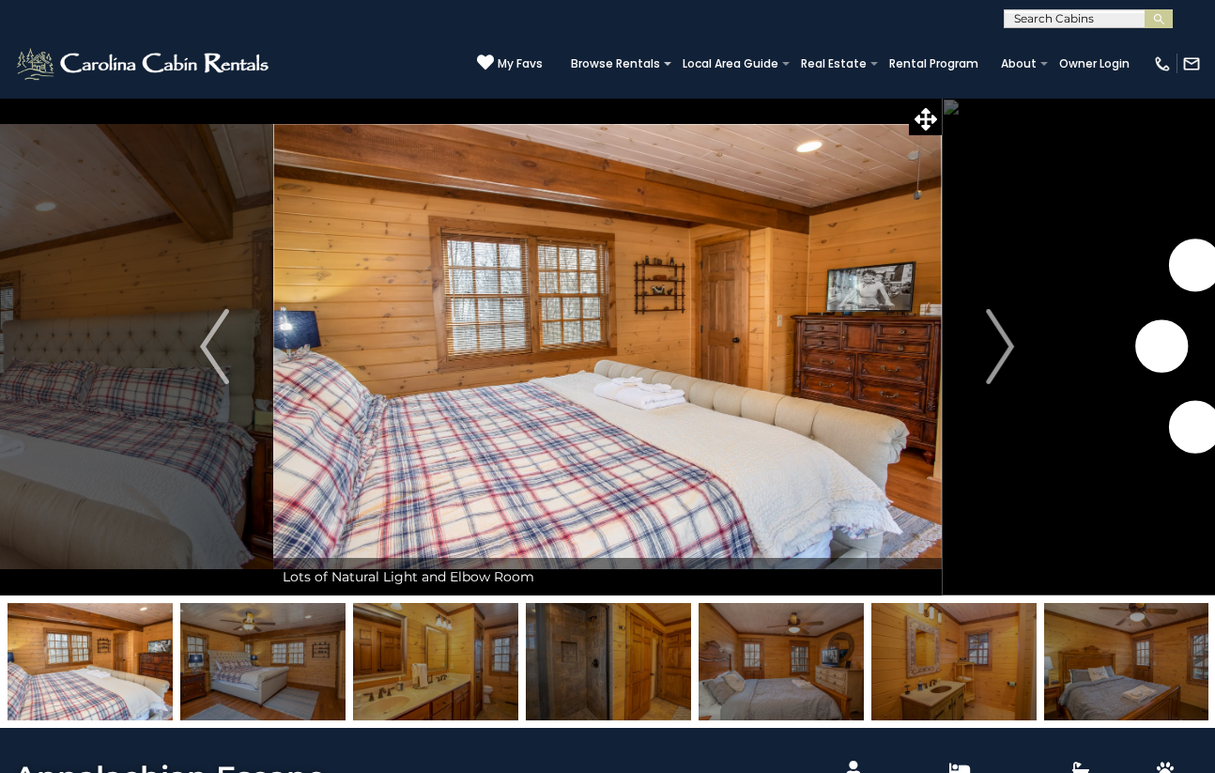
click at [995, 332] on img "Next" at bounding box center [1000, 346] width 28 height 75
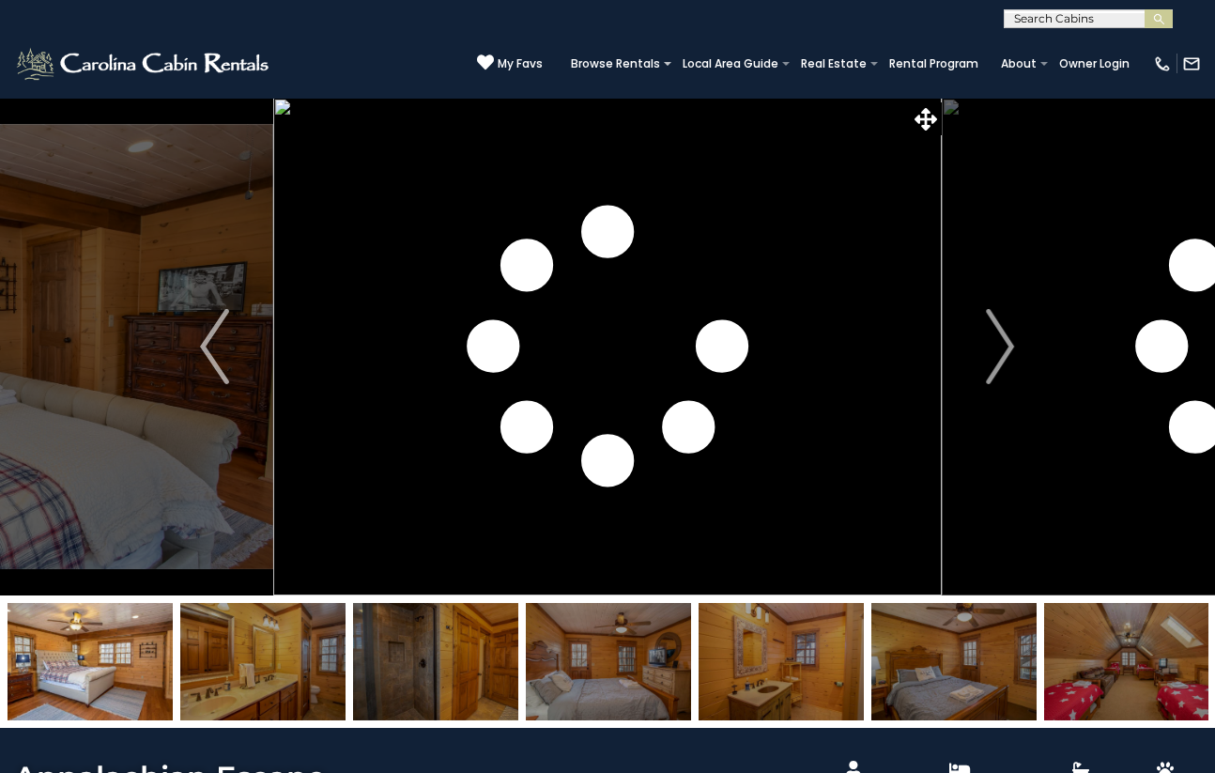
click at [996, 332] on img "Next" at bounding box center [1000, 346] width 28 height 75
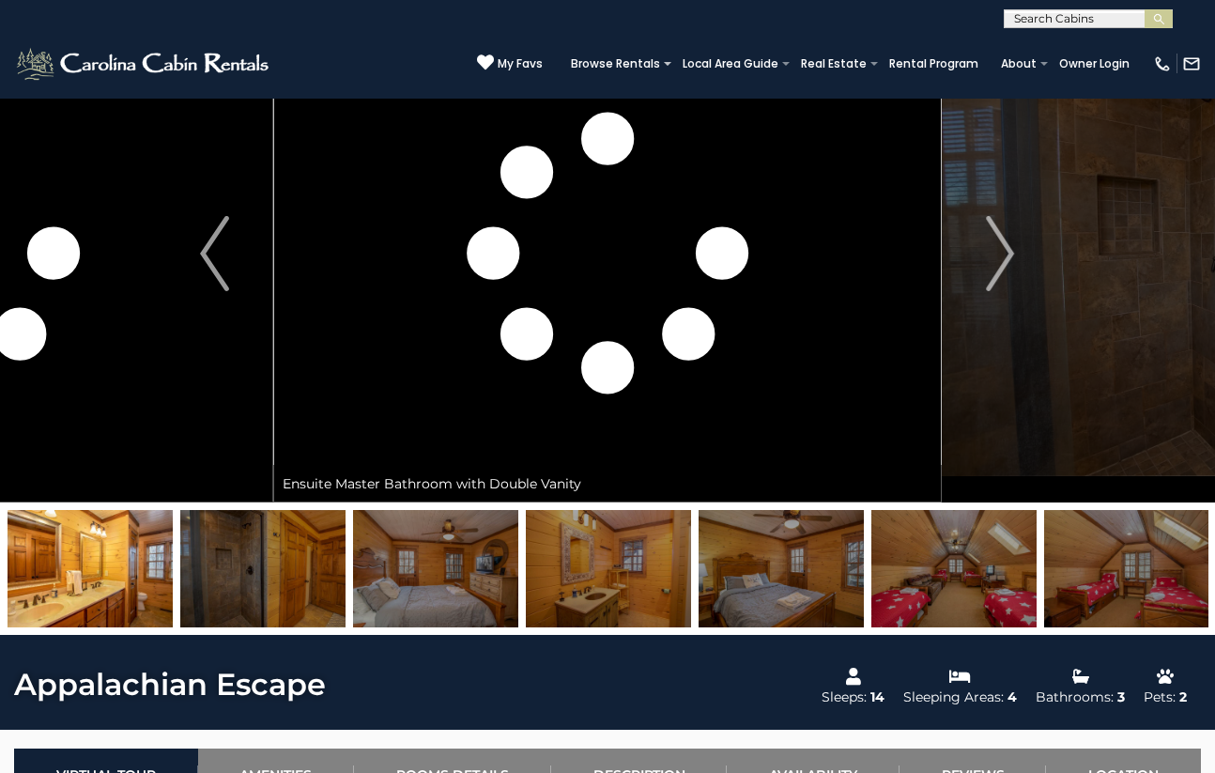
scroll to position [94, 0]
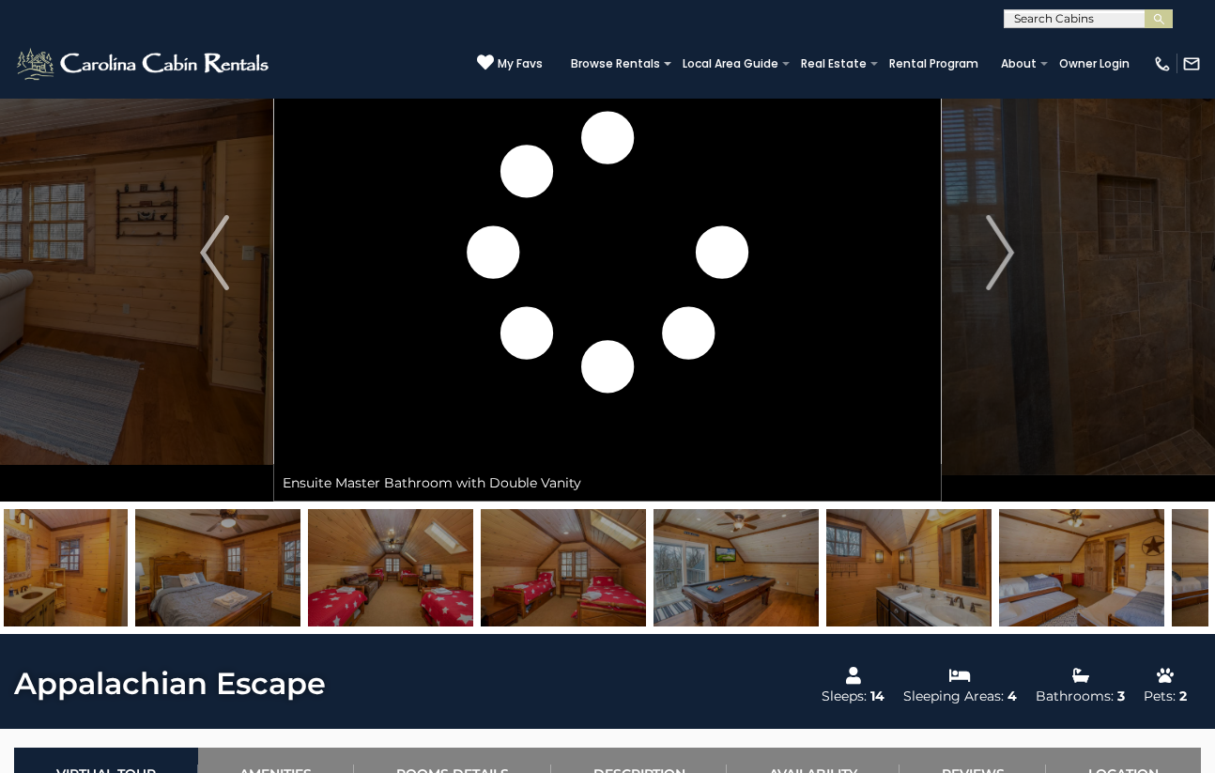
drag, startPoint x: 918, startPoint y: 564, endPoint x: 353, endPoint y: 569, distance: 565.3
click at [353, 569] on img at bounding box center [390, 567] width 165 height 117
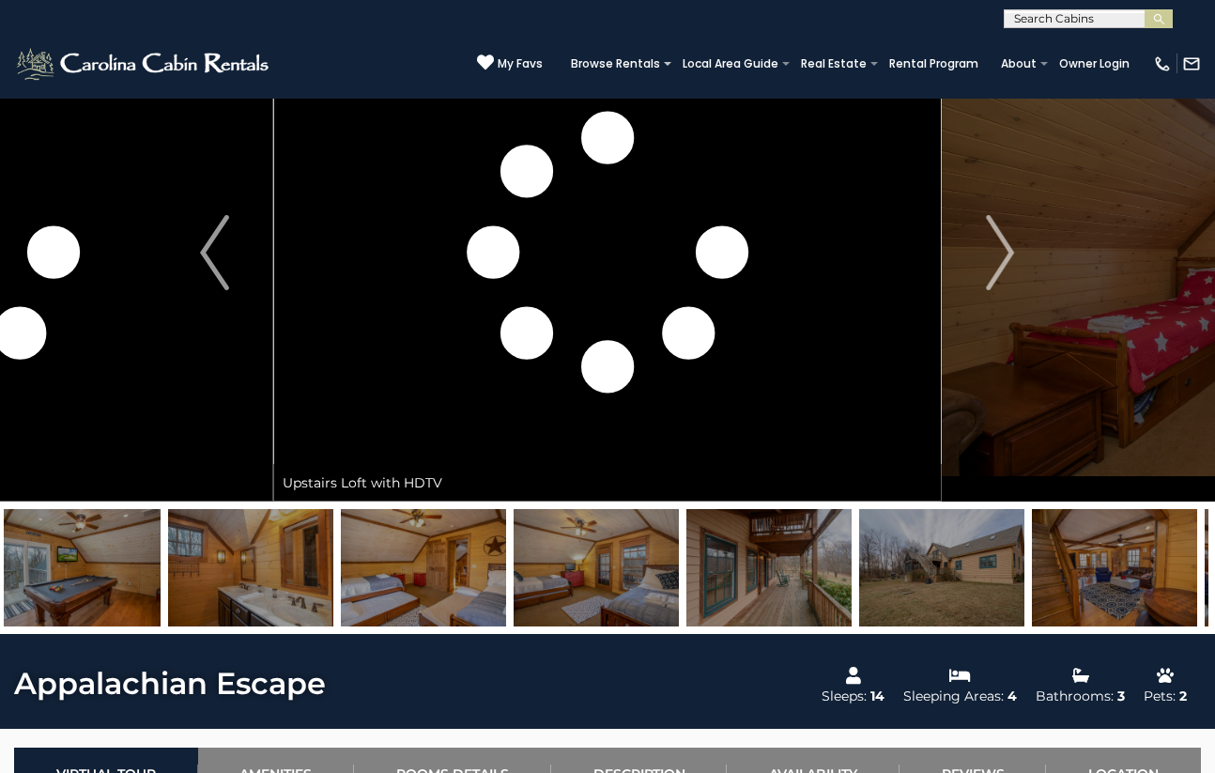
drag, startPoint x: 960, startPoint y: 580, endPoint x: 602, endPoint y: 578, distance: 357.8
click at [602, 578] on img at bounding box center [596, 567] width 165 height 117
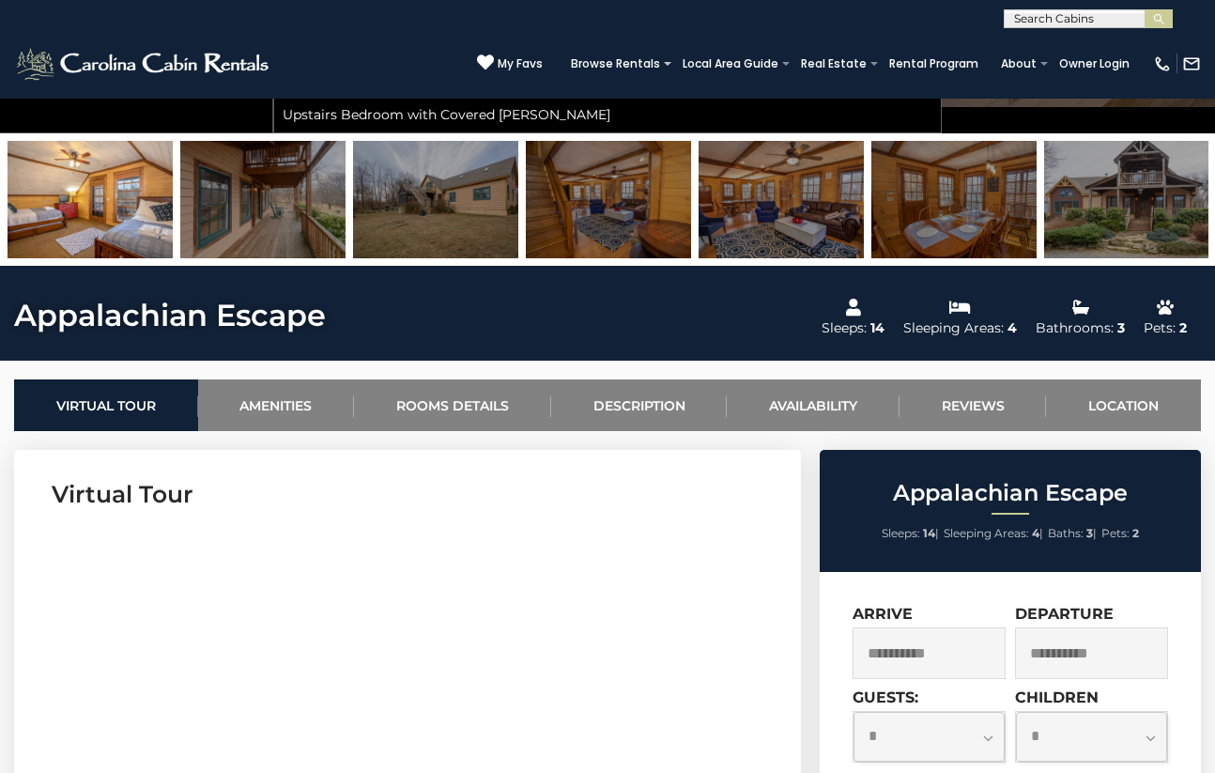
scroll to position [470, 0]
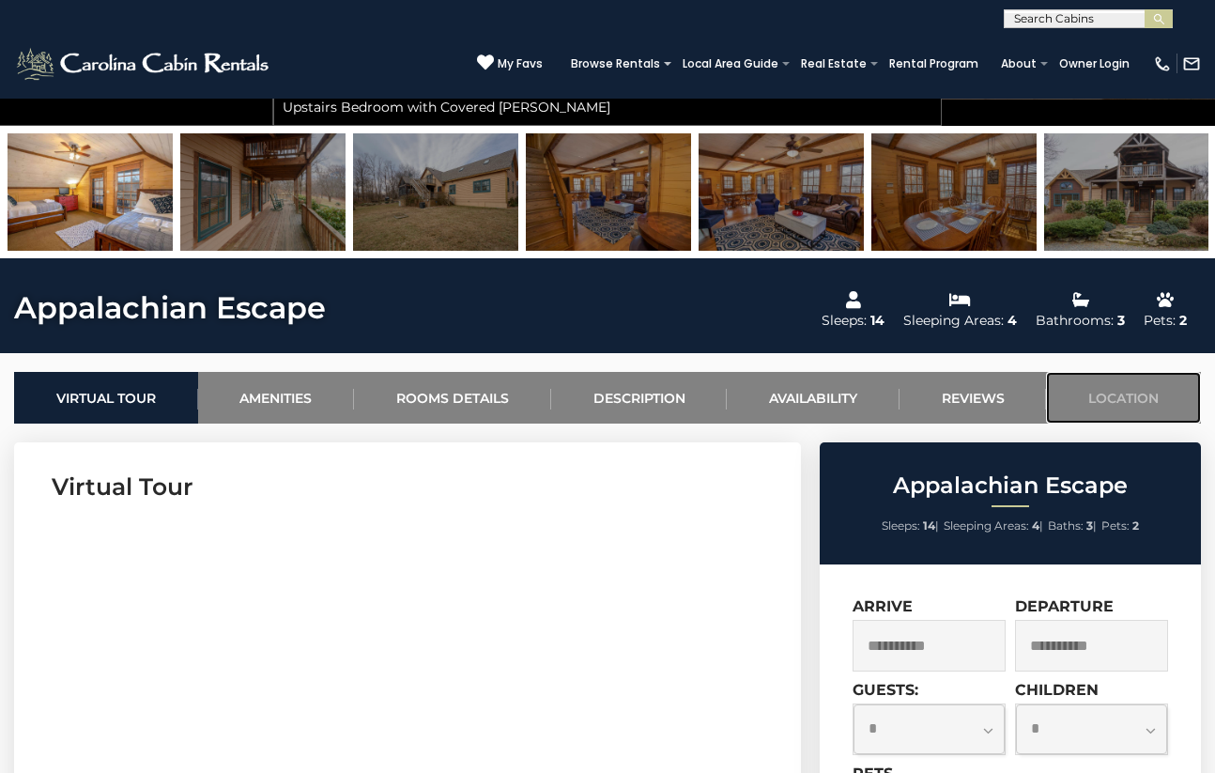
click at [1088, 392] on link "Location" at bounding box center [1123, 398] width 155 height 52
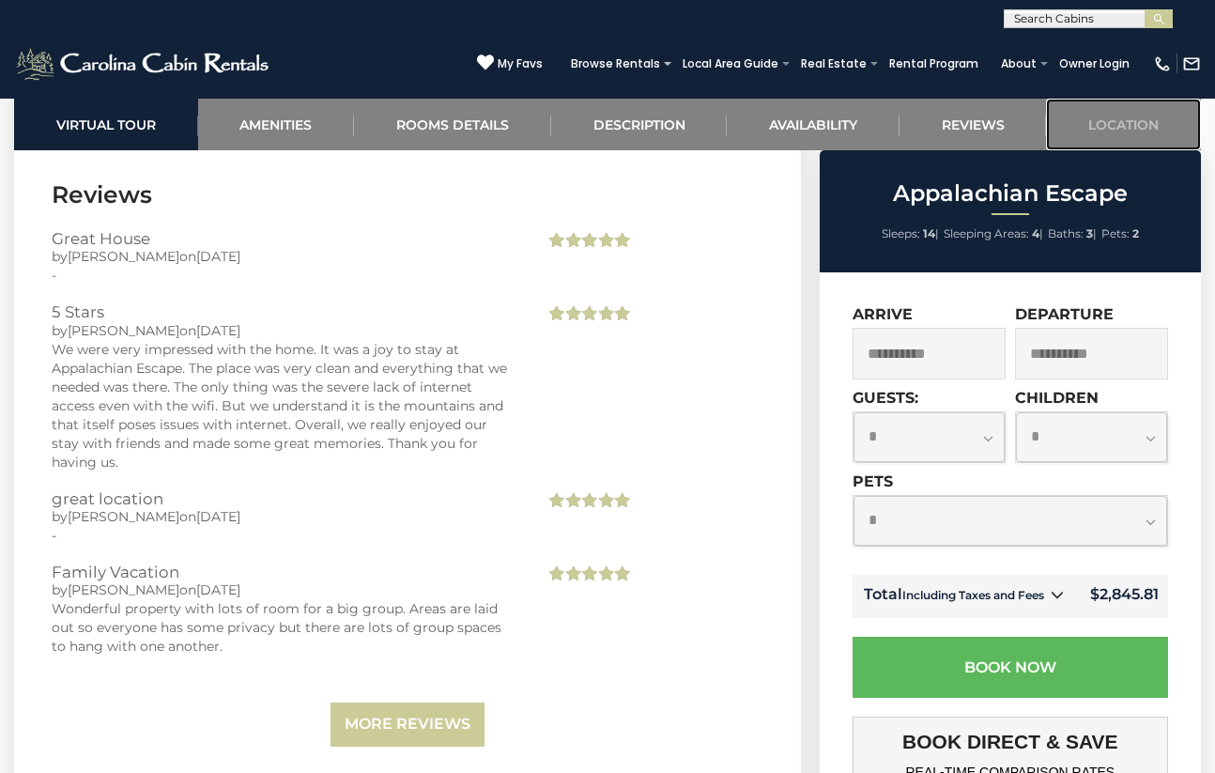
scroll to position [4823, 0]
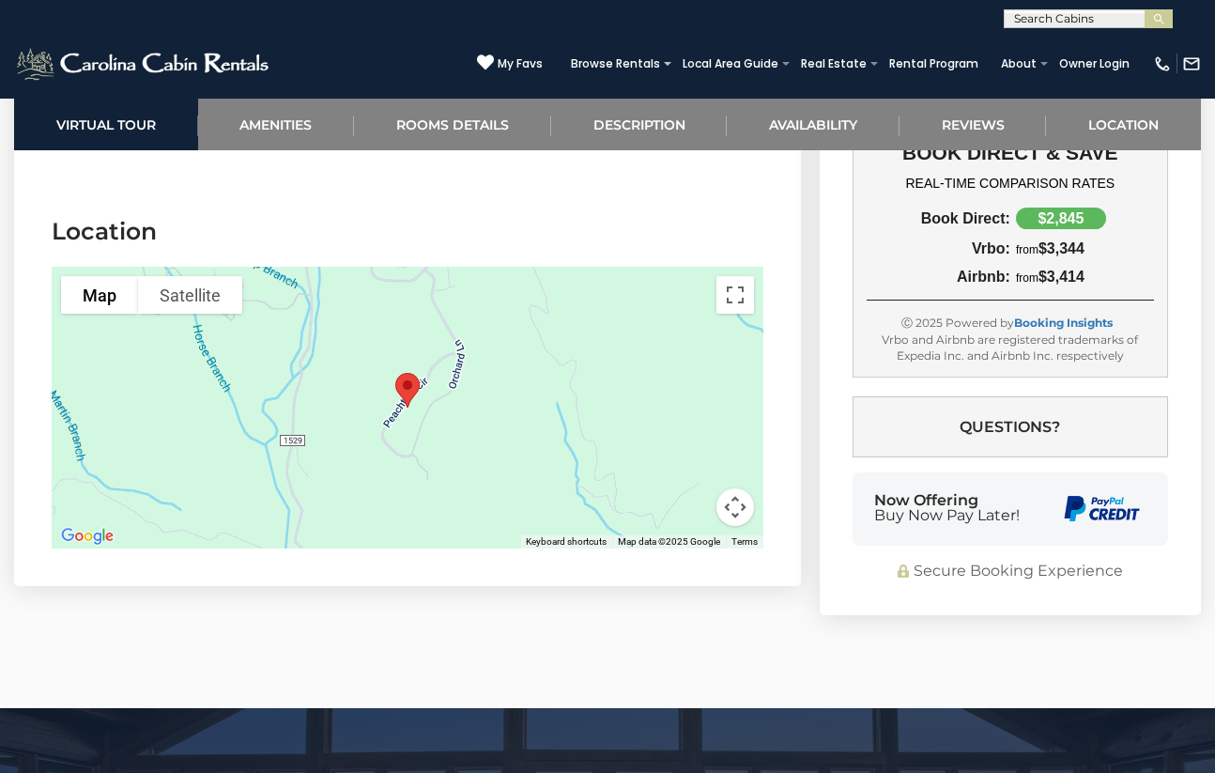
click at [740, 488] on button "Map camera controls" at bounding box center [735, 507] width 38 height 38
click at [689, 488] on button "Zoom out" at bounding box center [689, 507] width 38 height 38
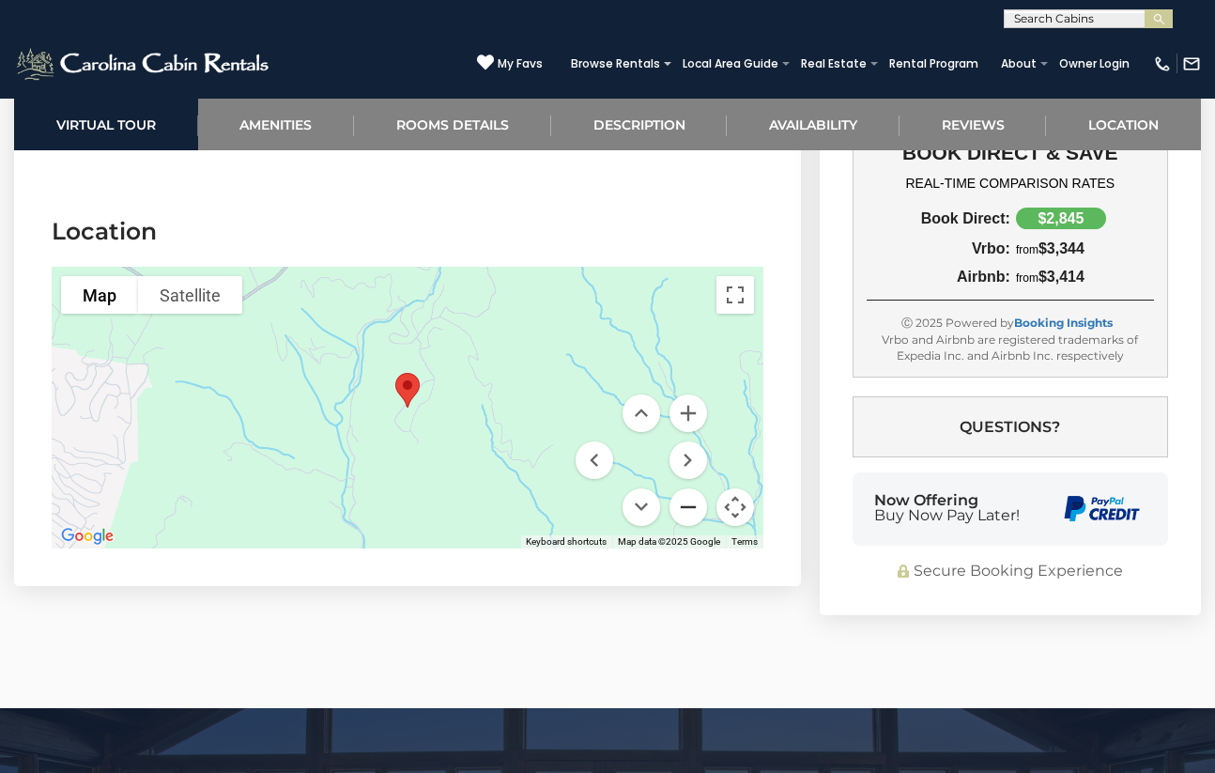
click at [689, 488] on button "Zoom out" at bounding box center [689, 507] width 38 height 38
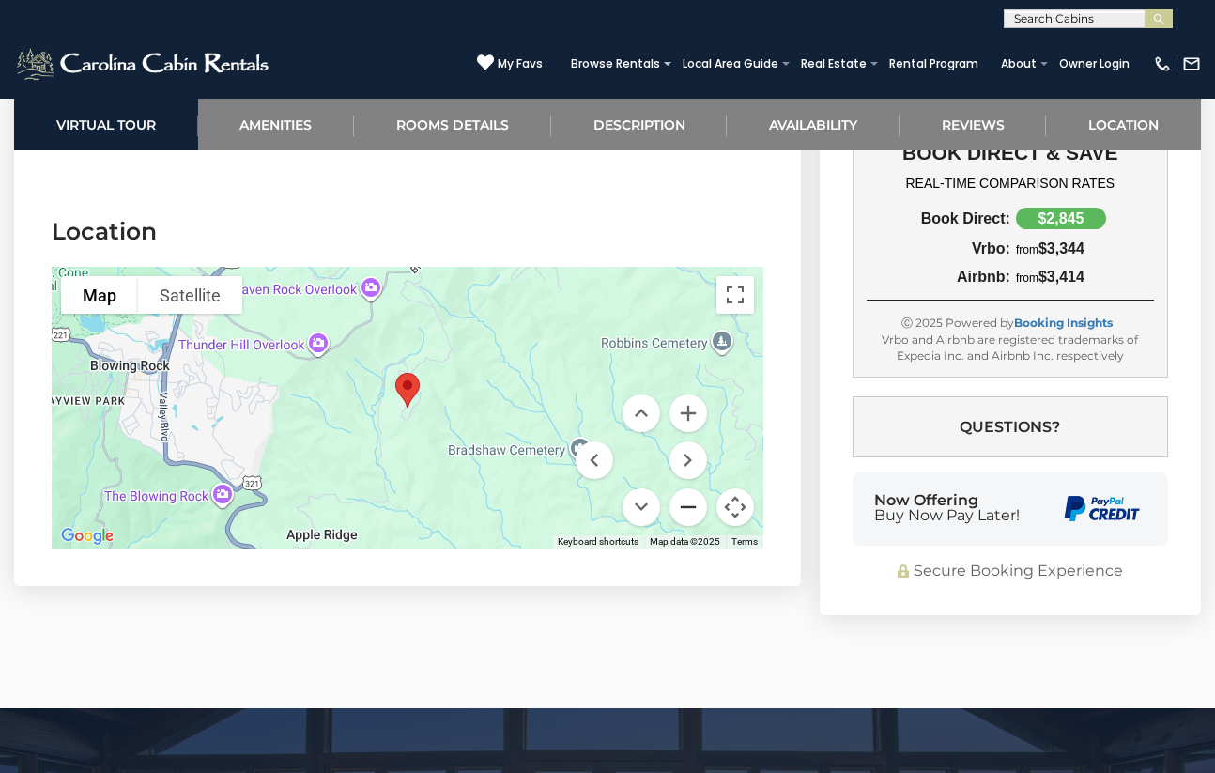
click at [689, 488] on button "Zoom out" at bounding box center [689, 507] width 38 height 38
